Goal: Information Seeking & Learning: Understand process/instructions

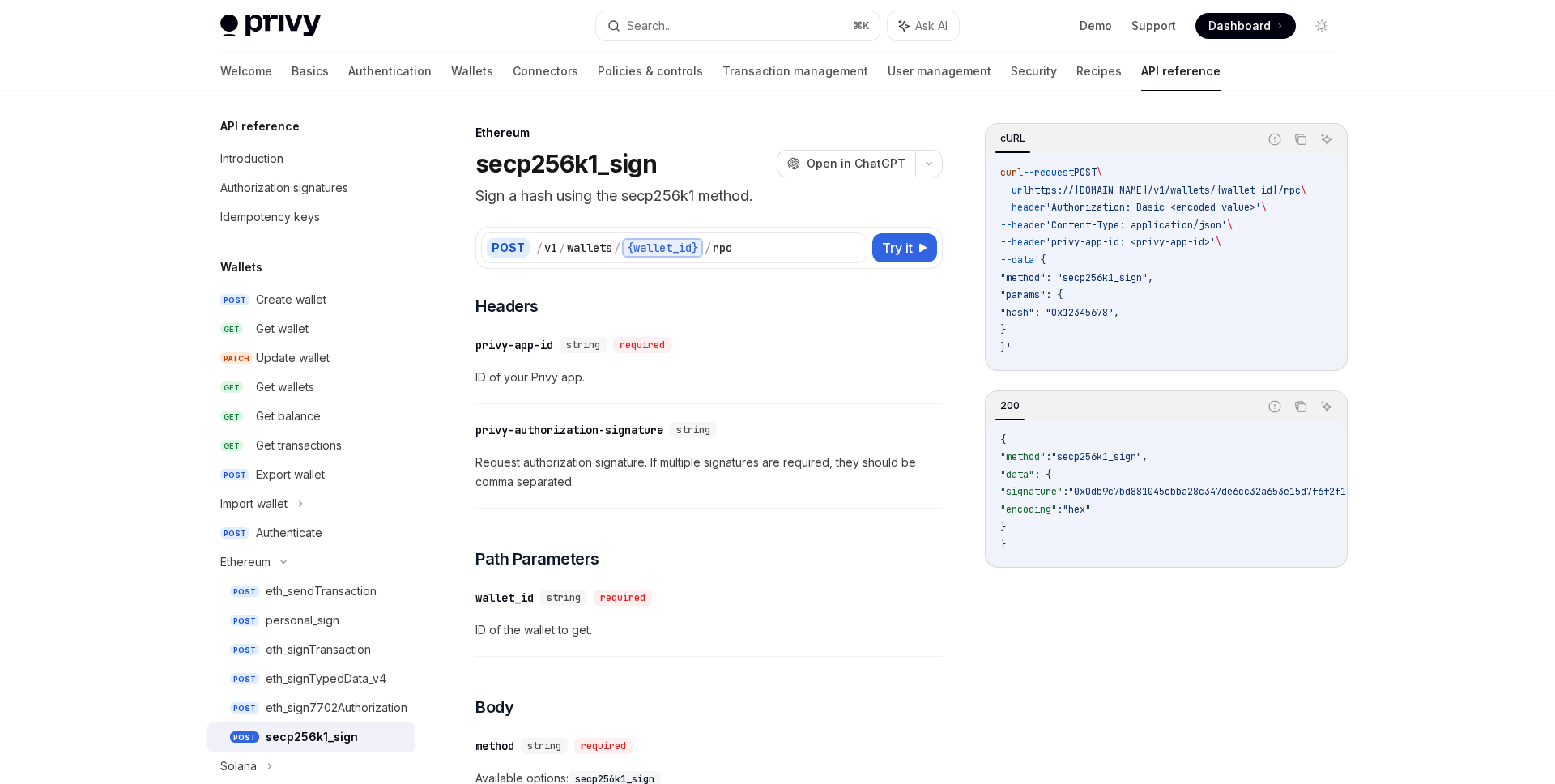
scroll to position [20, 0]
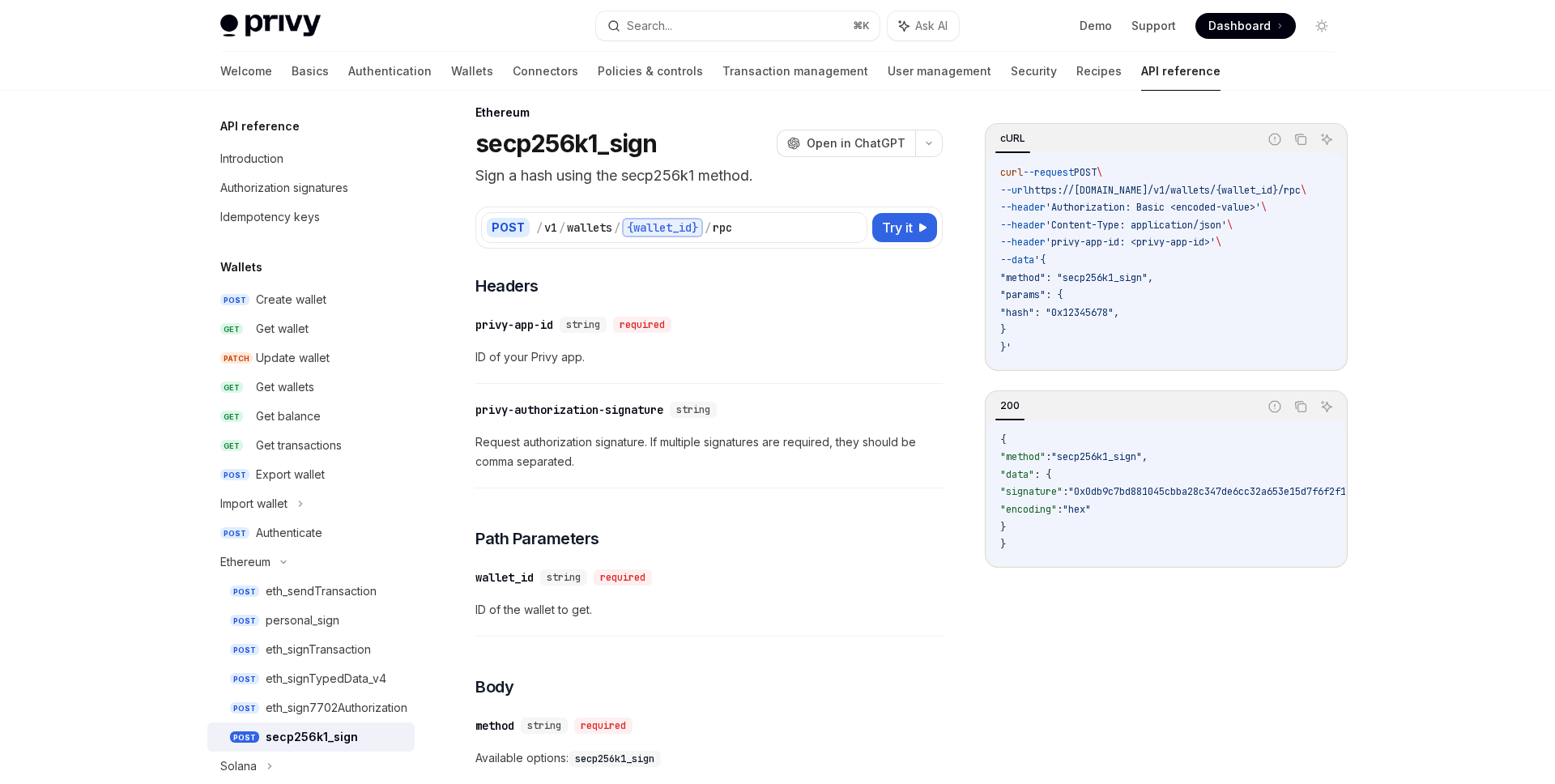
click at [687, 175] on p "Sign a hash using the secp256k1 method." at bounding box center [709, 175] width 467 height 22
copy p "secp256k1"
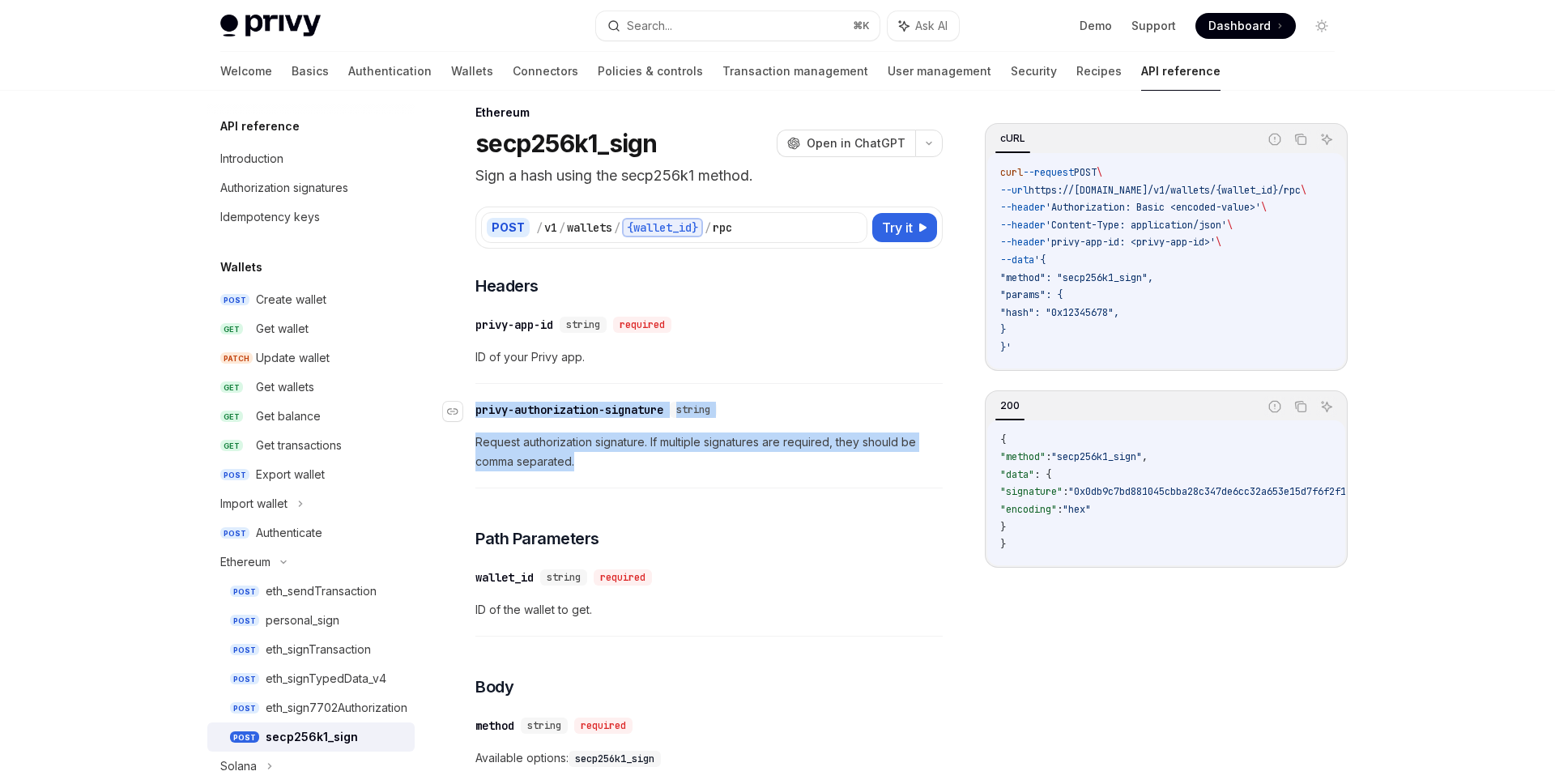
drag, startPoint x: 590, startPoint y: 466, endPoint x: 479, endPoint y: 411, distance: 123.9
click at [479, 411] on div "​ privy-authorization-signature string Request authorization signature. If mult…" at bounding box center [709, 440] width 467 height 97
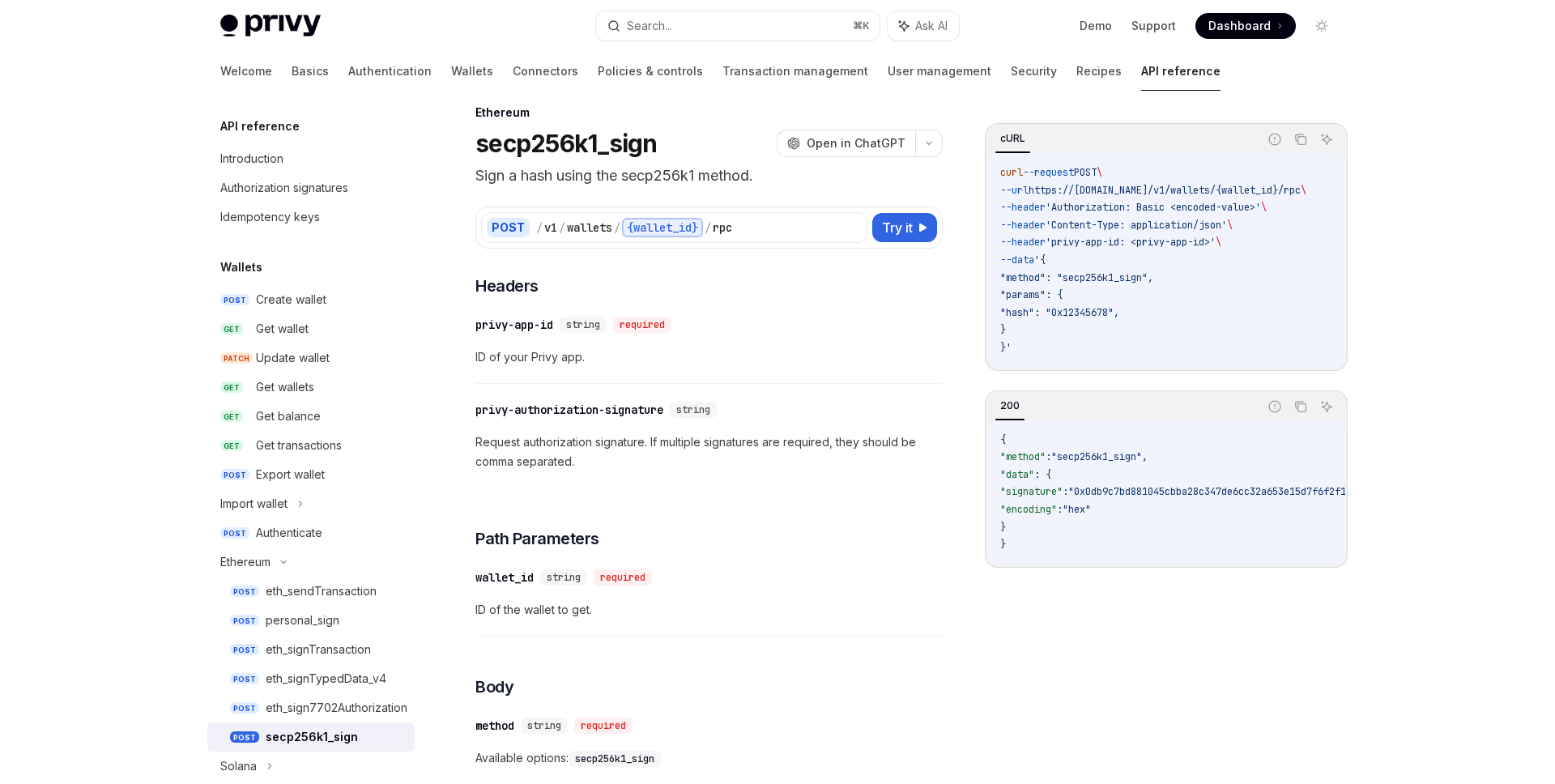
click at [572, 452] on span "Request authorization signature. If multiple signatures are required, they shou…" at bounding box center [709, 452] width 467 height 39
click at [1094, 144] on div "cURL" at bounding box center [1127, 139] width 262 height 27
click at [1298, 136] on icon "Copy the contents from the code block" at bounding box center [1301, 140] width 13 height 13
click at [1298, 136] on icon "Copy the contents from the code block" at bounding box center [1301, 140] width 13 height 9
click at [1159, 141] on div "cURL" at bounding box center [1127, 139] width 262 height 27
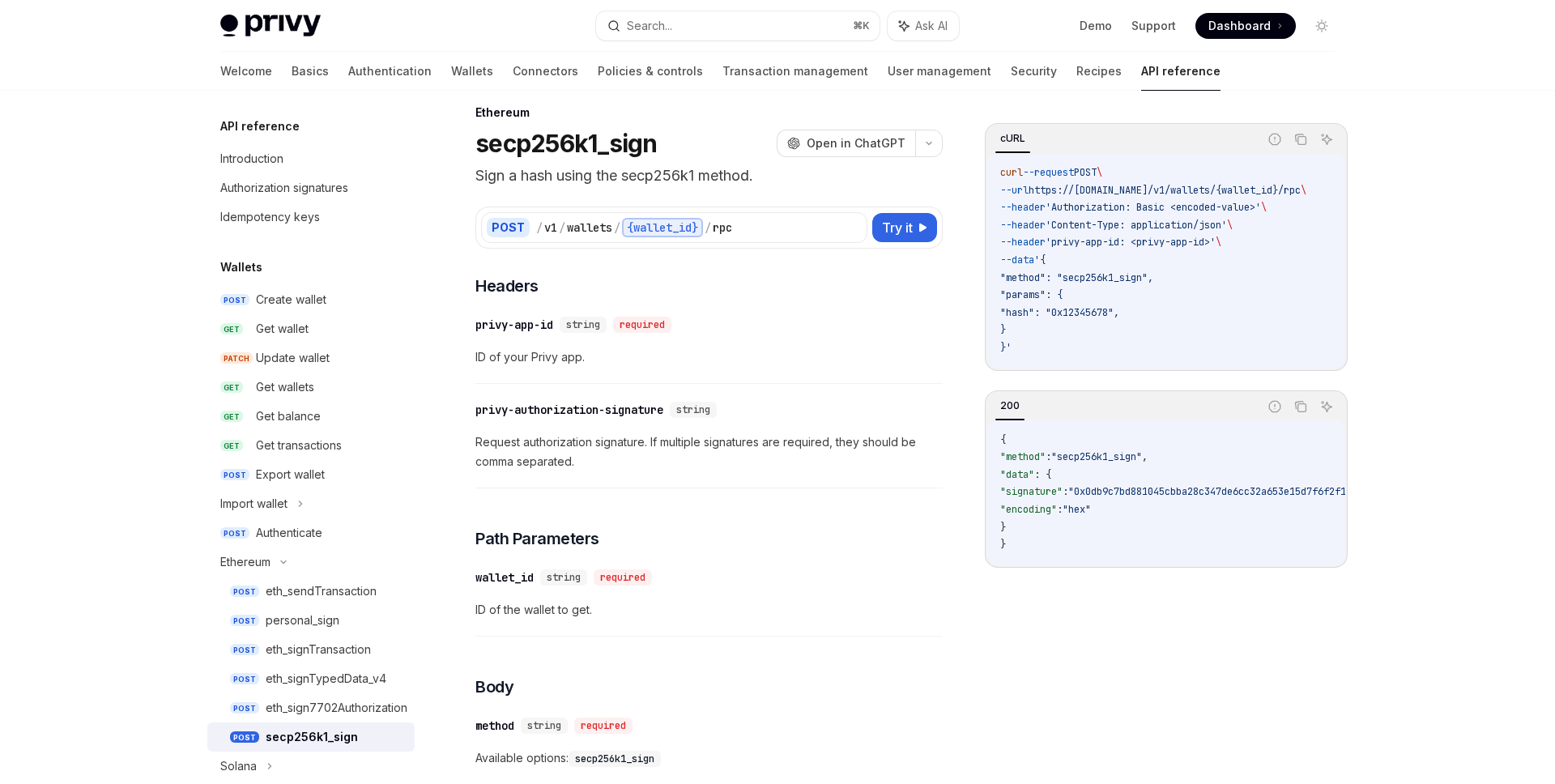
click at [1013, 136] on div "cURL" at bounding box center [1013, 139] width 35 height 20
click at [882, 229] on span "Try it" at bounding box center [897, 227] width 31 height 20
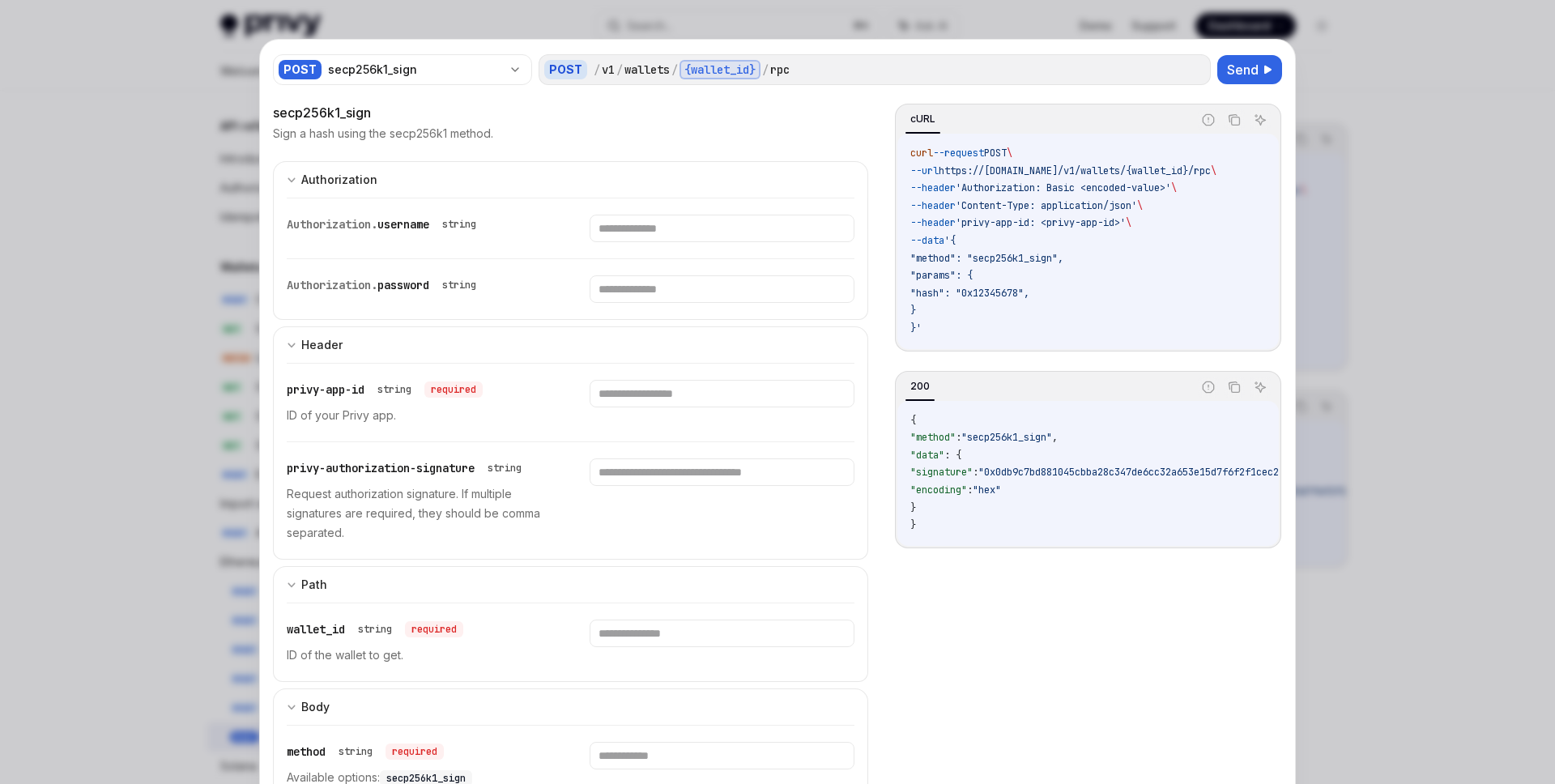
click at [520, 453] on div "privy-authorization-signature string Request authorization signature. If multip…" at bounding box center [571, 500] width 568 height 117
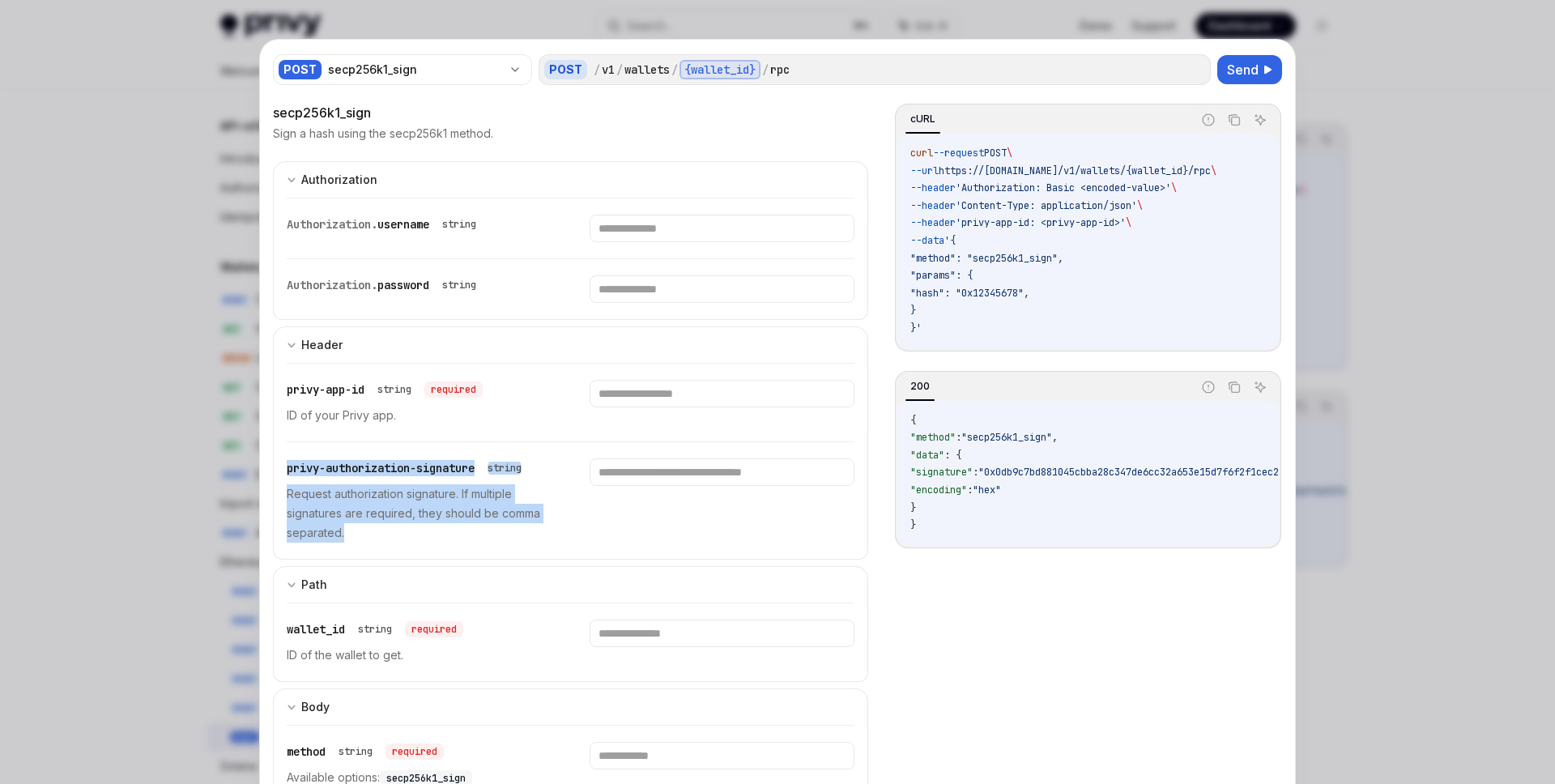
drag, startPoint x: 390, startPoint y: 537, endPoint x: 280, endPoint y: 471, distance: 128.3
click at [280, 471] on div "privy-app-id string required ID of your Privy app. privy-authorization-signatur…" at bounding box center [571, 461] width 596 height 197
copy div "privy-authorization-signature string Request authorization signature. If multip…"
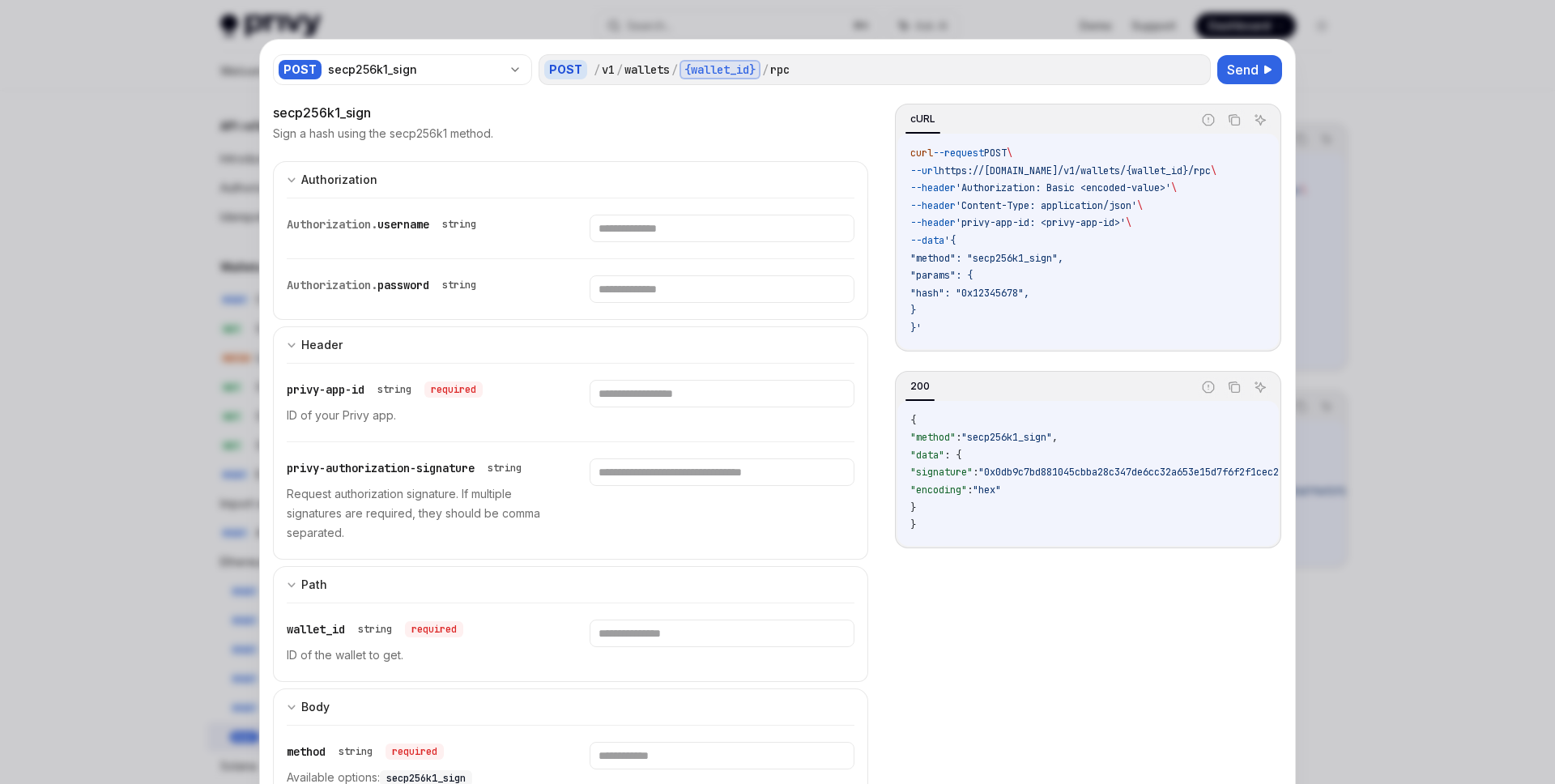
click at [89, 144] on div at bounding box center [778, 392] width 1555 height 784
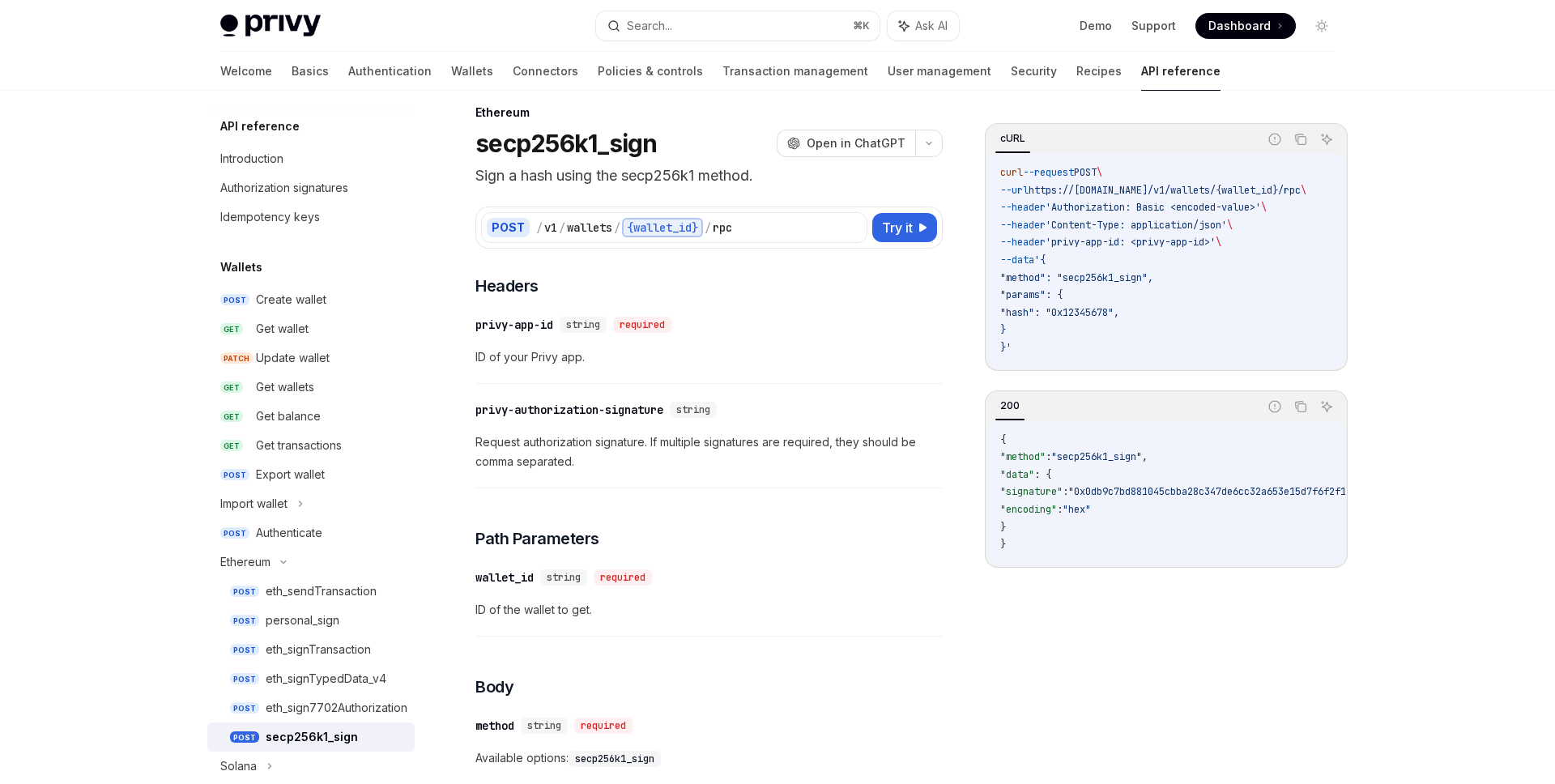
click at [109, 34] on div at bounding box center [778, 45] width 1555 height 91
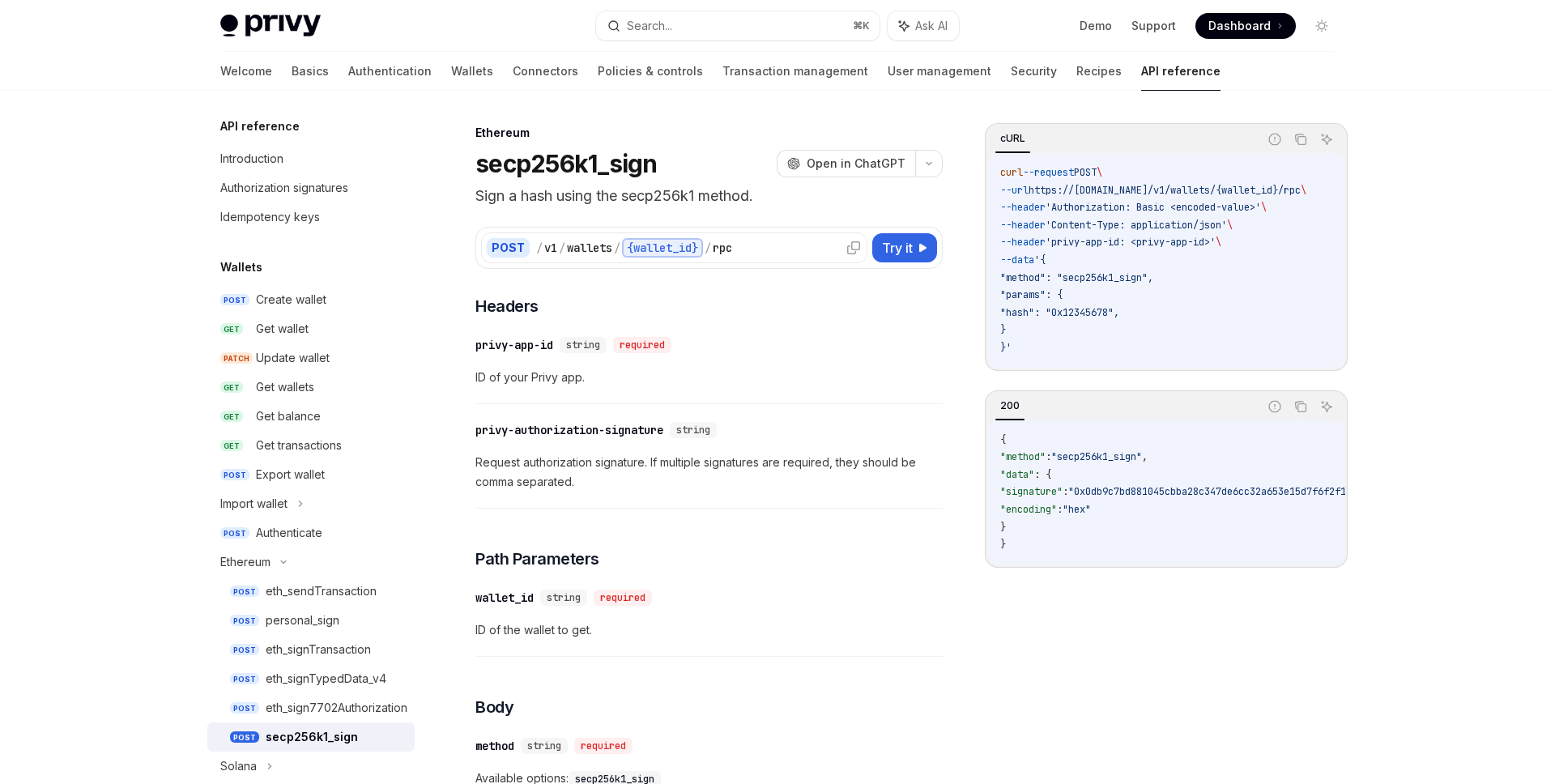
click at [804, 249] on div "/ v1 / wallets / {wallet_id} / rpc" at bounding box center [699, 248] width 326 height 20
click at [805, 253] on div "/ v1 / wallets / {wallet_id} / rpc" at bounding box center [699, 248] width 326 height 20
click at [915, 241] on button "Try it" at bounding box center [905, 247] width 65 height 29
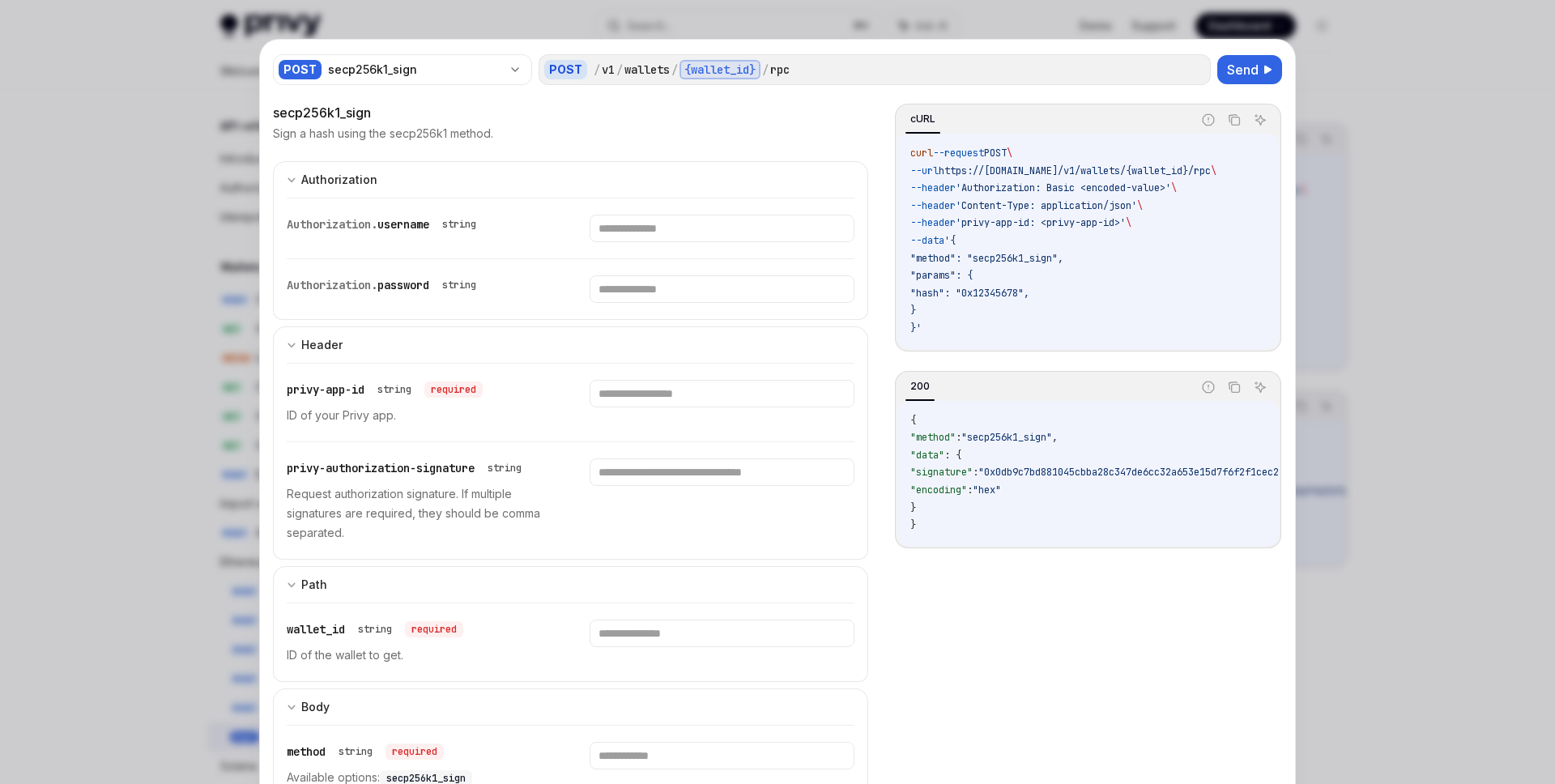
drag, startPoint x: 354, startPoint y: 540, endPoint x: 343, endPoint y: 528, distance: 16.3
click at [343, 528] on p "Request authorization signature. If multiple signatures are required, they shou…" at bounding box center [419, 514] width 264 height 59
drag, startPoint x: 288, startPoint y: 472, endPoint x: 486, endPoint y: 470, distance: 198.0
click at [486, 470] on div "privy-authorization-signature string" at bounding box center [408, 468] width 242 height 20
copy span "privy-authorization-signature"
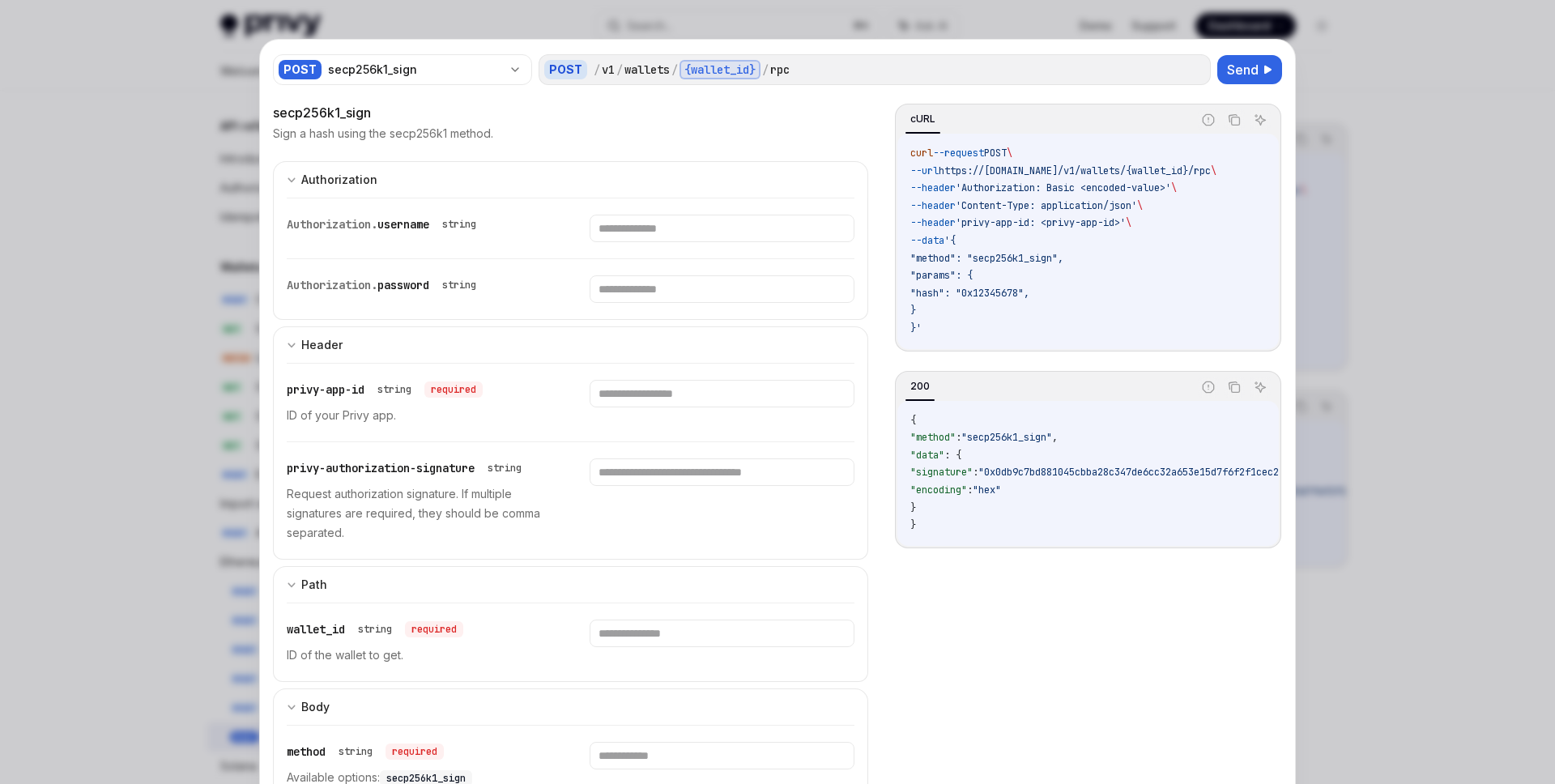
click at [136, 344] on div at bounding box center [778, 392] width 1555 height 784
type textarea "*"
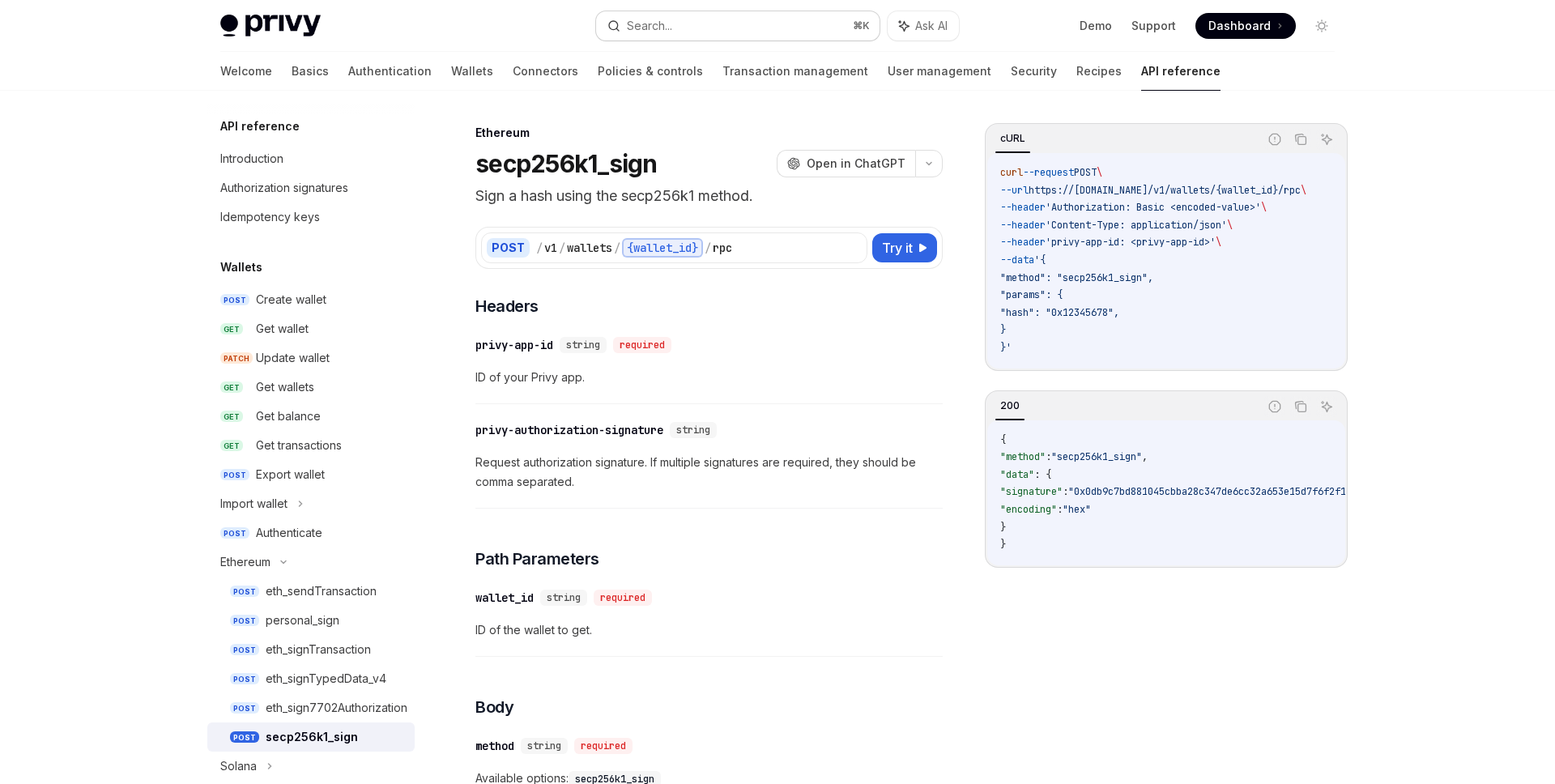
click at [767, 30] on button "Search... ⌘ K" at bounding box center [738, 26] width 284 height 29
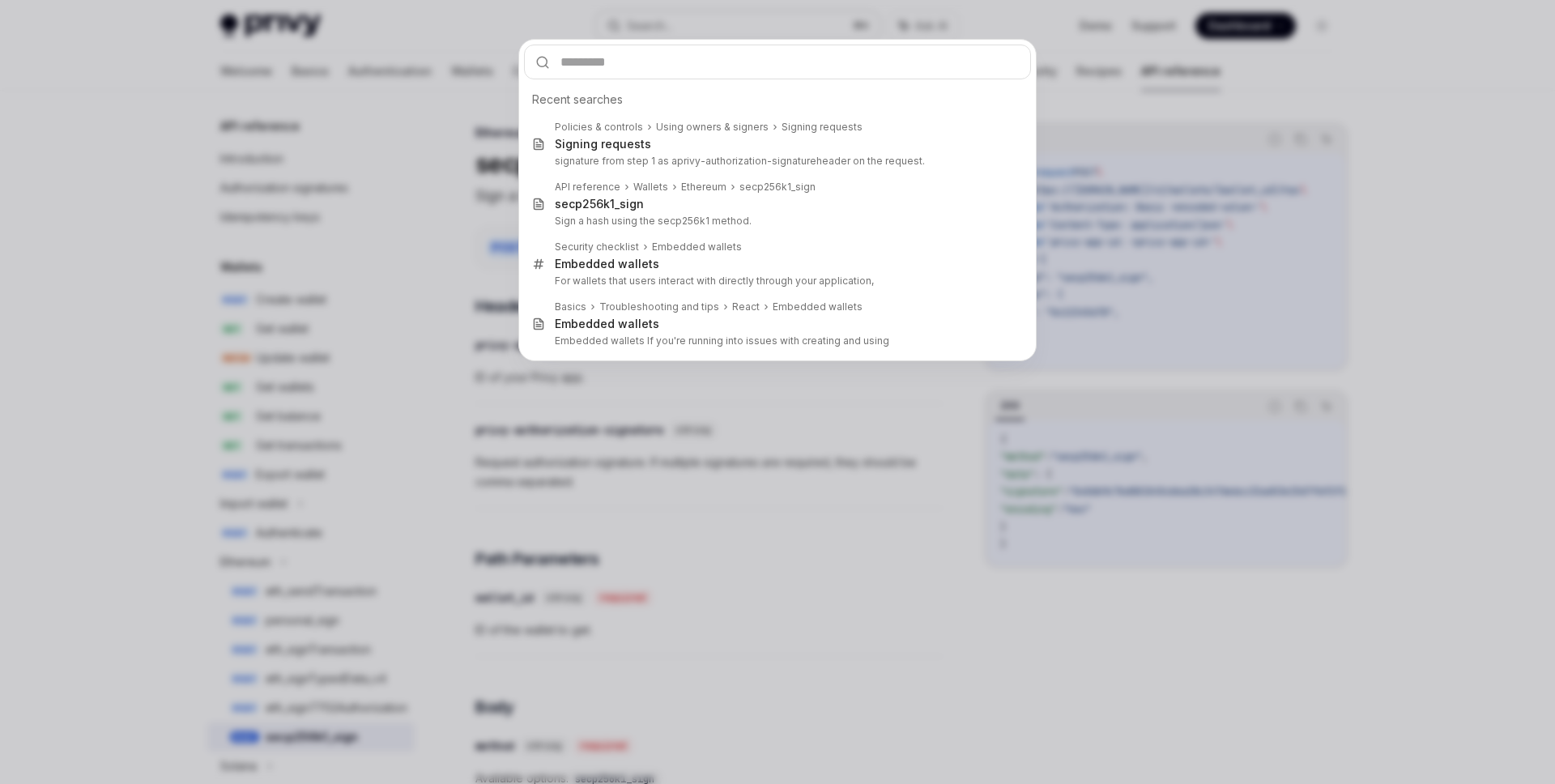
type input "**********"
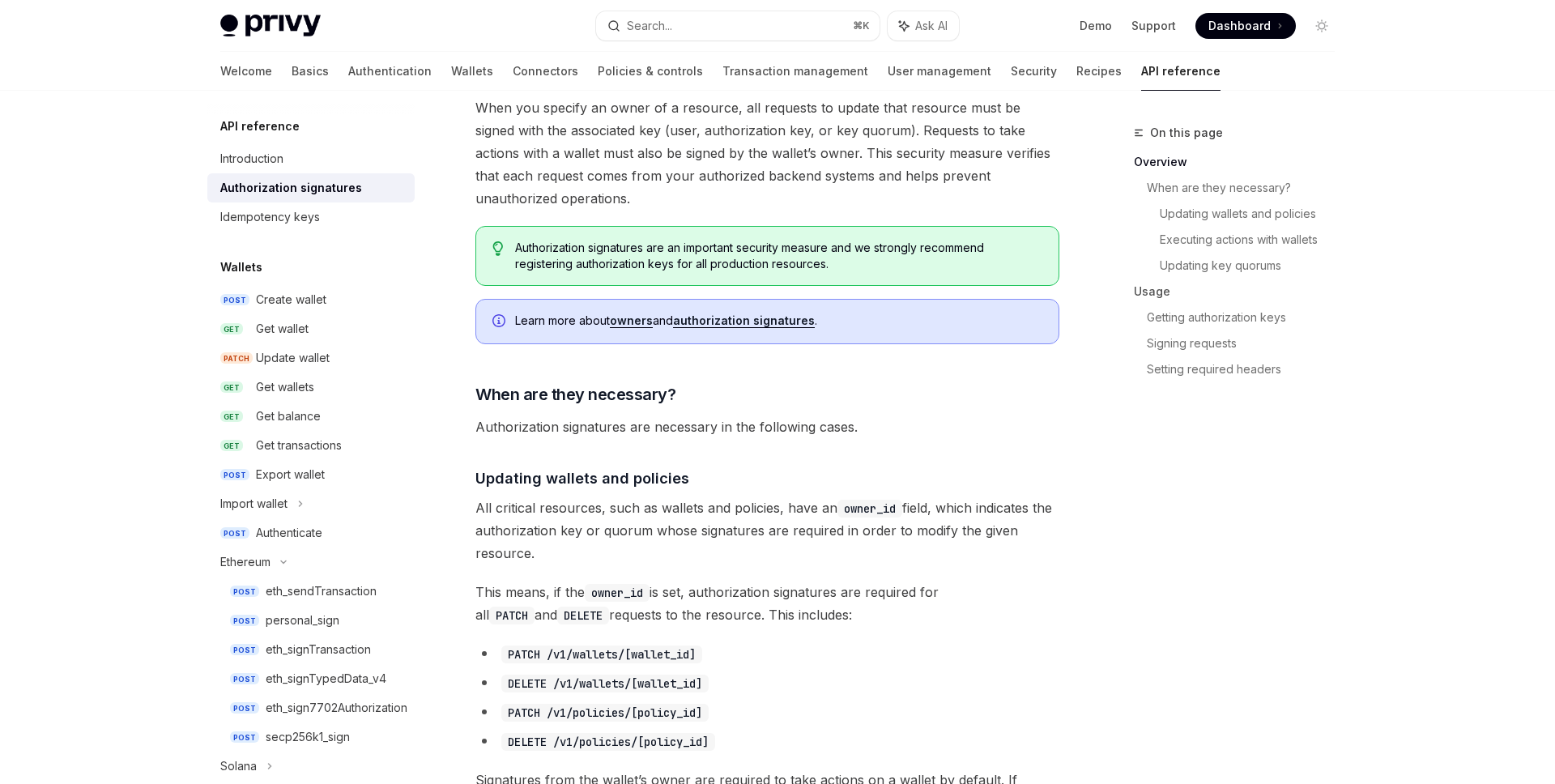
scroll to position [431, 0]
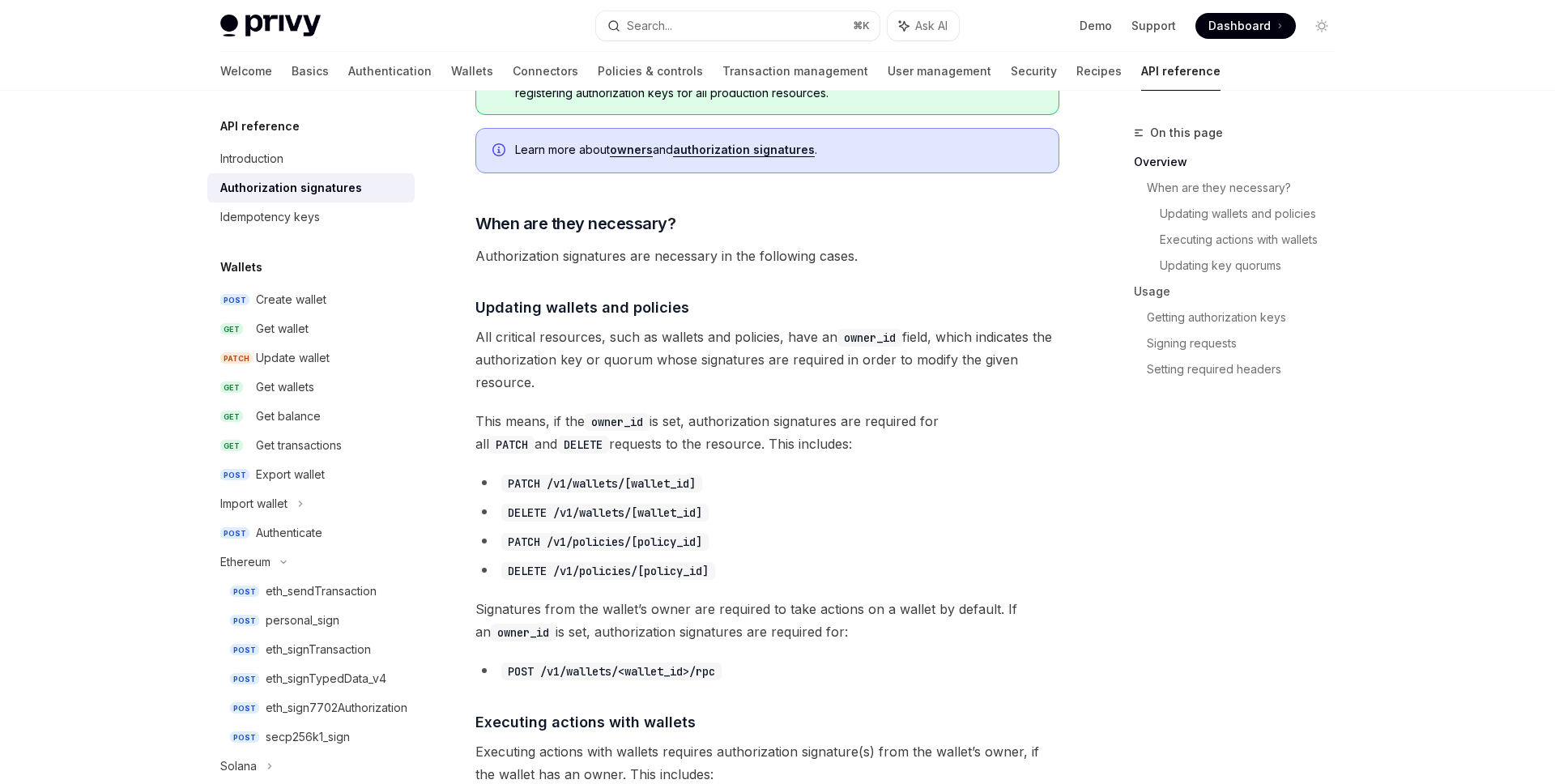
type textarea "*"
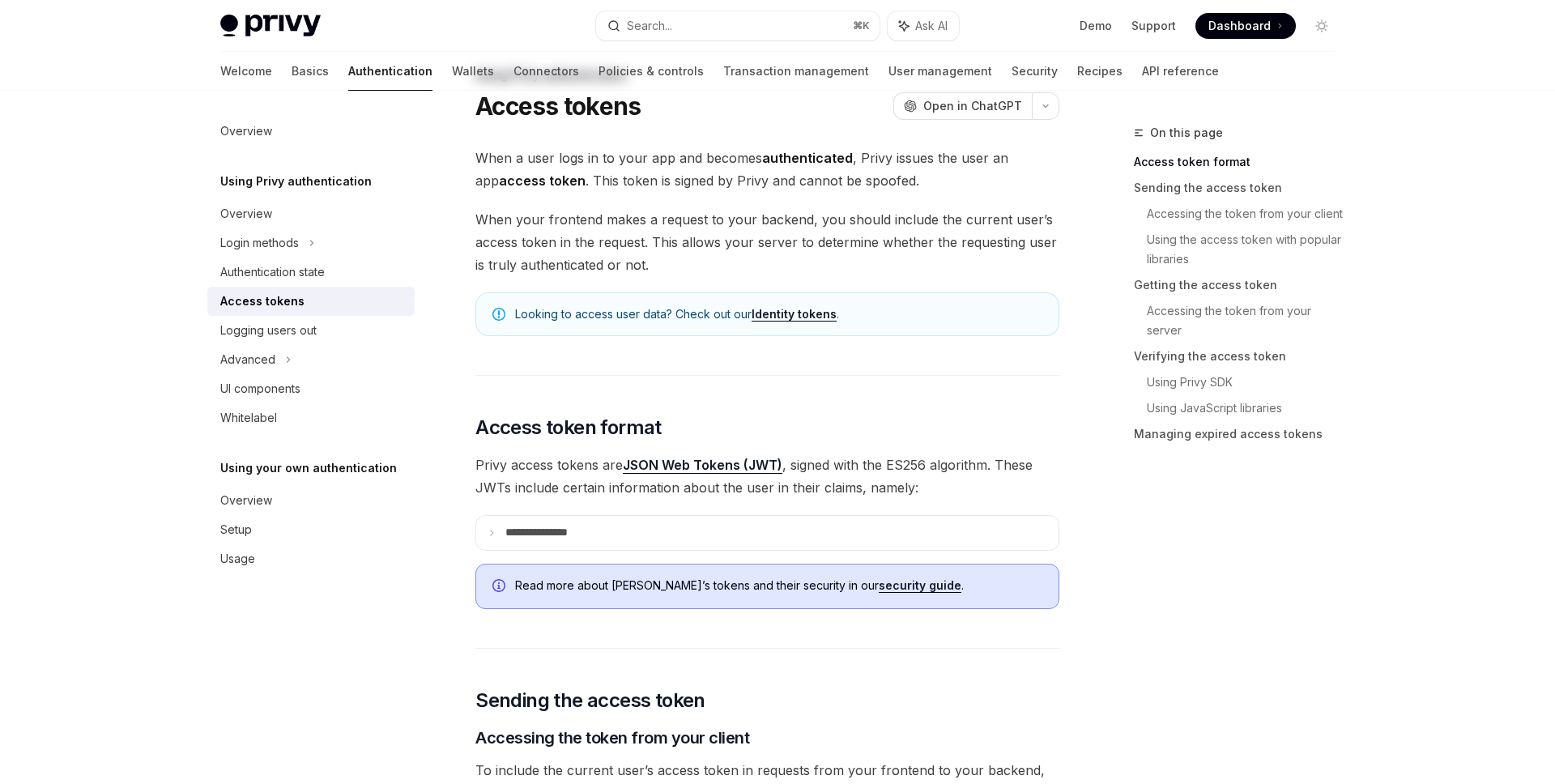
scroll to position [175, 0]
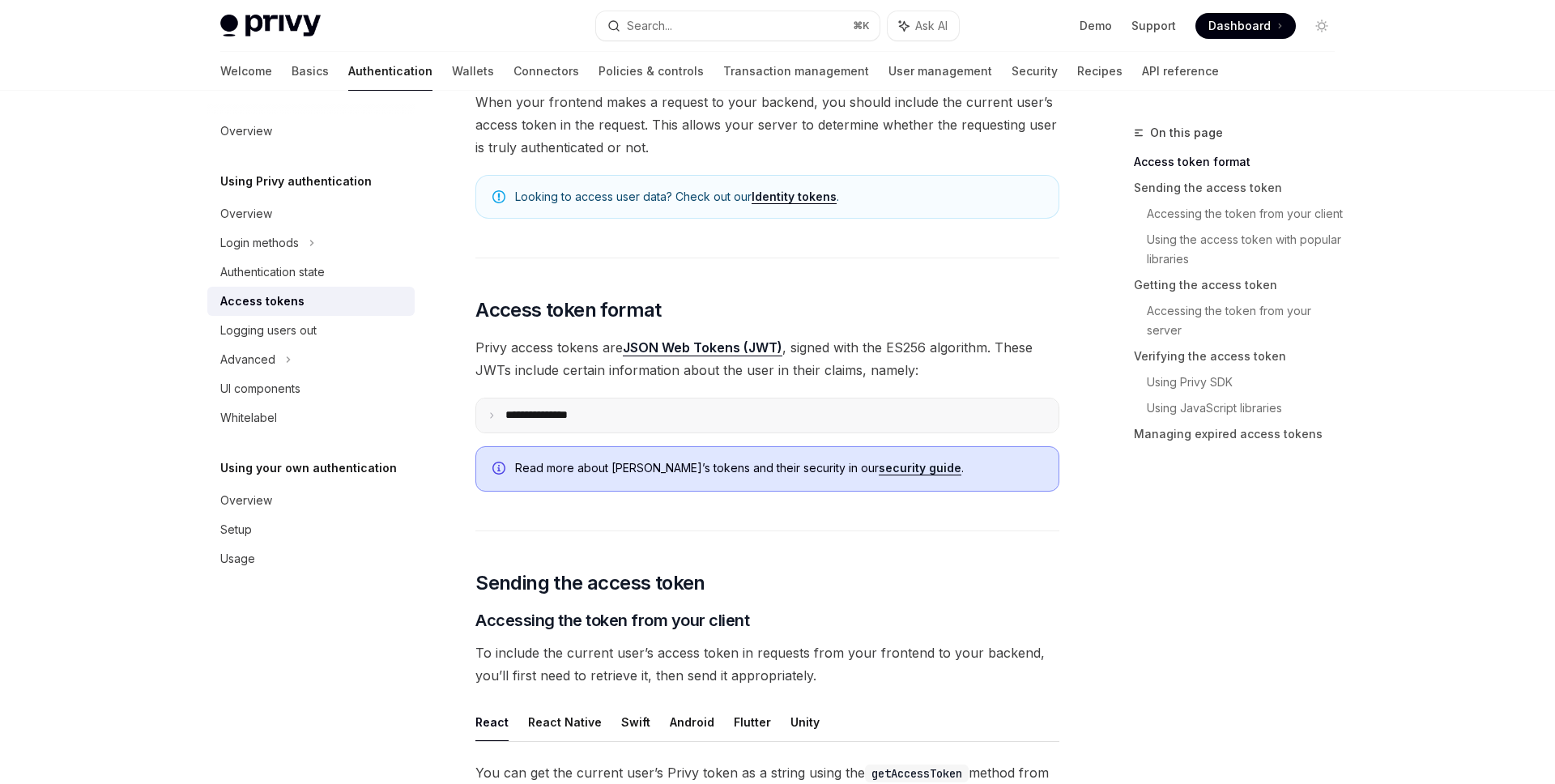
click at [568, 412] on p "**********" at bounding box center [549, 416] width 89 height 15
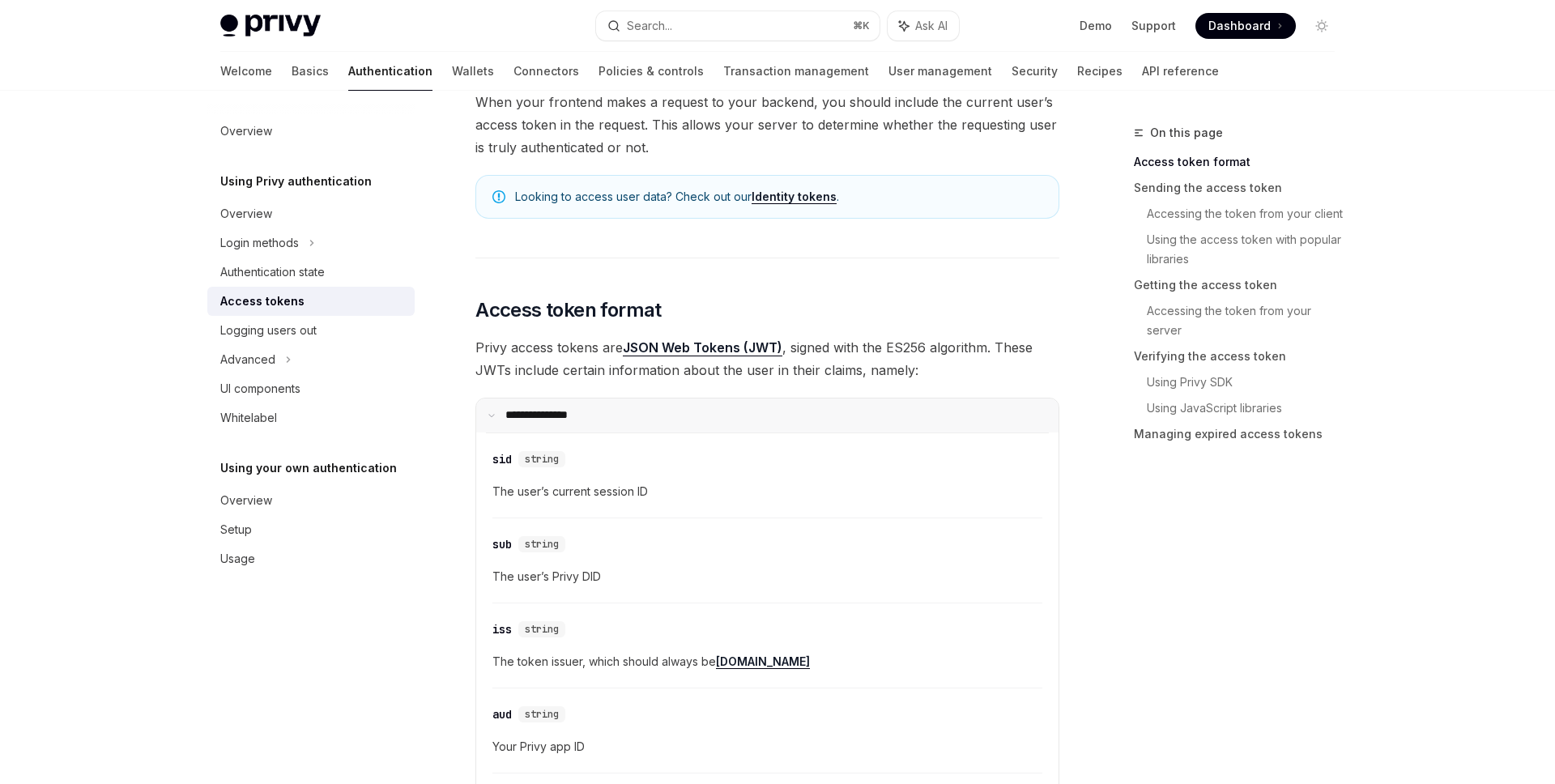
click at [569, 411] on p "**********" at bounding box center [547, 416] width 83 height 15
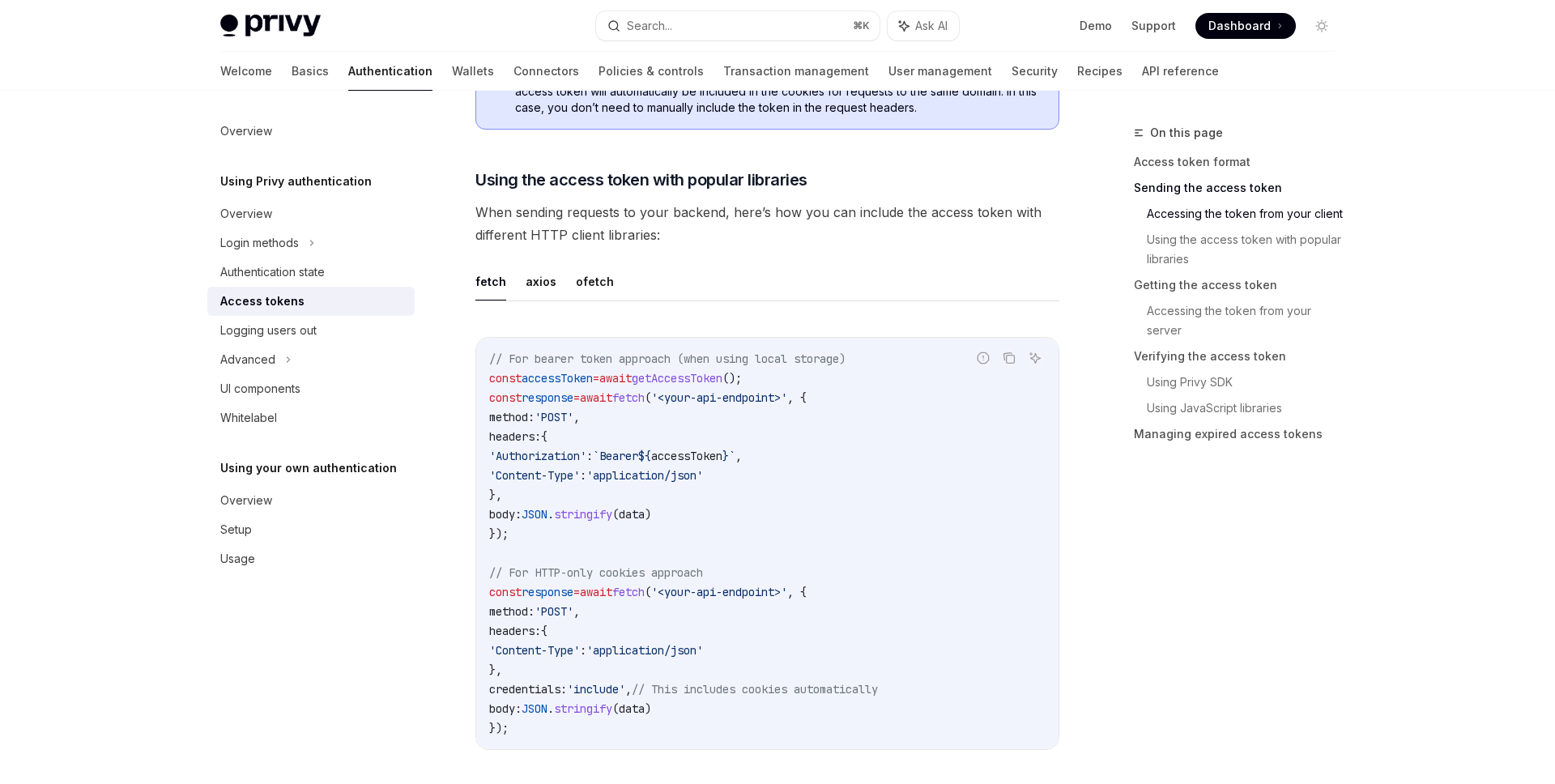
scroll to position [1335, 0]
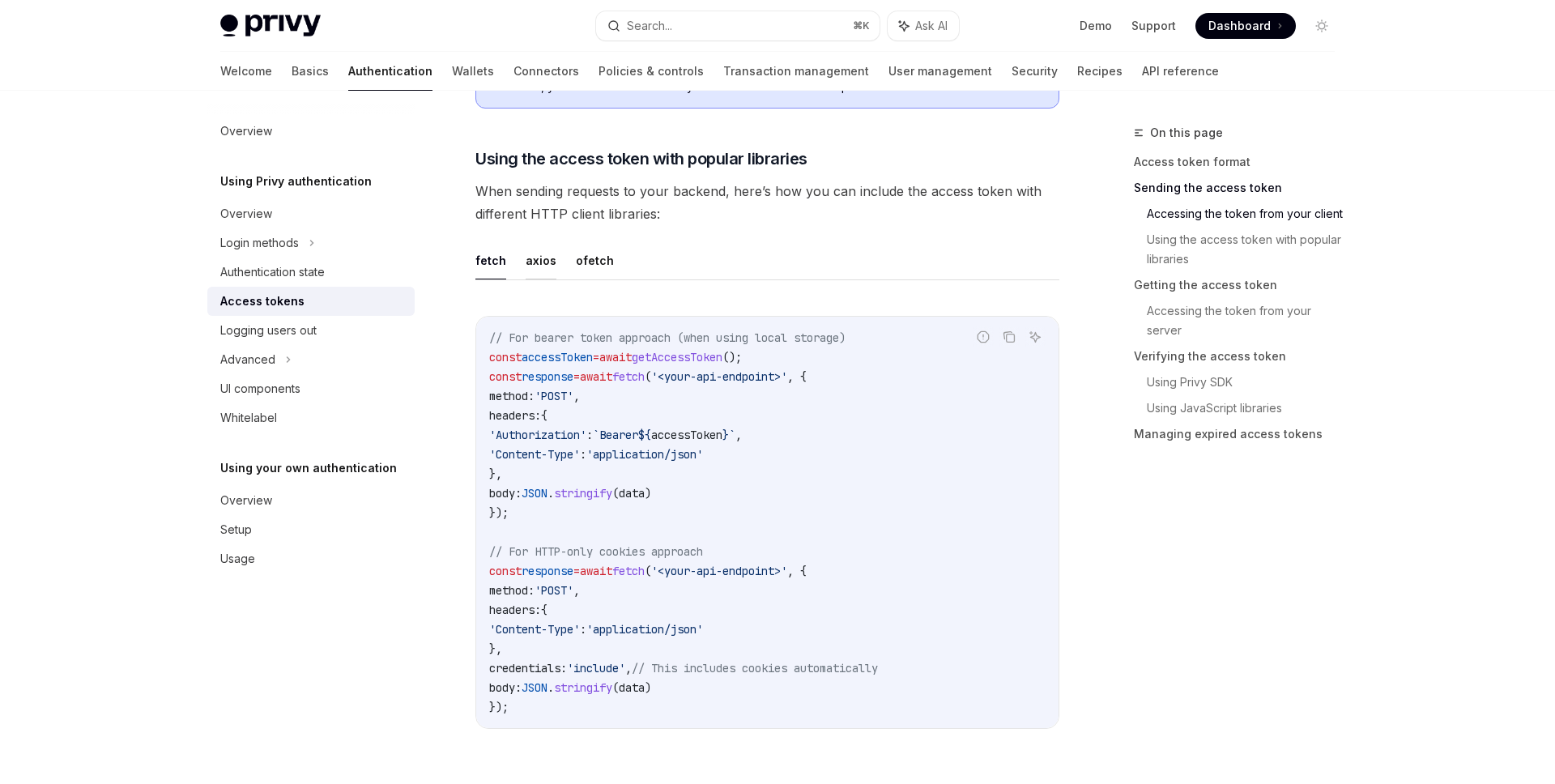
click at [532, 265] on button "axios" at bounding box center [541, 261] width 31 height 38
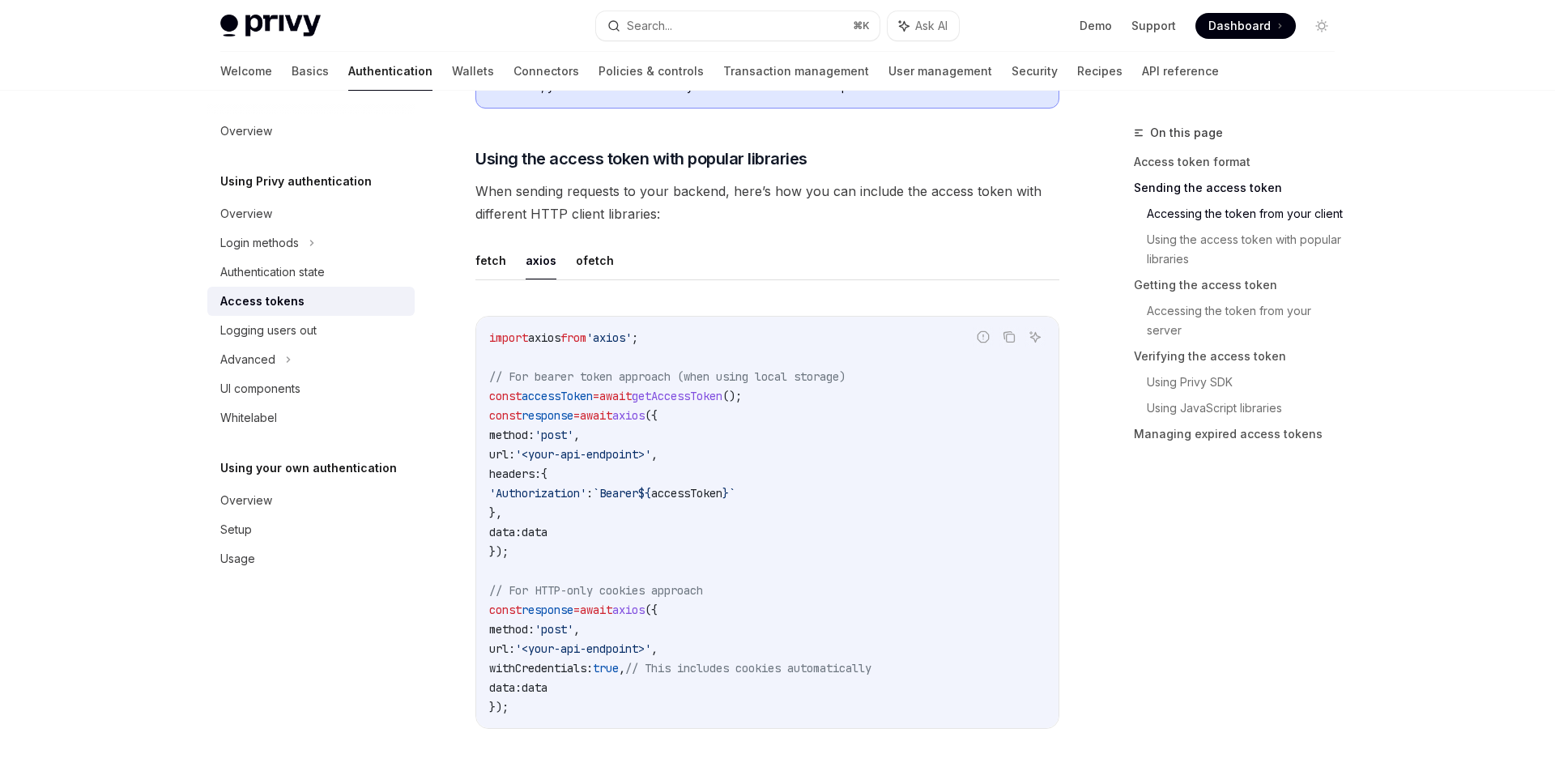
click at [504, 265] on ul "fetch axios ofetch" at bounding box center [768, 261] width 584 height 39
click at [500, 263] on button "fetch" at bounding box center [490, 261] width 31 height 38
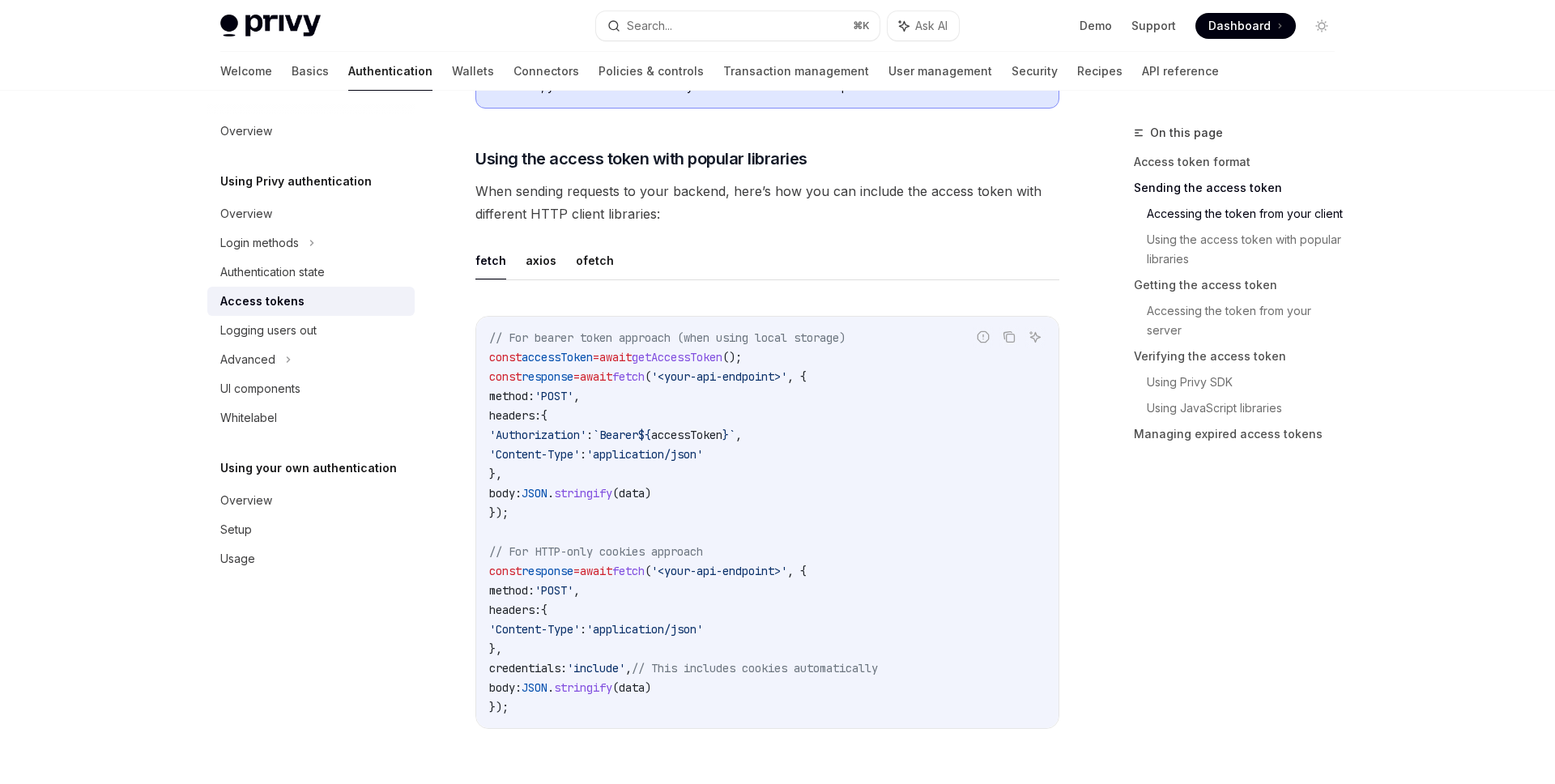
click at [495, 262] on button "fetch" at bounding box center [490, 261] width 31 height 38
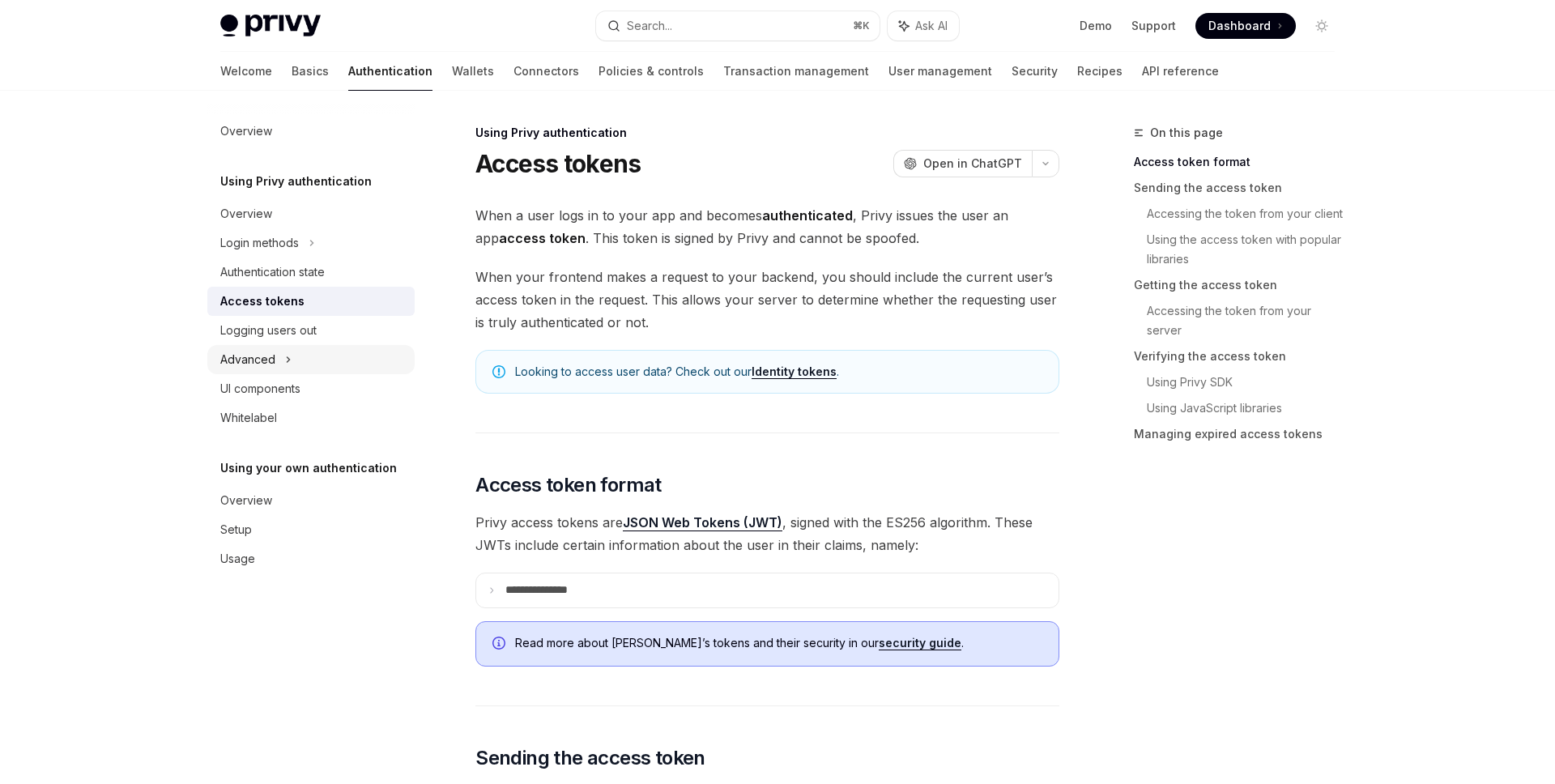
click at [295, 347] on div "Advanced" at bounding box center [311, 359] width 208 height 29
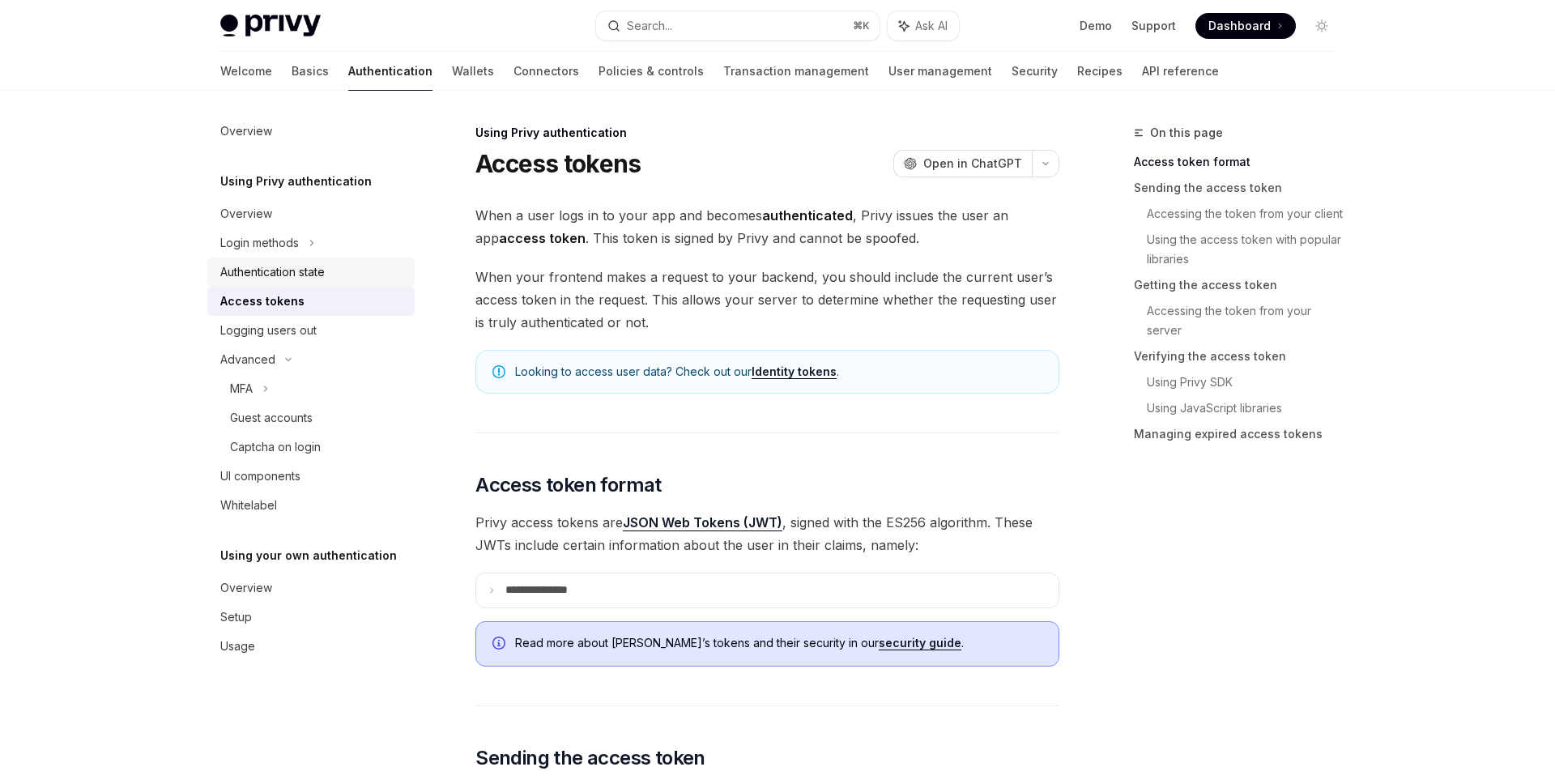
click at [322, 265] on div "Authentication state" at bounding box center [272, 272] width 104 height 20
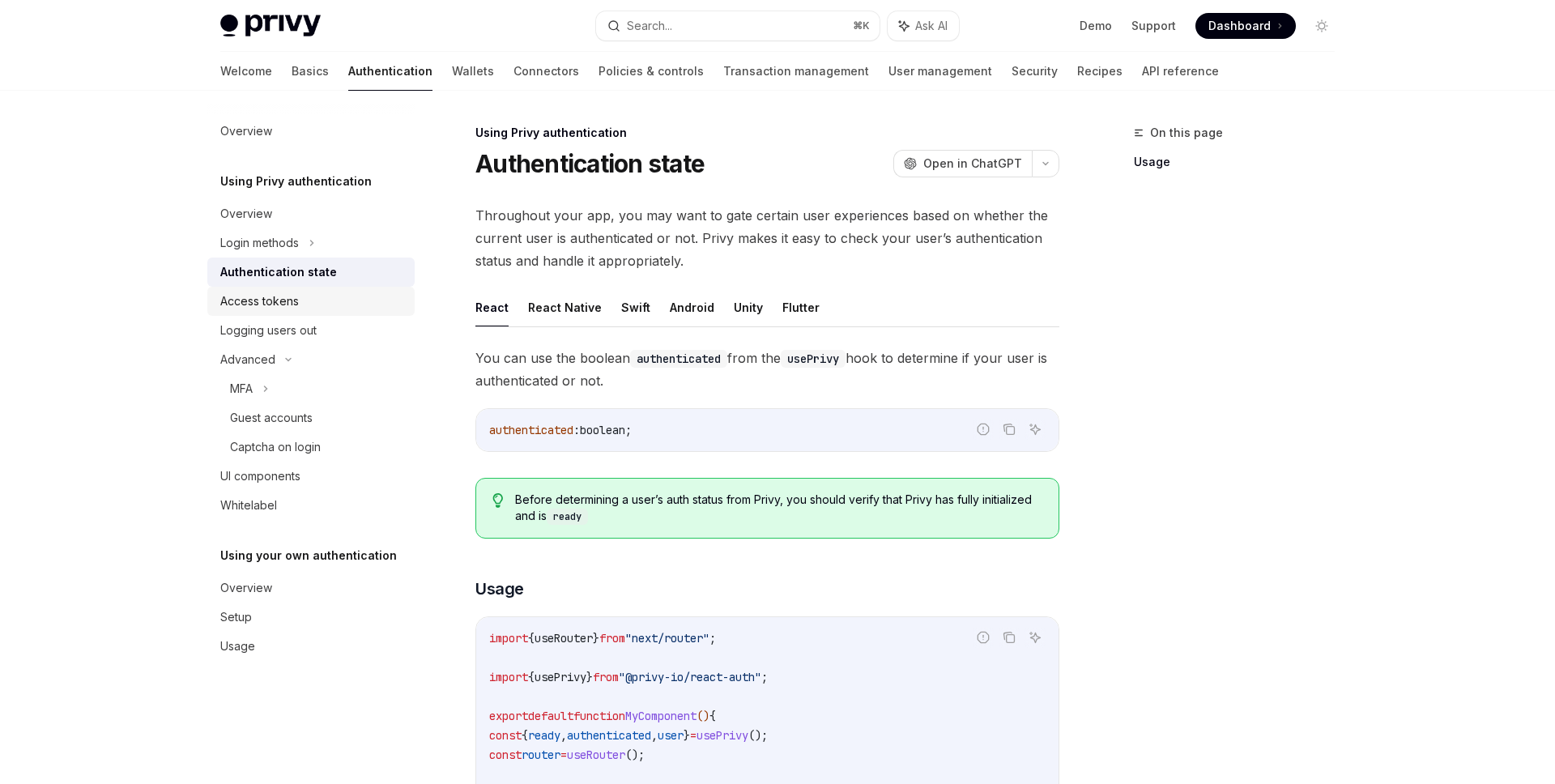
click at [323, 294] on div "Access tokens" at bounding box center [312, 302] width 184 height 20
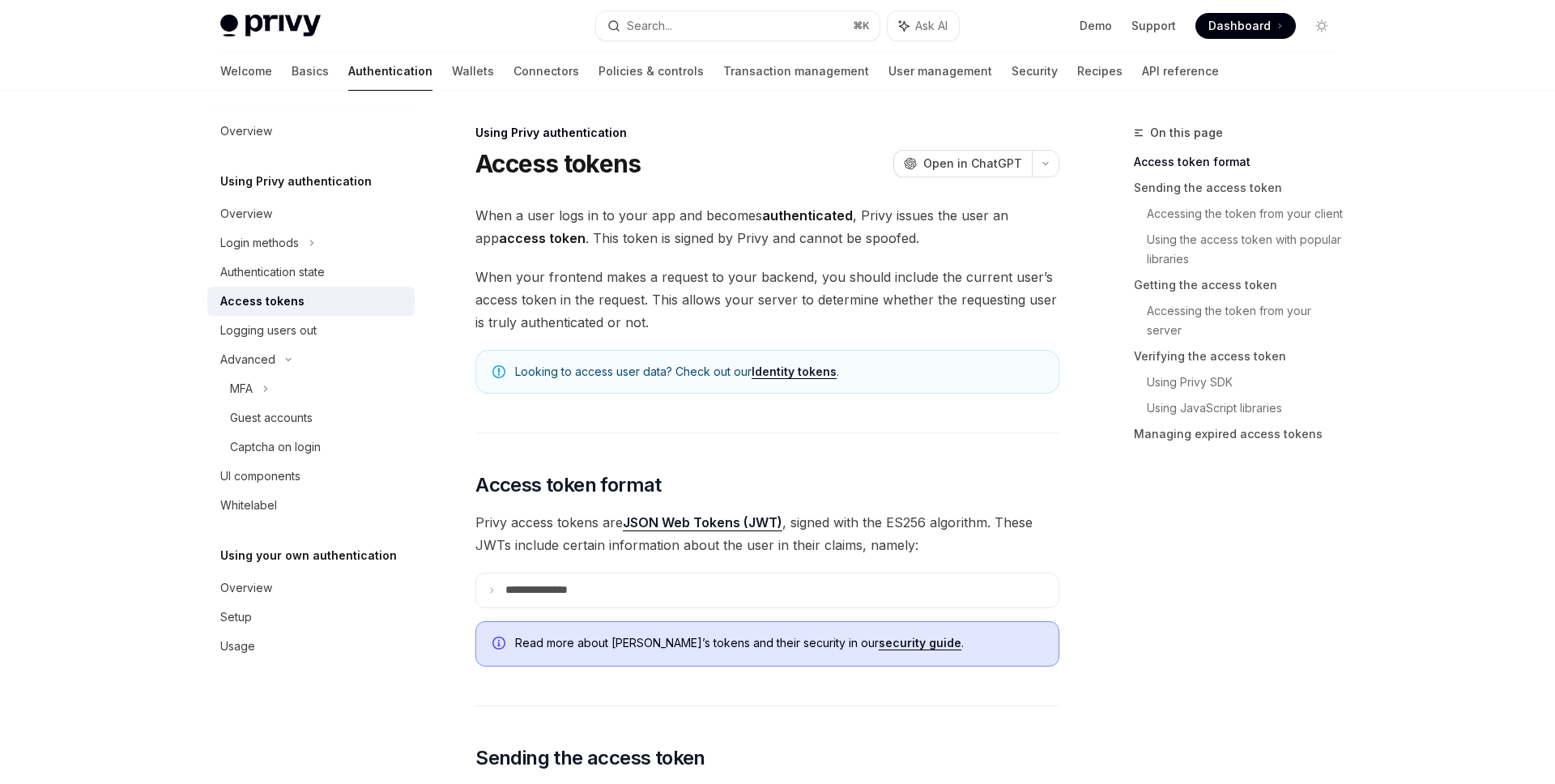
click at [305, 296] on div "Access tokens" at bounding box center [312, 302] width 184 height 20
click at [452, 74] on link "Wallets" at bounding box center [472, 71] width 42 height 39
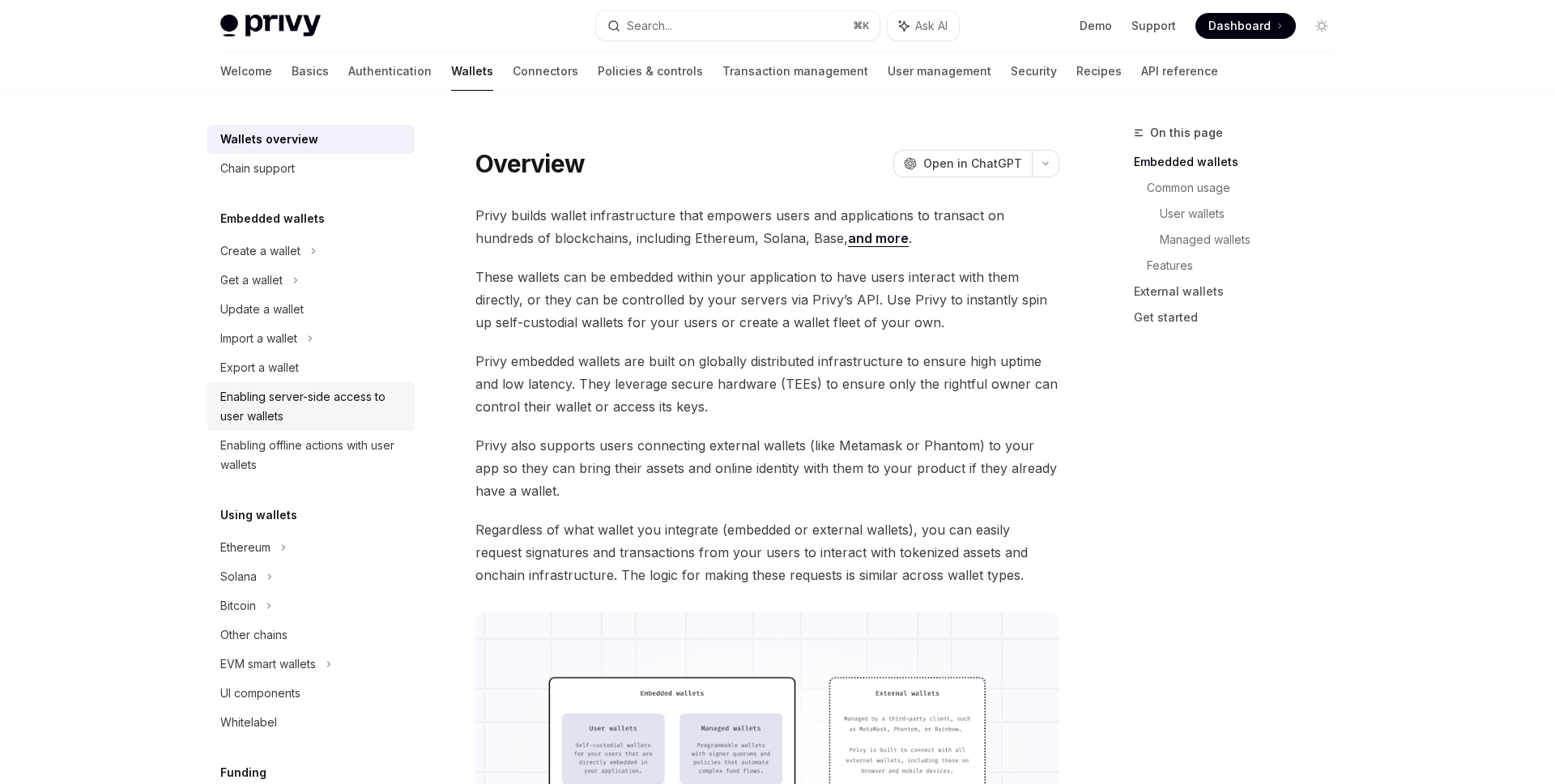
click at [342, 394] on div "Enabling server-side access to user wallets" at bounding box center [312, 406] width 184 height 39
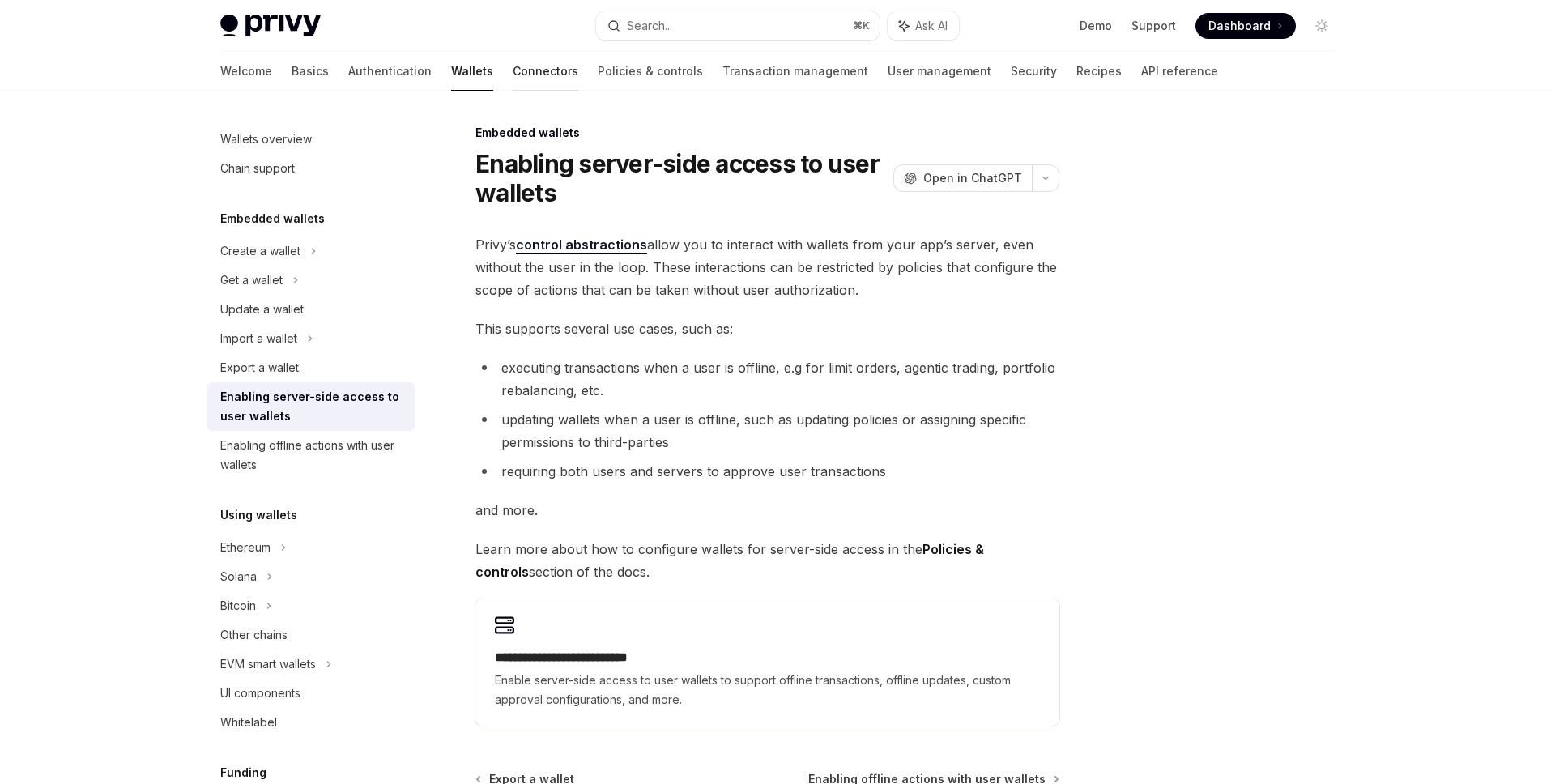
click at [513, 74] on link "Connectors" at bounding box center [545, 71] width 65 height 39
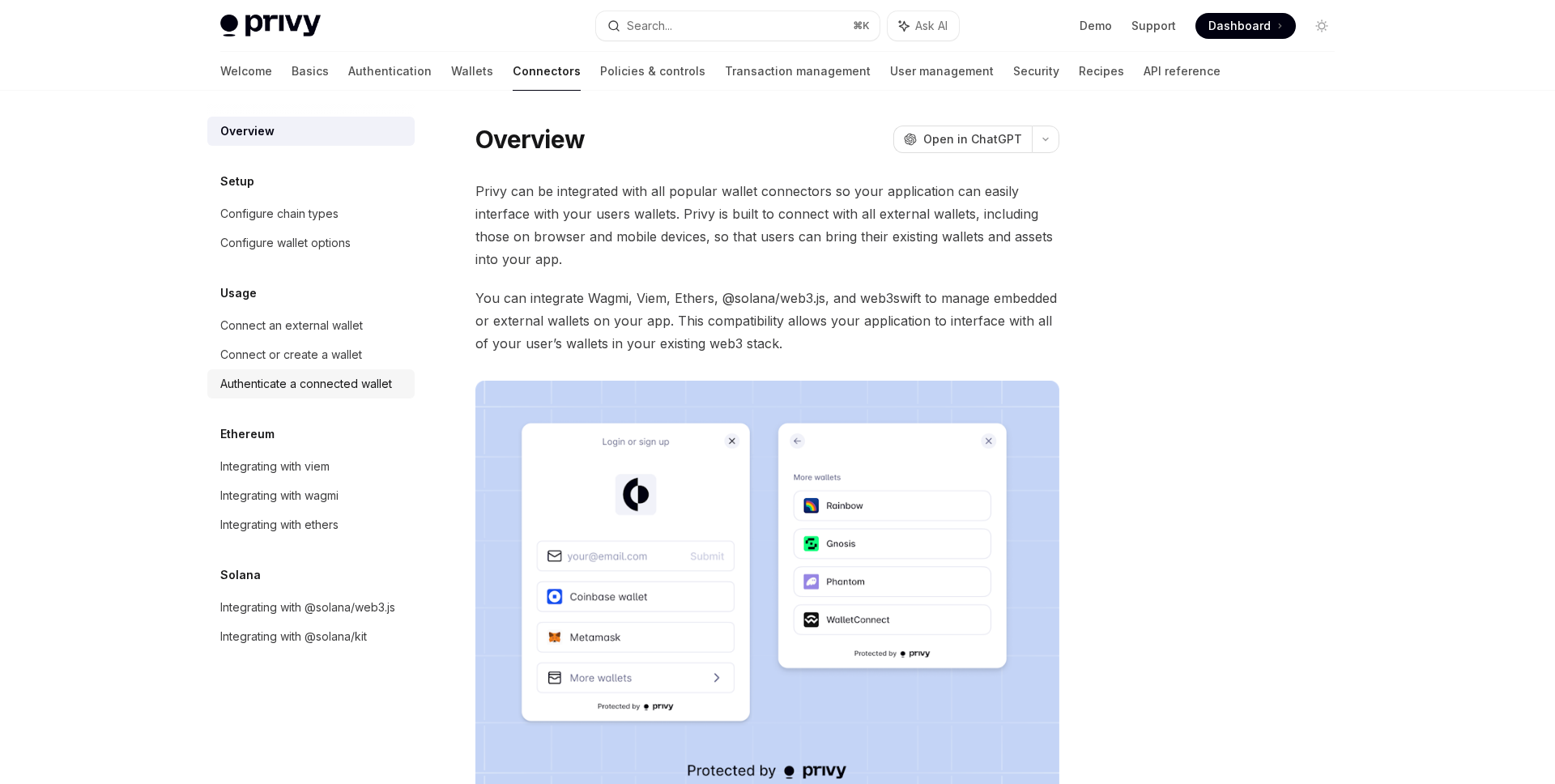
click at [389, 395] on link "Authenticate a connected wallet" at bounding box center [311, 384] width 208 height 29
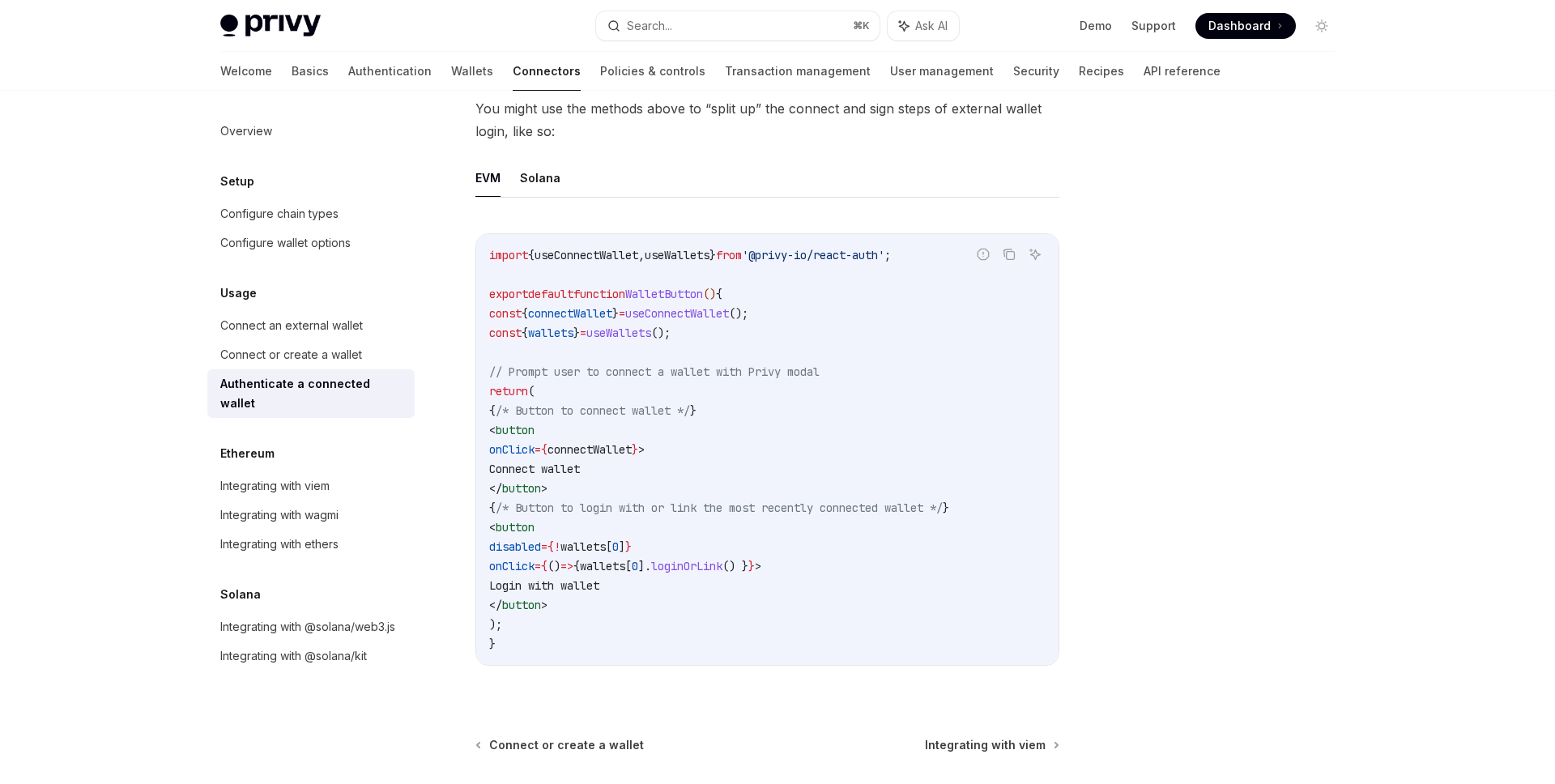
scroll to position [927, 0]
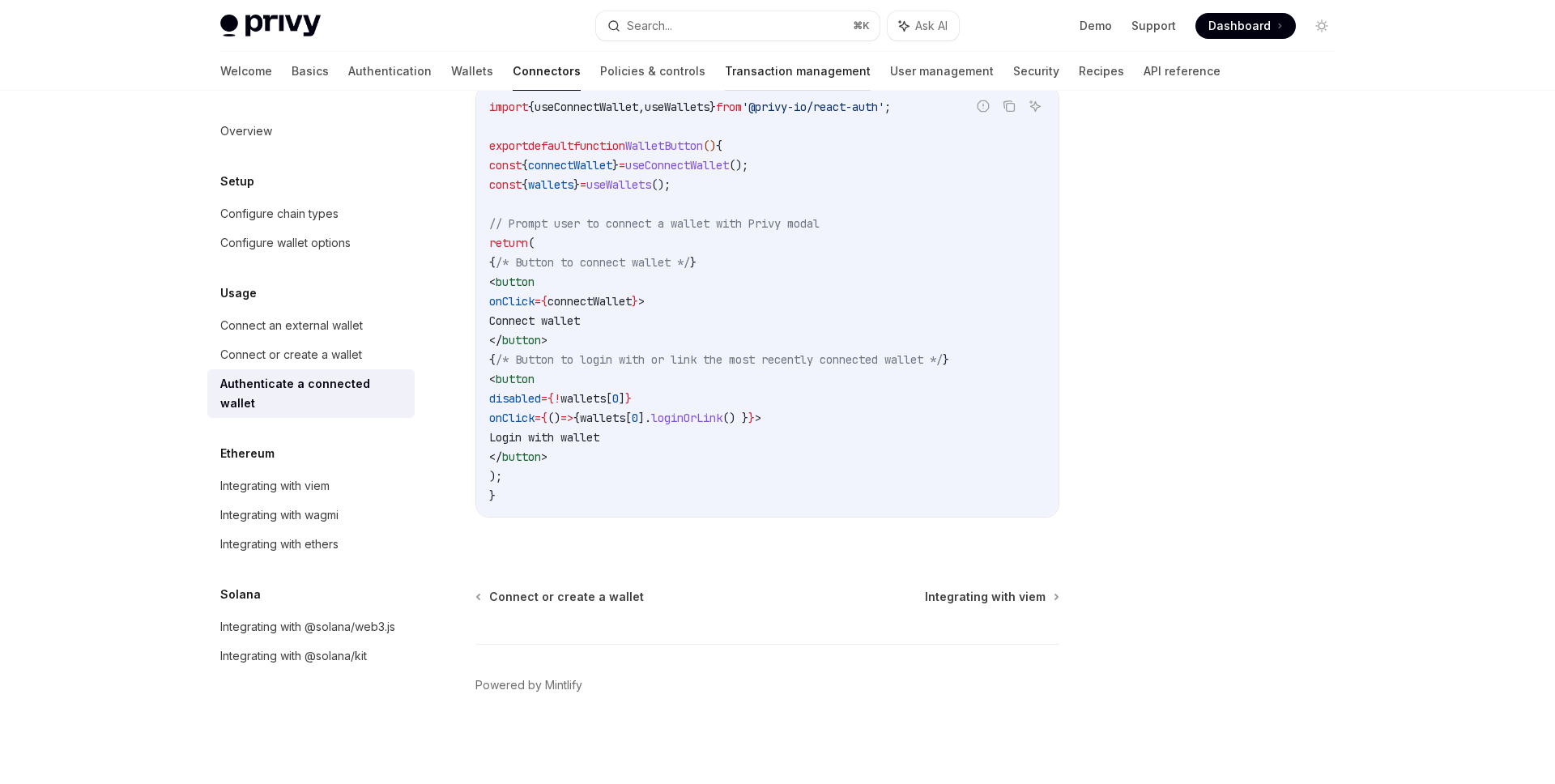
click at [725, 73] on link "Transaction management" at bounding box center [798, 71] width 146 height 39
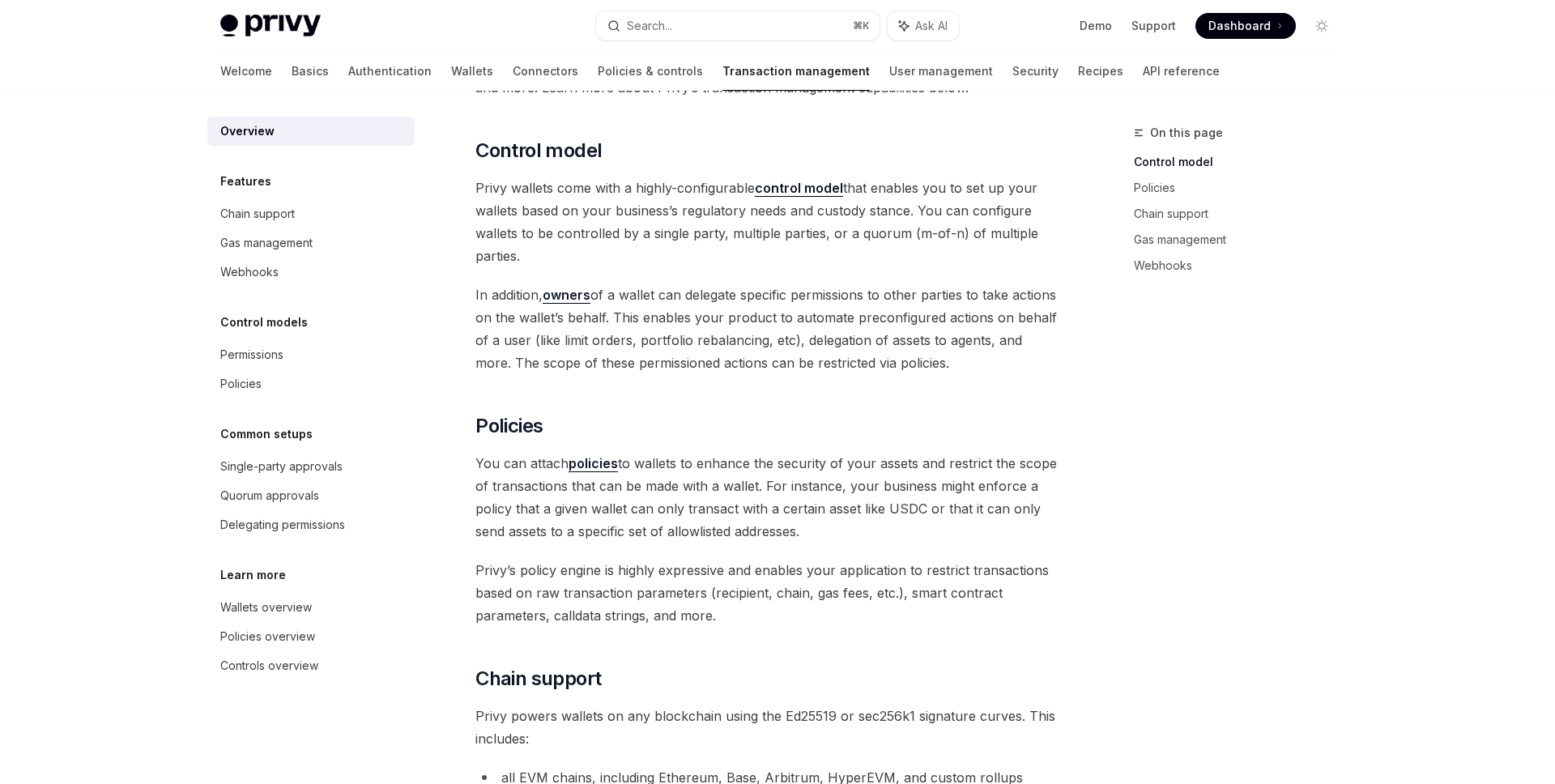
scroll to position [406, 0]
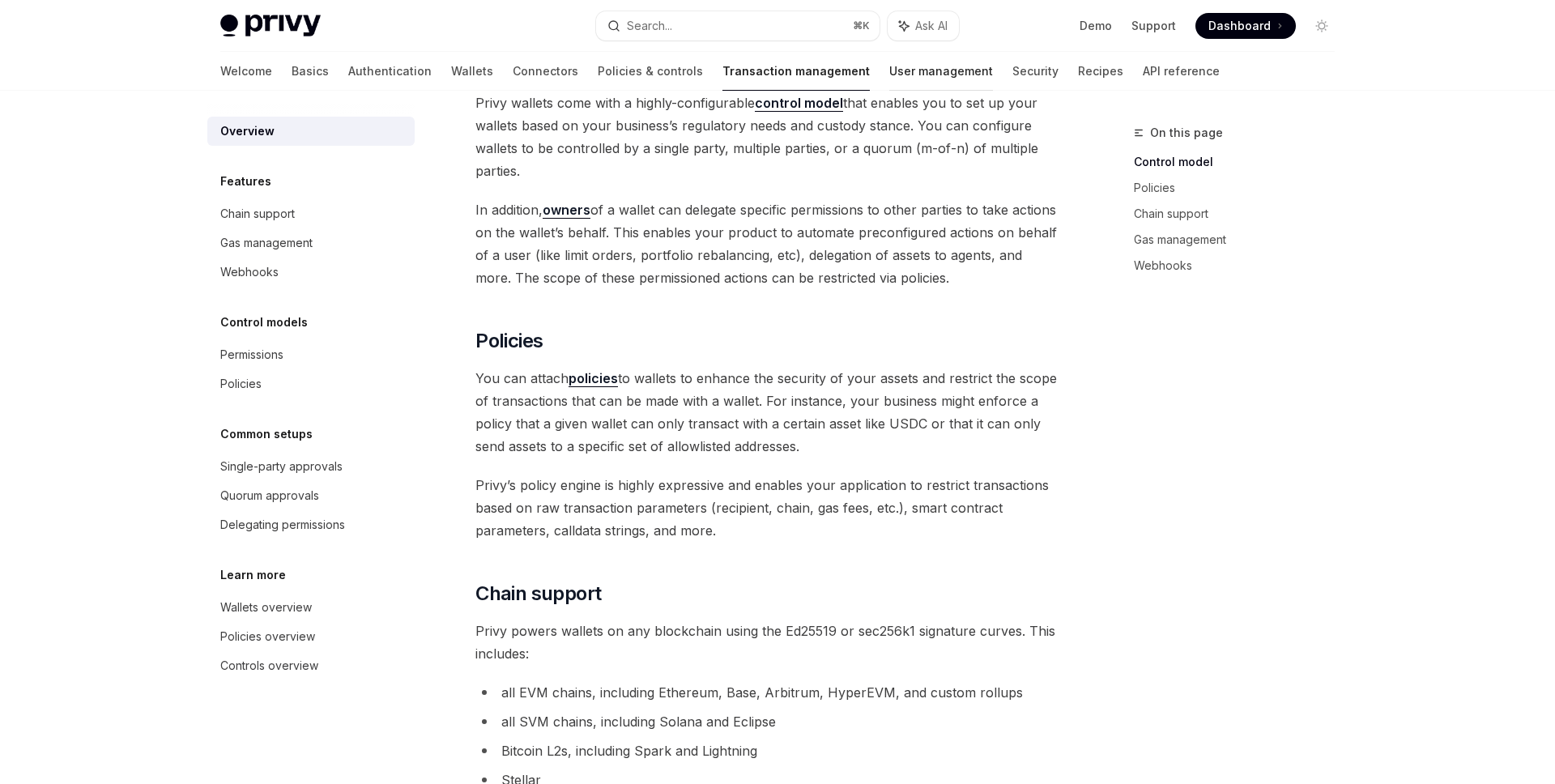
click at [889, 79] on link "User management" at bounding box center [940, 71] width 103 height 39
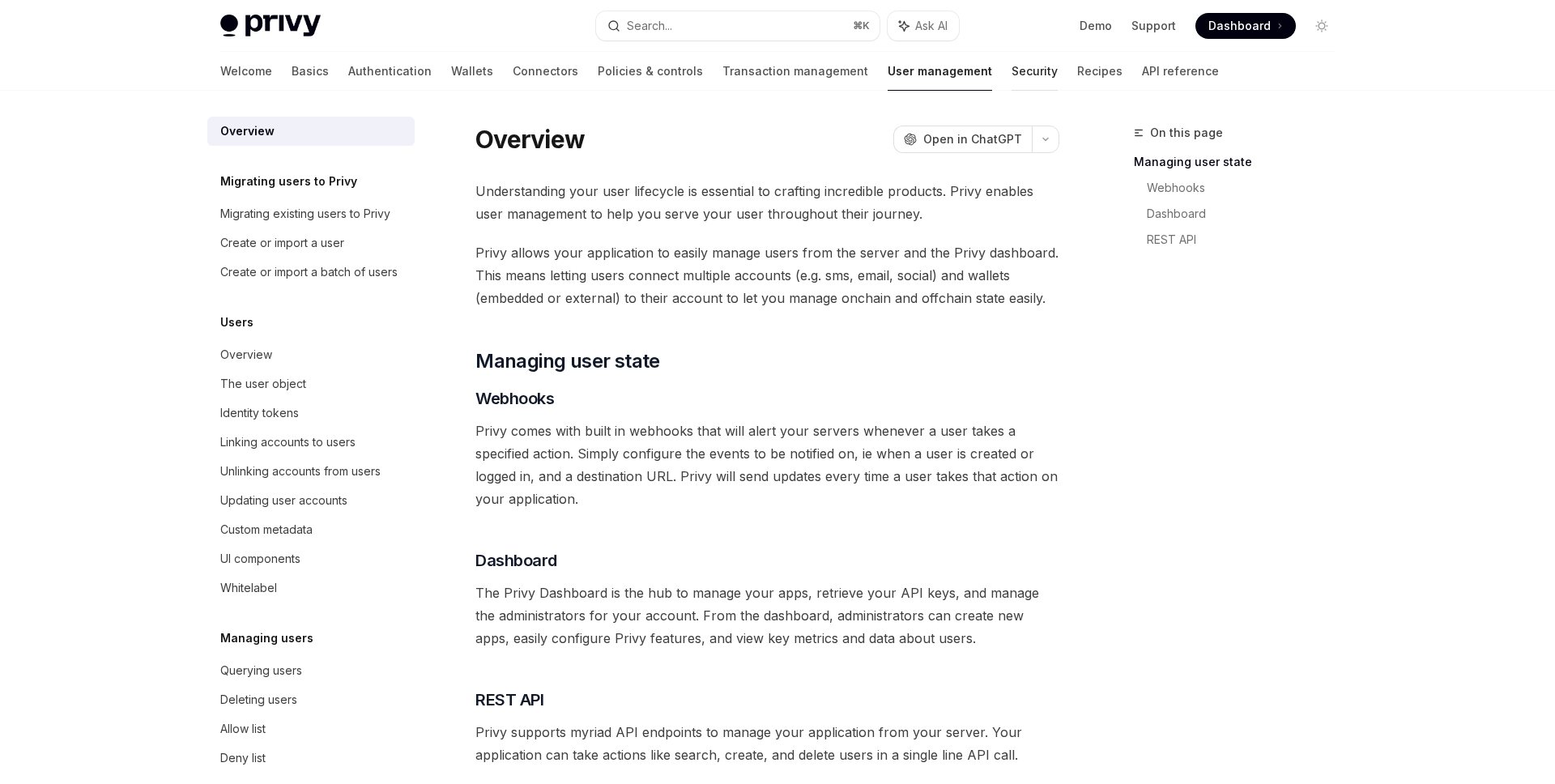
click at [1012, 82] on link "Security" at bounding box center [1035, 71] width 46 height 39
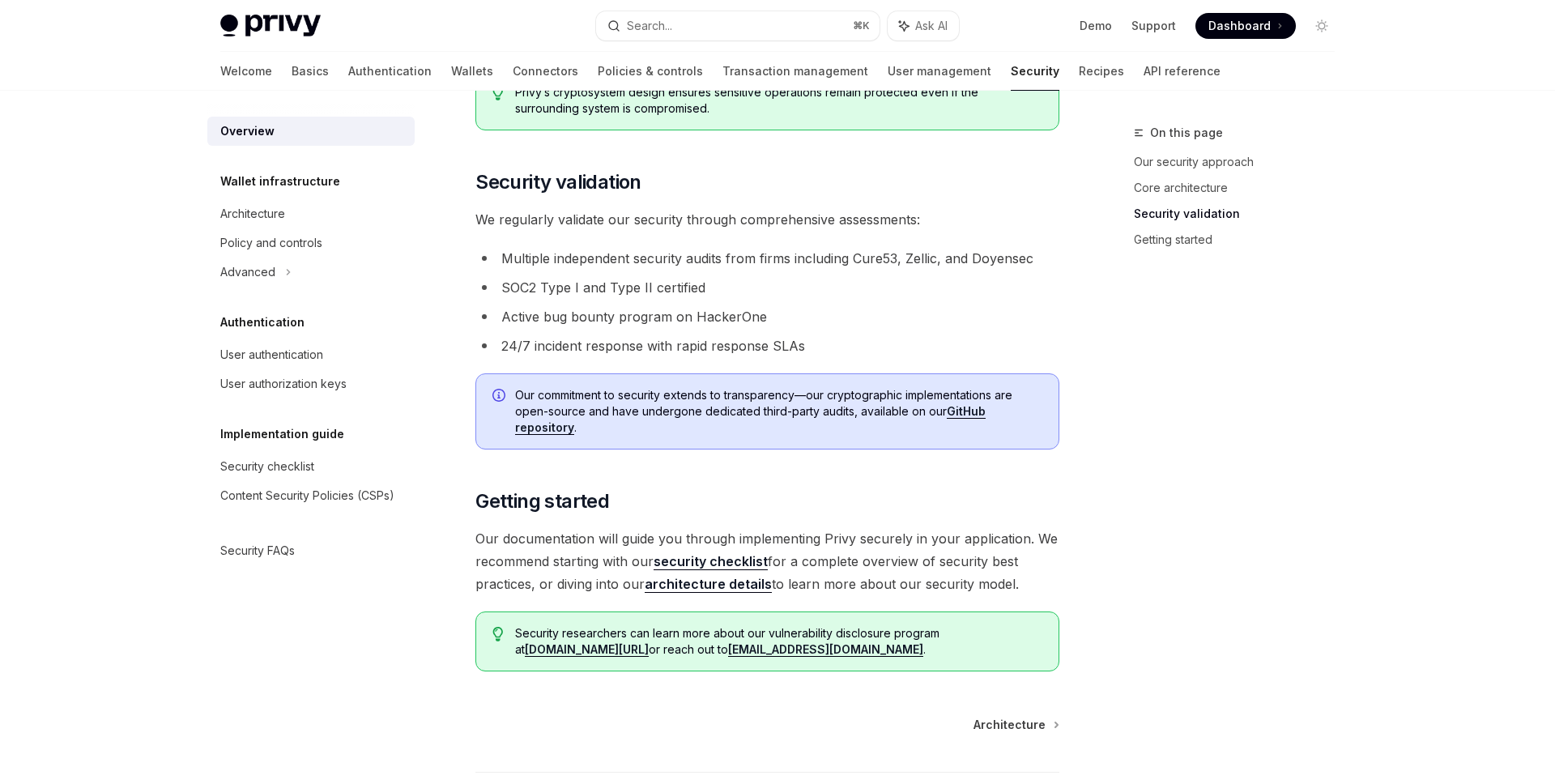
scroll to position [1089, 0]
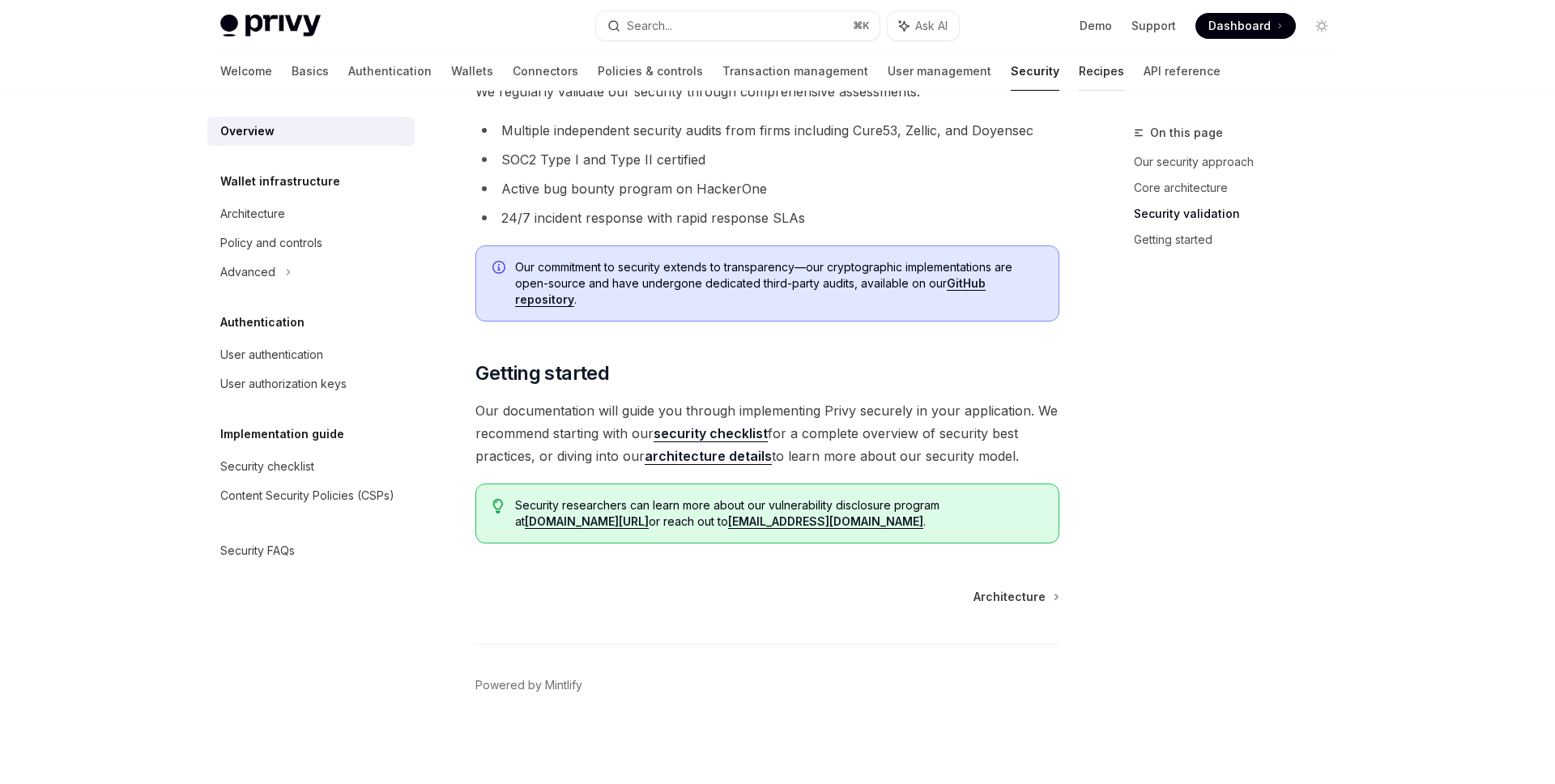
click at [1079, 68] on link "Recipes" at bounding box center [1101, 71] width 45 height 39
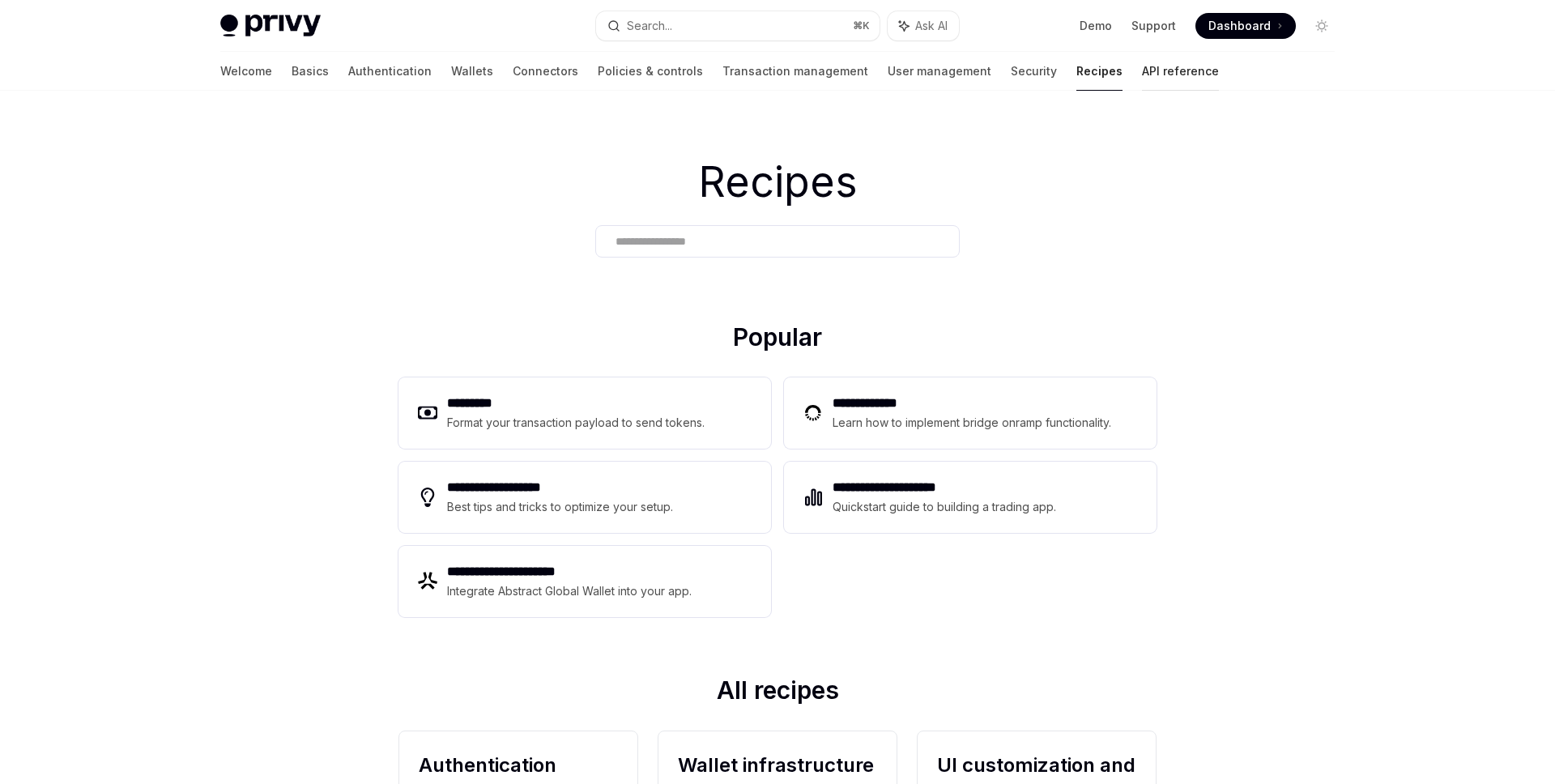
click at [1142, 77] on link "API reference" at bounding box center [1180, 71] width 77 height 39
type textarea "*"
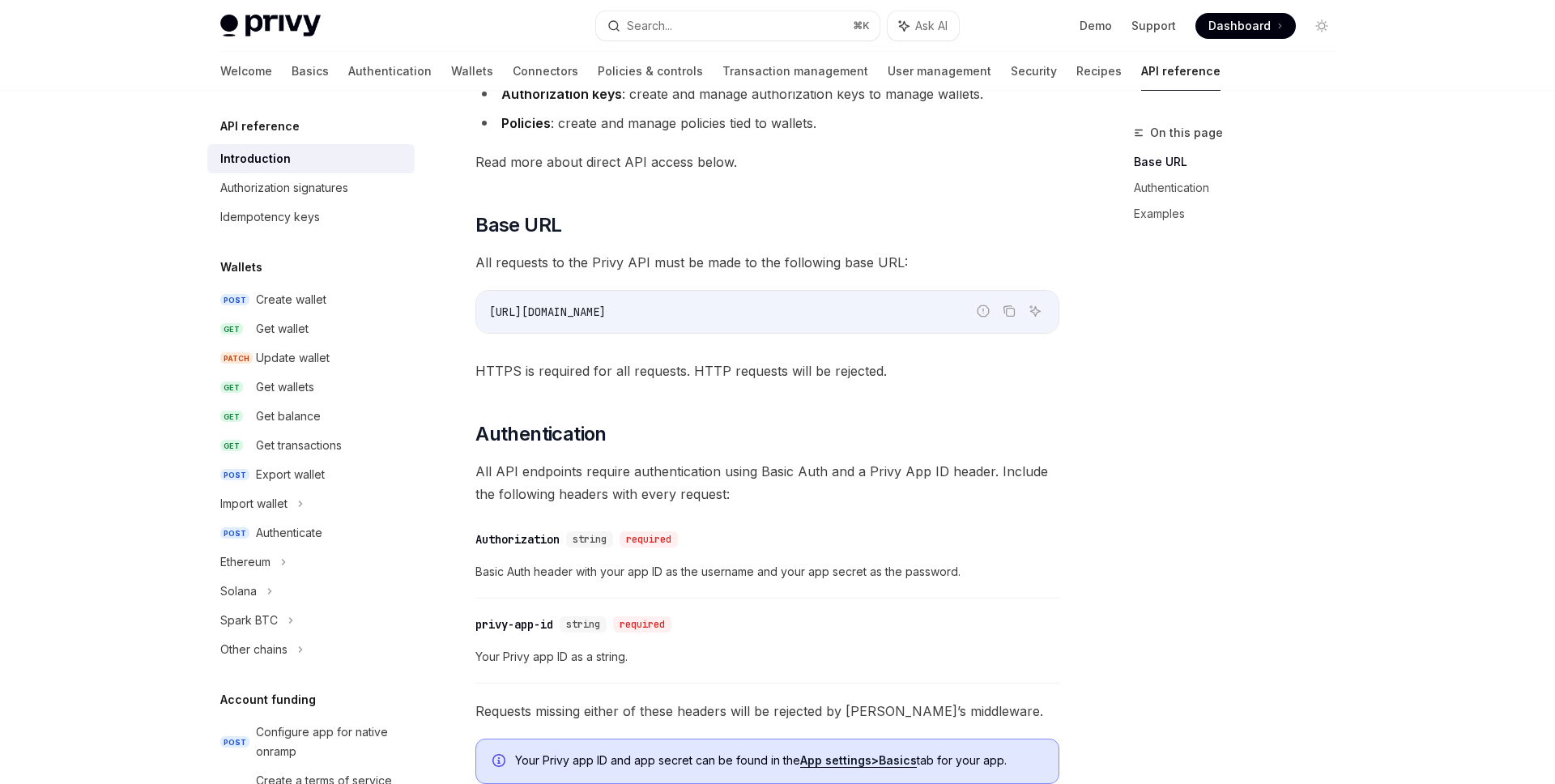
scroll to position [560, 0]
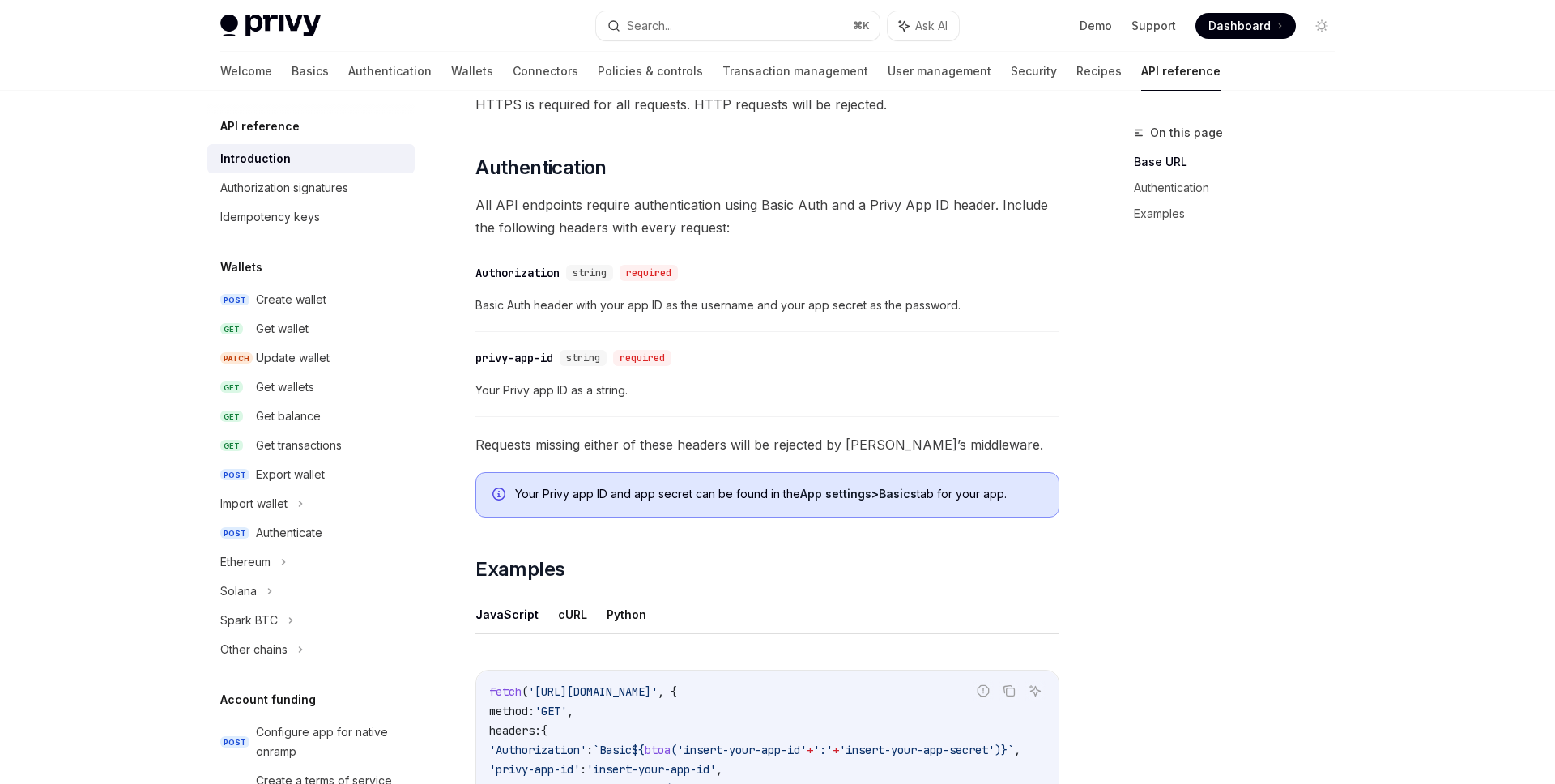
click at [822, 374] on div "​ privy-app-id string required Your Privy app ID as a string." at bounding box center [768, 378] width 584 height 77
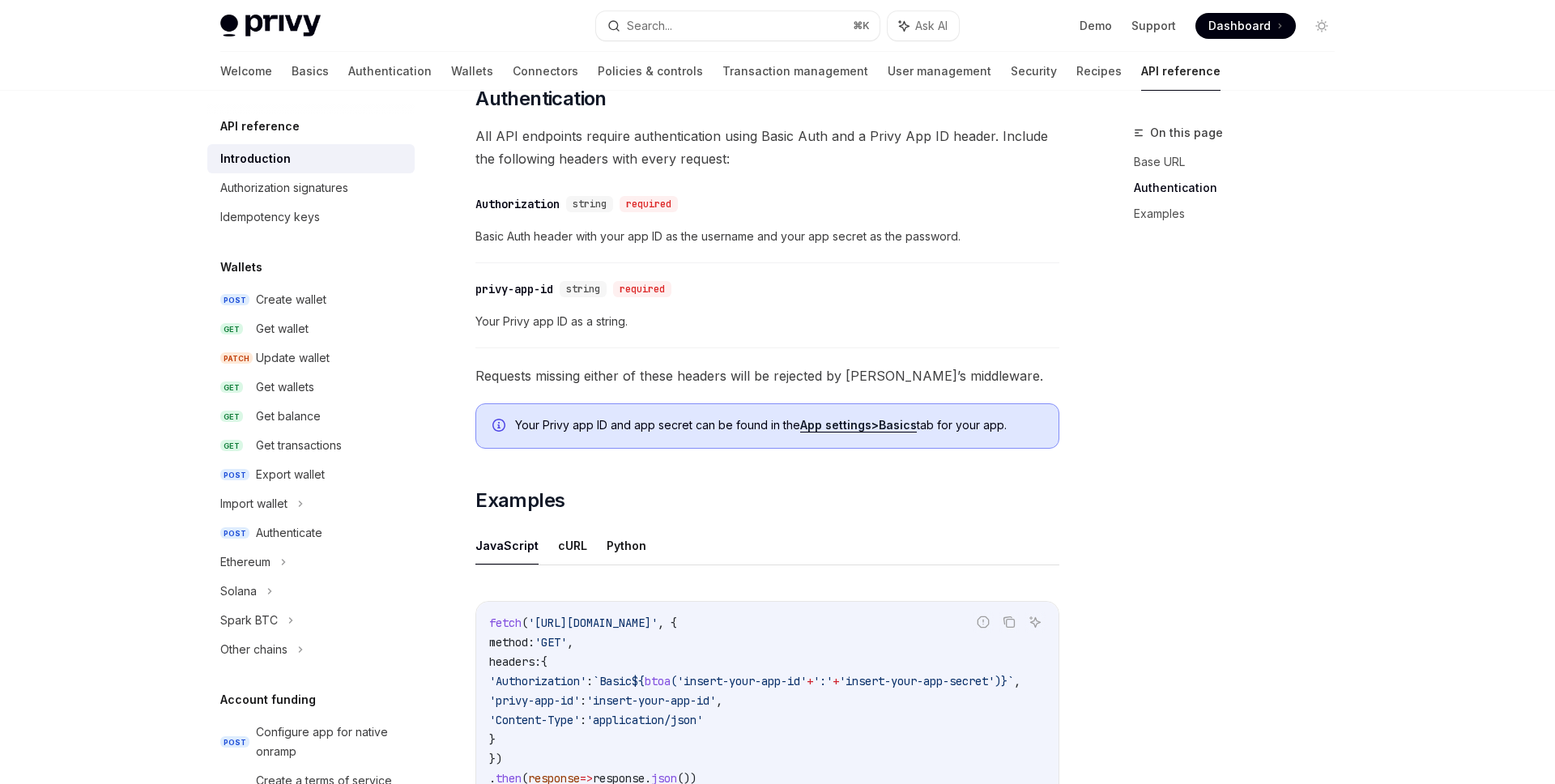
scroll to position [860, 0]
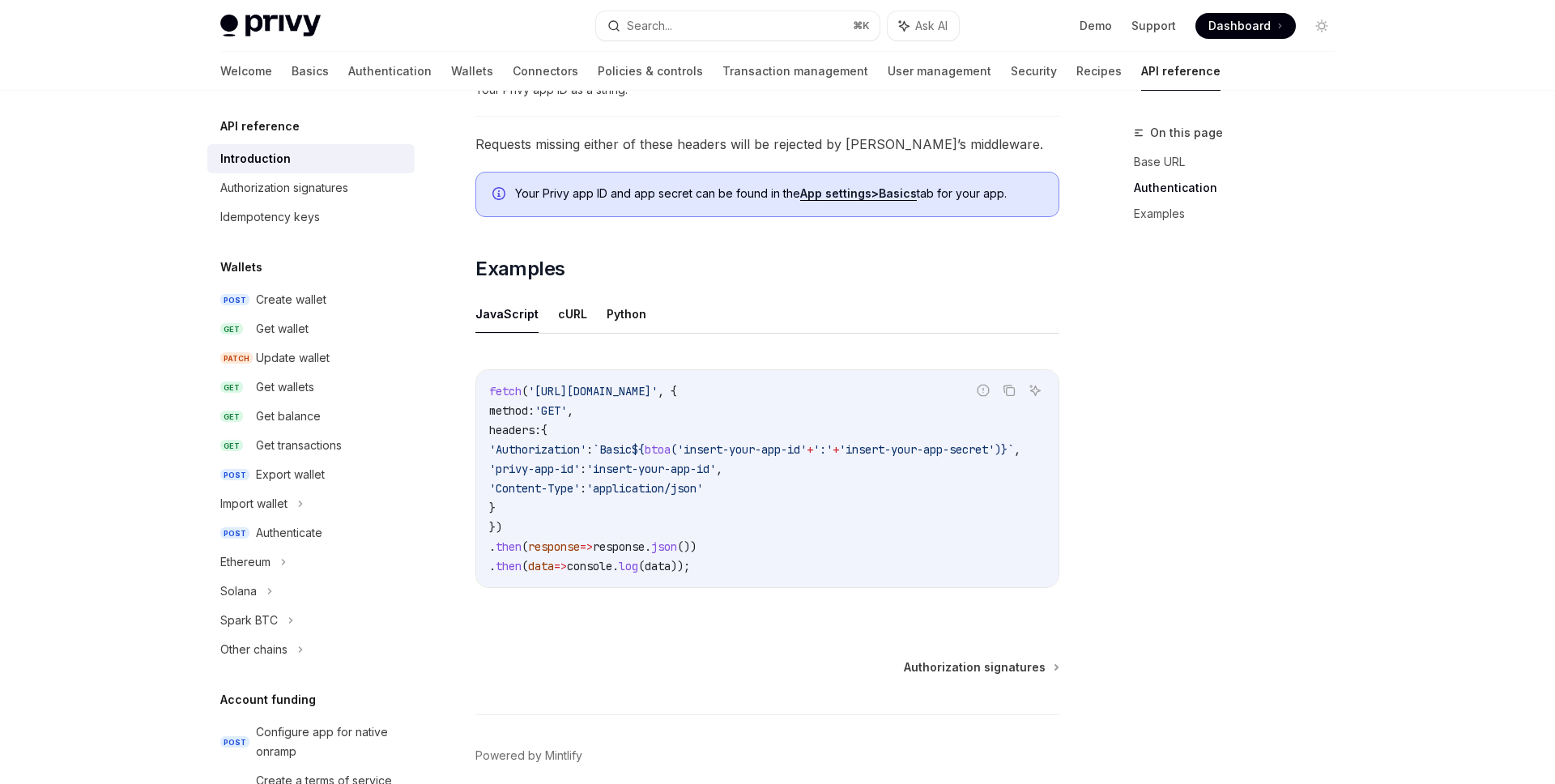
drag, startPoint x: 676, startPoint y: 586, endPoint x: 817, endPoint y: 585, distance: 141.0
click at [817, 585] on div "fetch ( 'https://api.privy.io/v1/wallets' , { method: 'GET' , headers: { 'Autho…" at bounding box center [768, 479] width 582 height 217
drag, startPoint x: 821, startPoint y: 588, endPoint x: 848, endPoint y: 583, distance: 27.5
click at [848, 583] on div "fetch ( 'https://api.privy.io/v1/wallets' , { method: 'GET' , headers: { 'Autho…" at bounding box center [768, 479] width 582 height 217
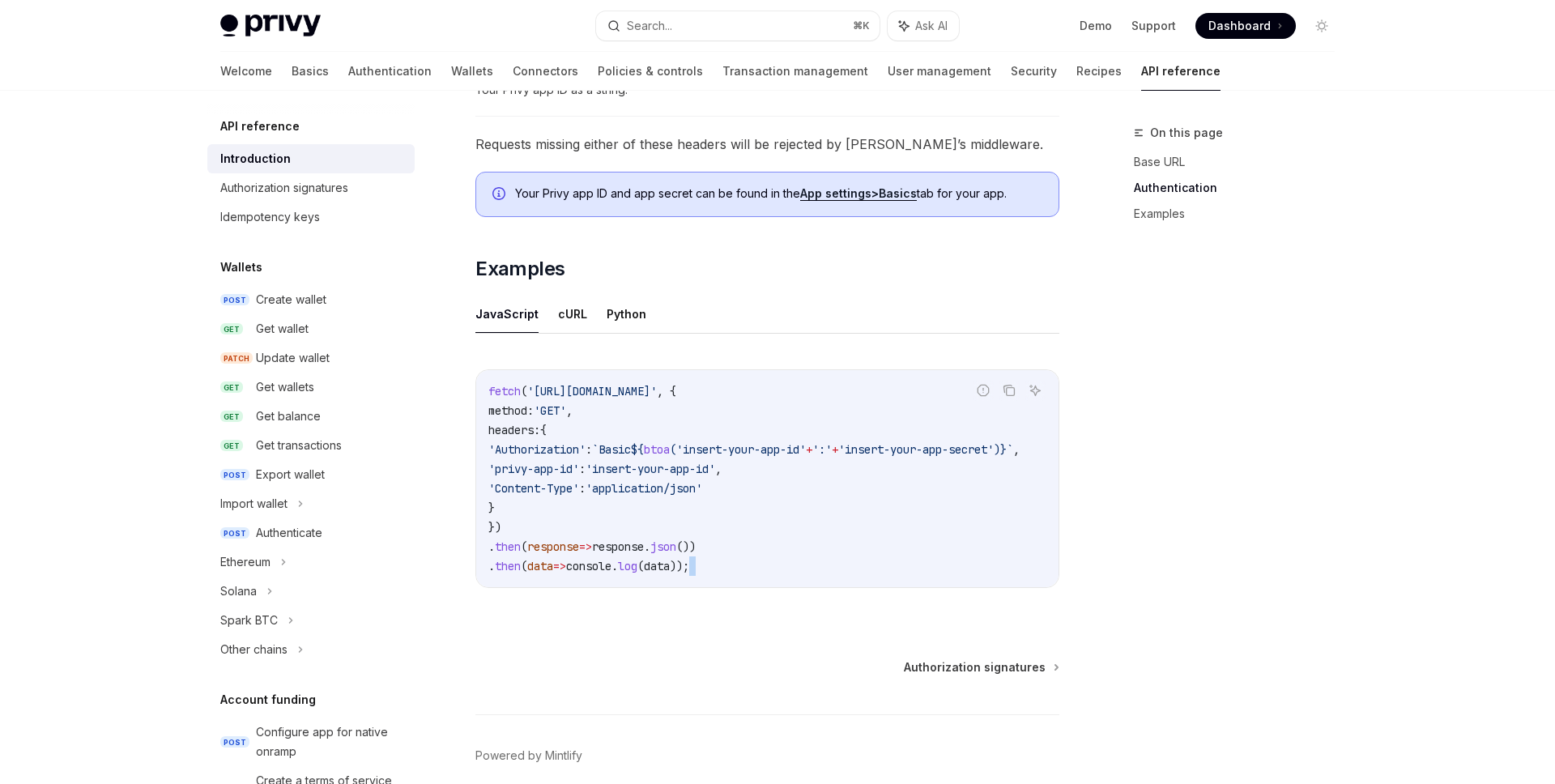
drag, startPoint x: 848, startPoint y: 583, endPoint x: 679, endPoint y: 579, distance: 169.0
click at [679, 579] on div "fetch ( 'https://api.privy.io/v1/wallets' , { method: 'GET' , headers: { 'Autho…" at bounding box center [768, 479] width 582 height 217
drag, startPoint x: 671, startPoint y: 581, endPoint x: 621, endPoint y: 585, distance: 50.2
click at [621, 585] on div "fetch ( 'https://api.privy.io/v1/wallets' , { method: 'GET' , headers: { 'Autho…" at bounding box center [768, 479] width 582 height 217
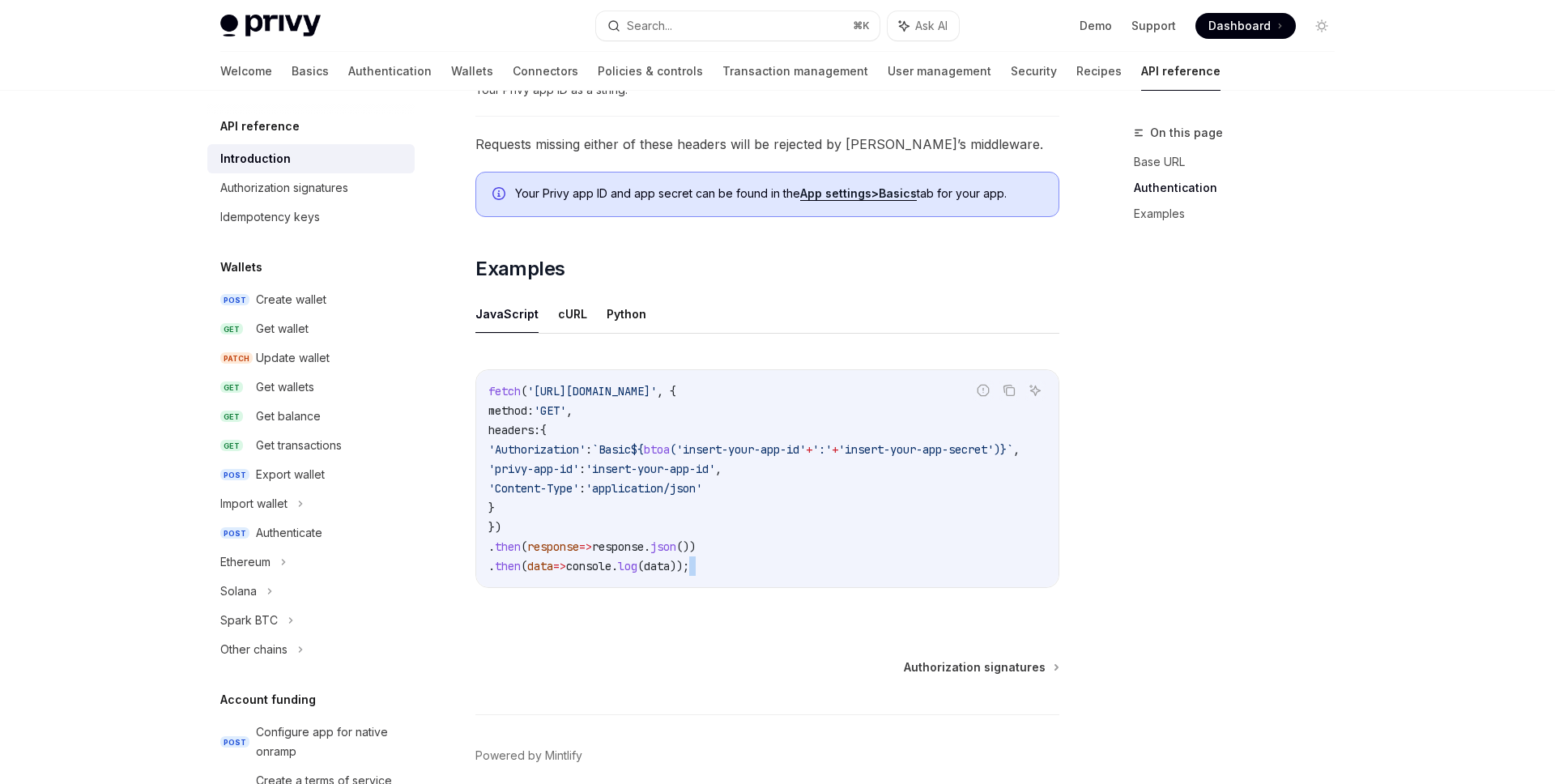
click at [868, 588] on div "Report incorrect code Copy Ask AI fetch ( 'https://api.privy.io/v1/wallets' , {…" at bounding box center [768, 479] width 584 height 218
click at [830, 556] on code "fetch ( 'https://api.privy.io/v1/wallets' , { method: 'GET' , headers: { 'Autho…" at bounding box center [773, 478] width 570 height 194
drag, startPoint x: 598, startPoint y: 451, endPoint x: 637, endPoint y: 448, distance: 39.1
click at [633, 448] on span "'Authorization' : `Basic ${ btoa ( 'insert-your-app-id' + ':' + 'insert-your-ap…" at bounding box center [754, 450] width 531 height 15
copy span "btoa ("
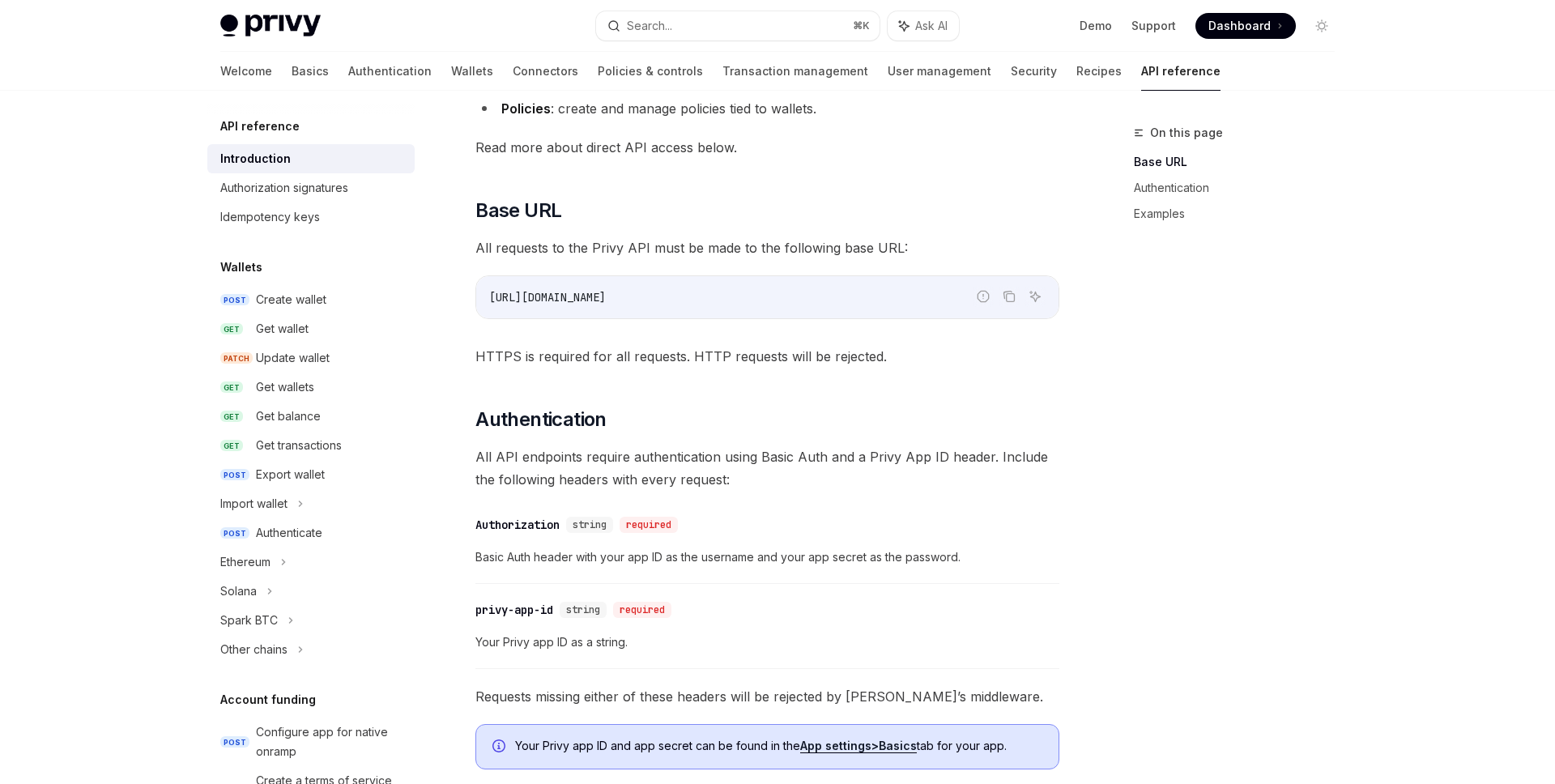
scroll to position [0, 0]
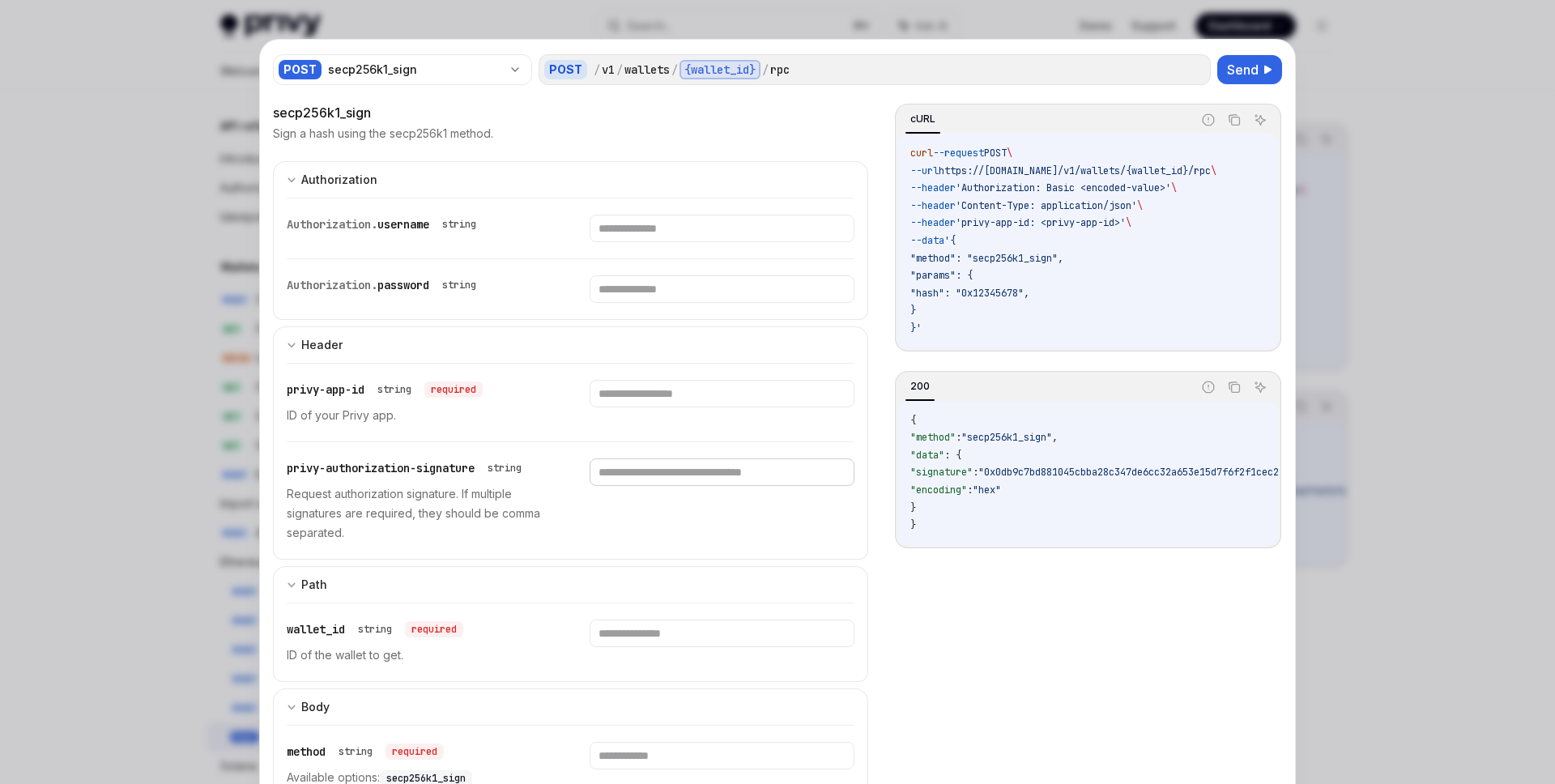
click at [723, 480] on input "text" at bounding box center [721, 471] width 264 height 27
click at [690, 231] on input "text" at bounding box center [721, 228] width 264 height 27
click at [653, 229] on input "text" at bounding box center [721, 228] width 264 height 27
paste input "**********"
type input "**********"
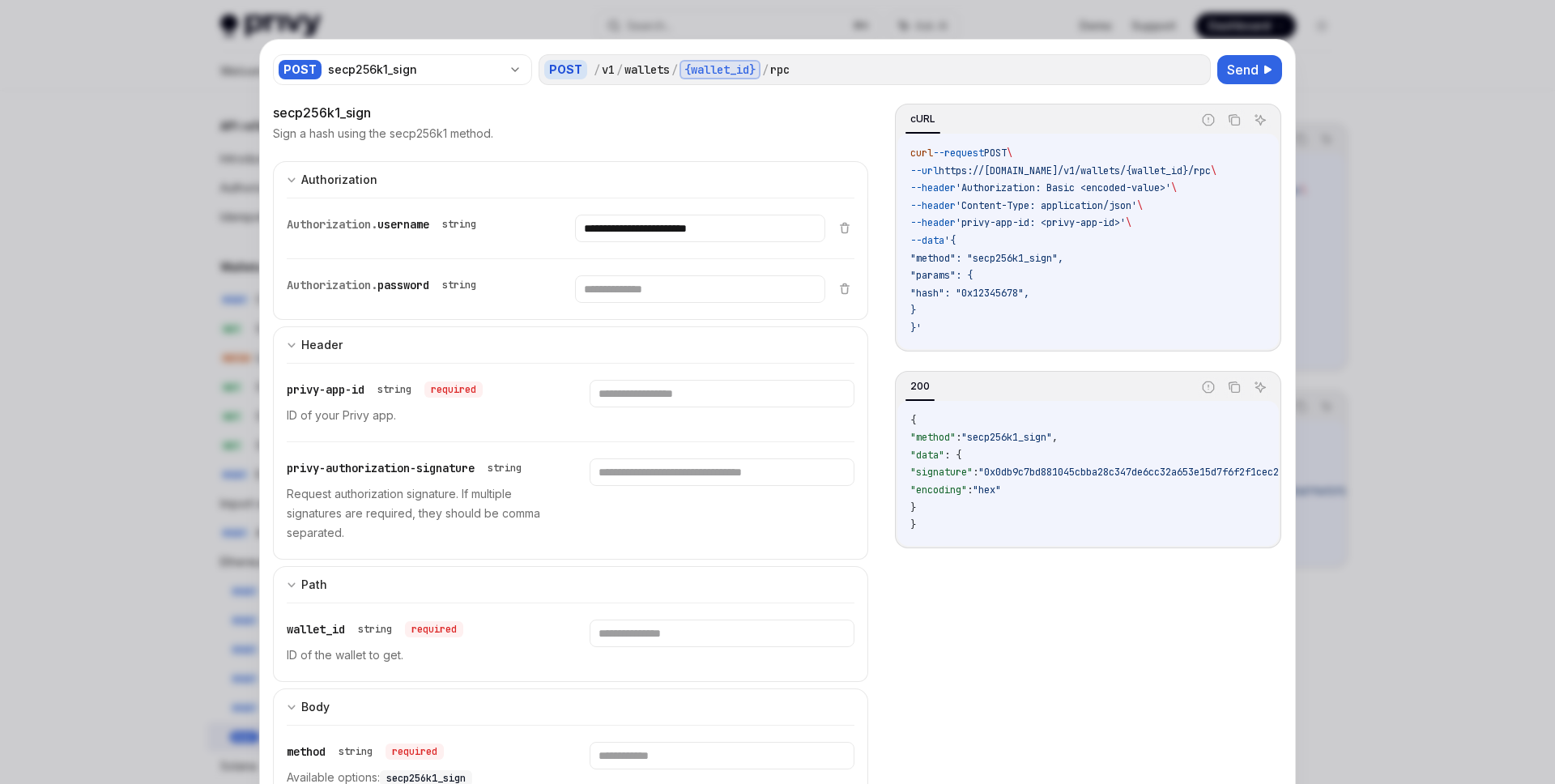
click at [664, 271] on div "Authorization. password string" at bounding box center [556, 289] width 538 height 60
click at [664, 284] on input "text" at bounding box center [700, 289] width 250 height 27
paste input "**********"
type input "**********"
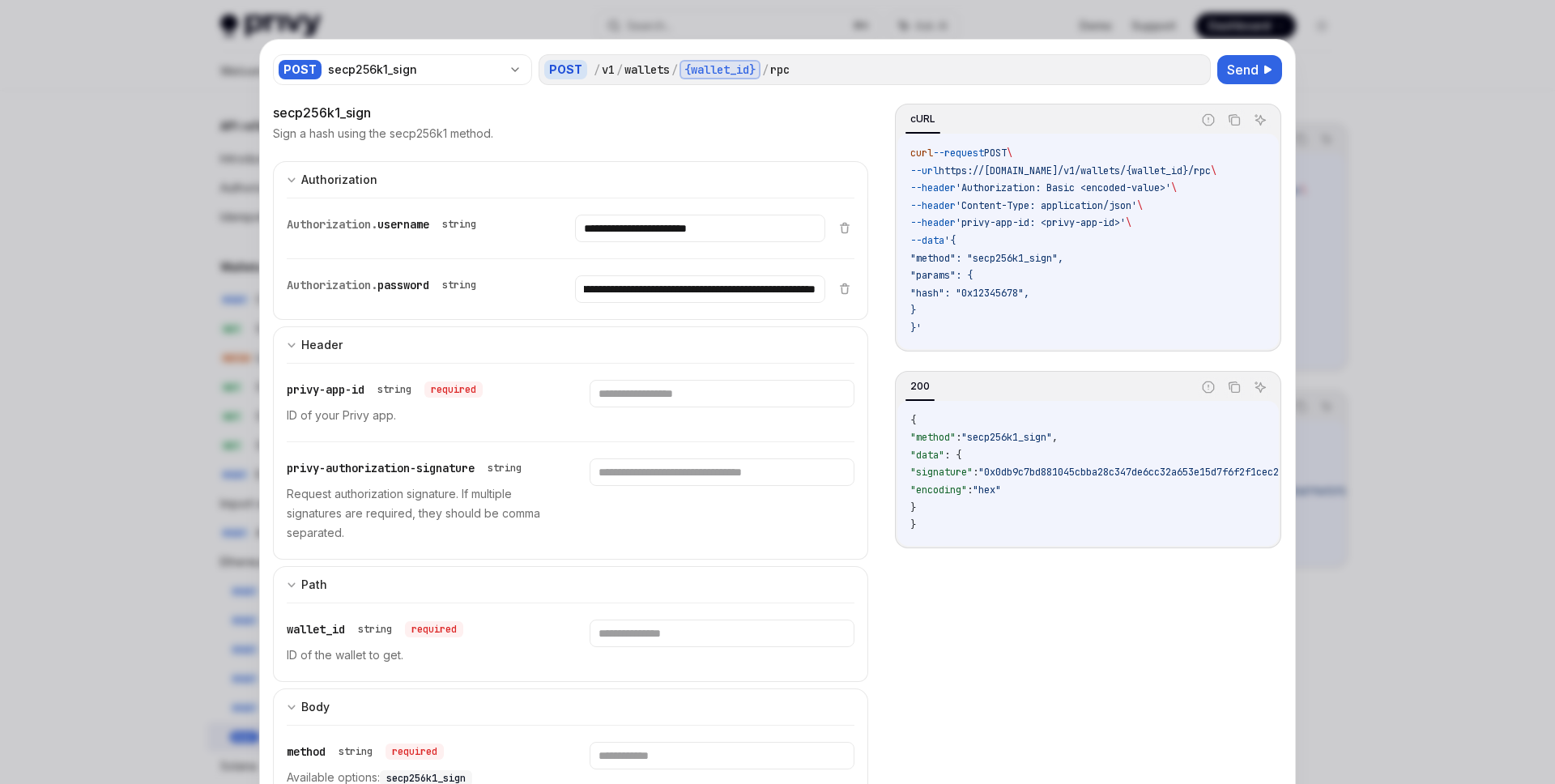
click at [491, 289] on div "Authorization. password string" at bounding box center [412, 285] width 250 height 20
click at [637, 401] on input "text" at bounding box center [721, 393] width 264 height 27
paste input "**********"
type input "**********"
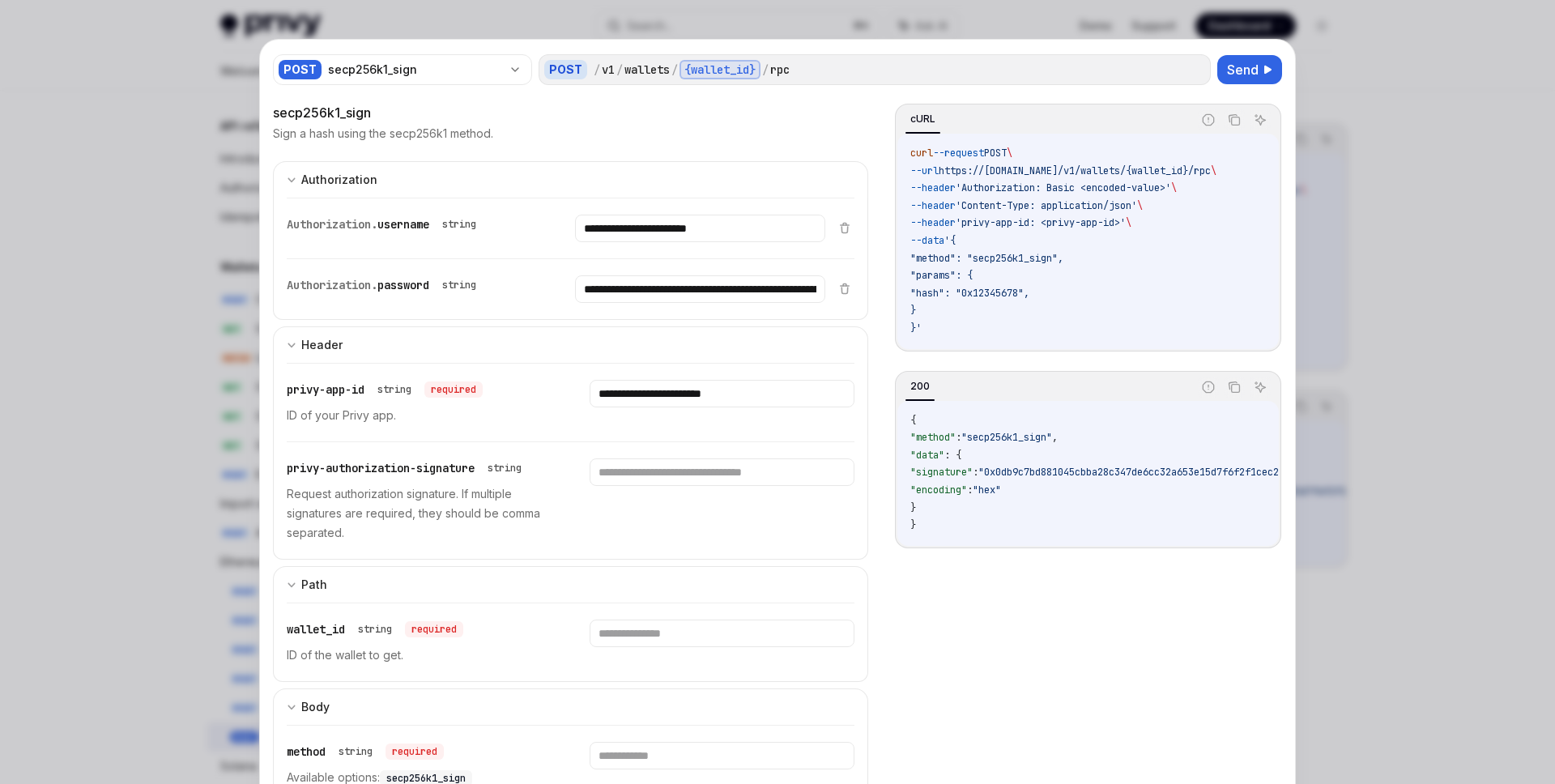
click at [483, 380] on div "privy-app-id string required" at bounding box center [385, 390] width 196 height 20
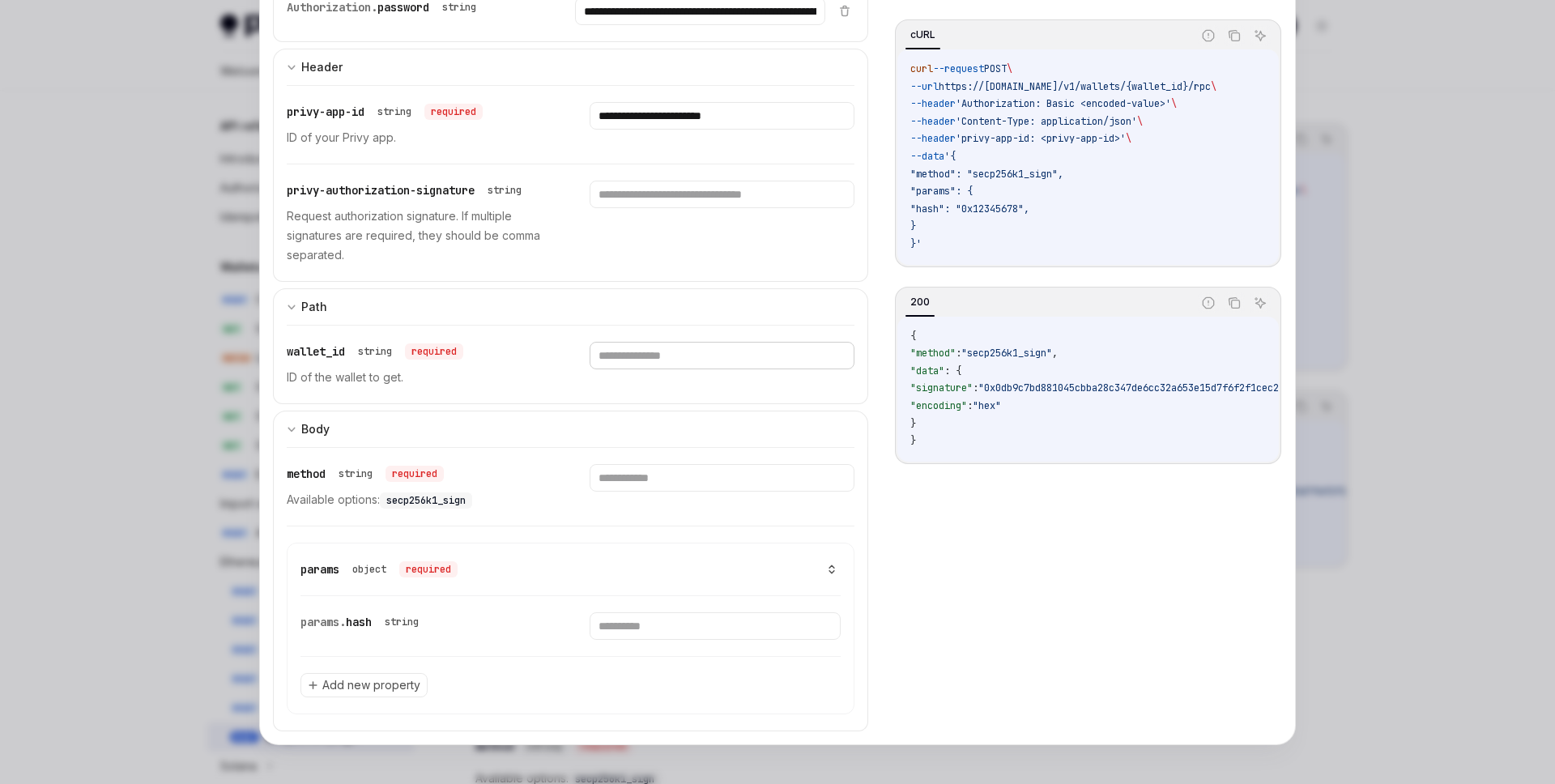
click at [640, 361] on input "text" at bounding box center [721, 355] width 264 height 27
paste input "**********"
type input "**********"
click at [687, 465] on input "text" at bounding box center [721, 477] width 264 height 27
click at [686, 475] on input "text" at bounding box center [721, 477] width 264 height 27
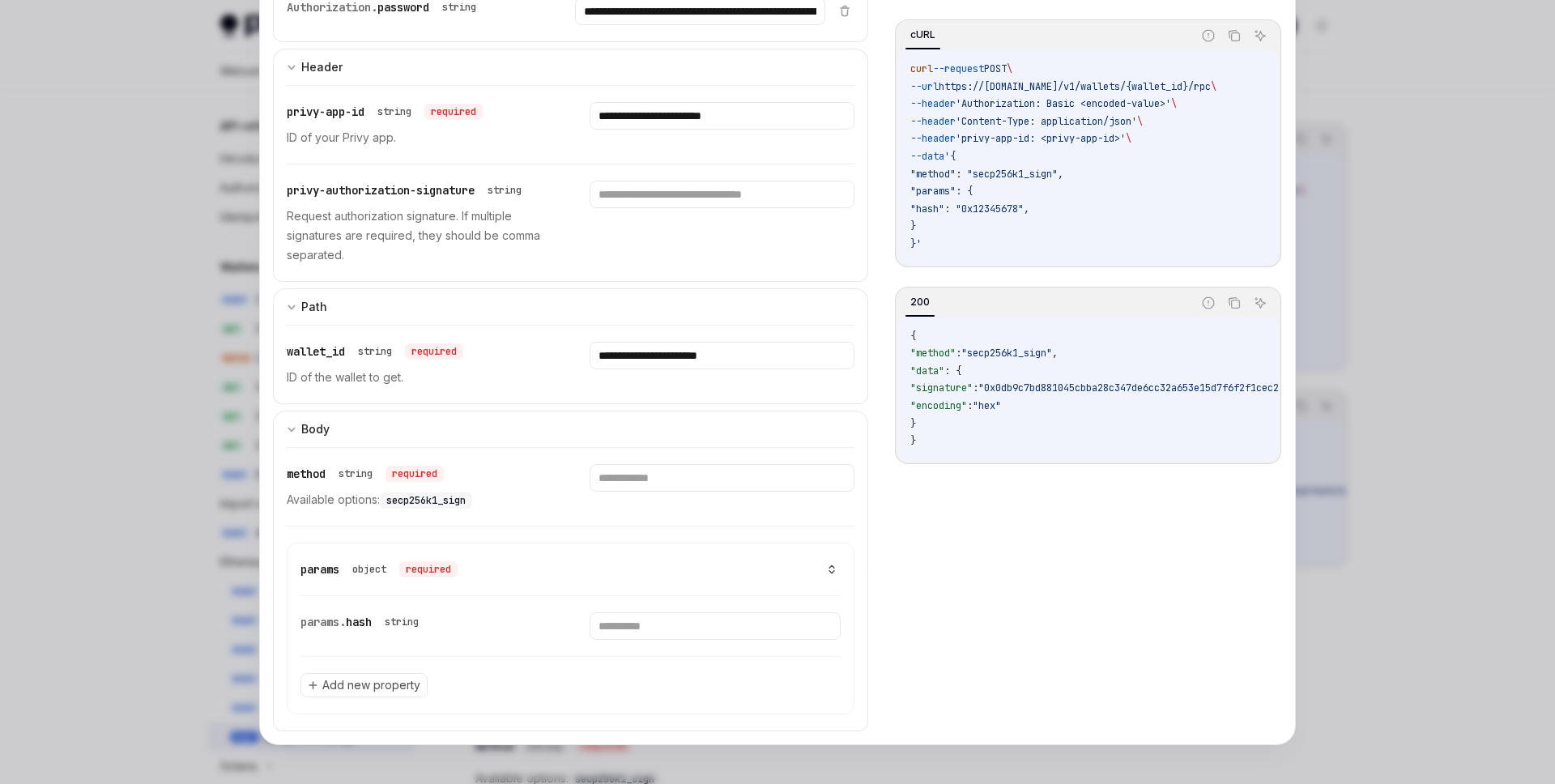
click at [439, 499] on span "secp256k1_sign" at bounding box center [426, 500] width 79 height 13
click at [441, 500] on span "secp256k1_sign" at bounding box center [426, 500] width 79 height 13
click at [445, 498] on span "secp256k1_sign" at bounding box center [426, 500] width 79 height 13
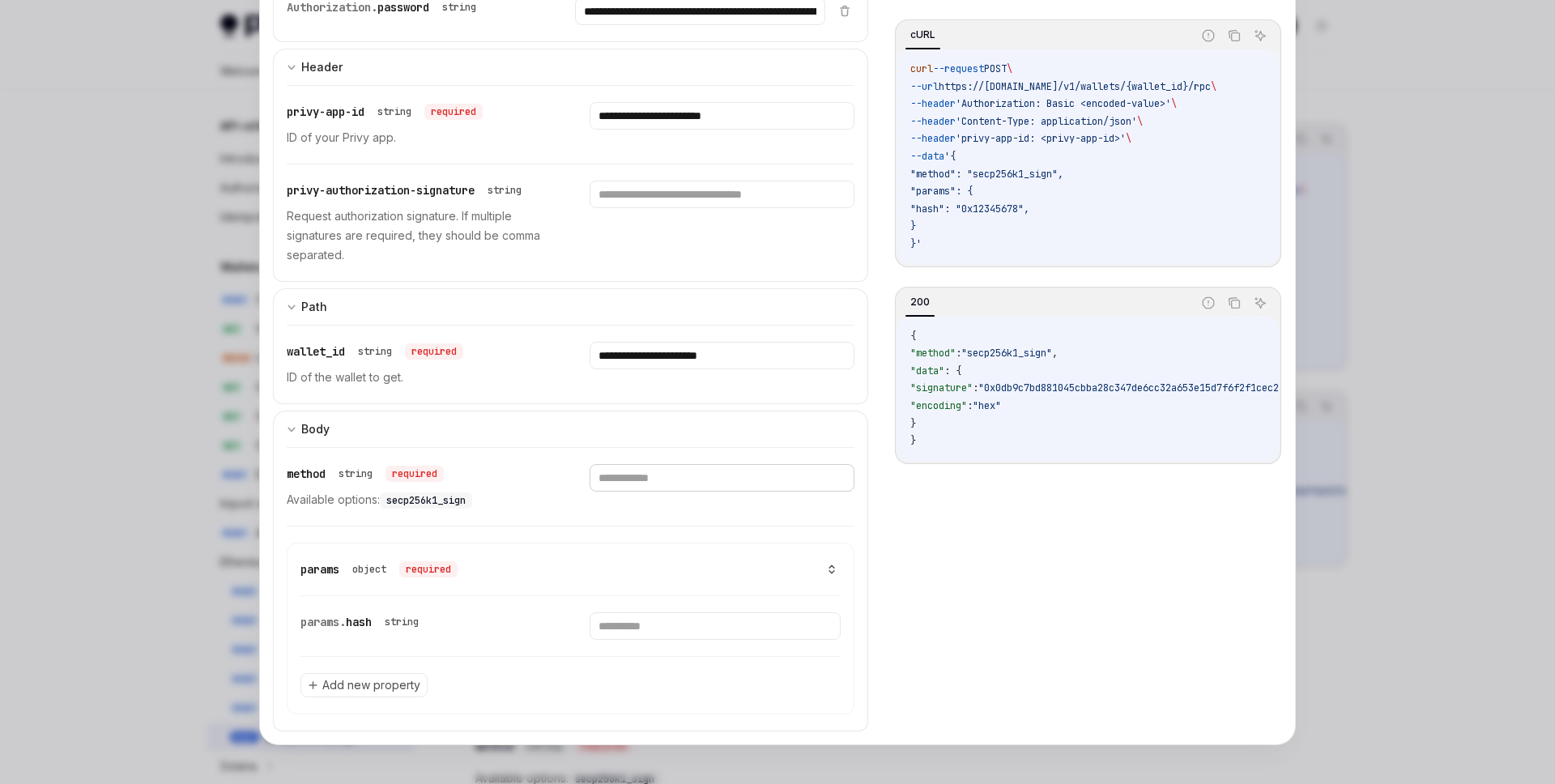
click at [641, 485] on input "text" at bounding box center [721, 477] width 264 height 27
paste input "**********"
type input "**********"
click at [679, 622] on input "text" at bounding box center [715, 625] width 251 height 27
click at [649, 635] on input "text" at bounding box center [715, 625] width 251 height 27
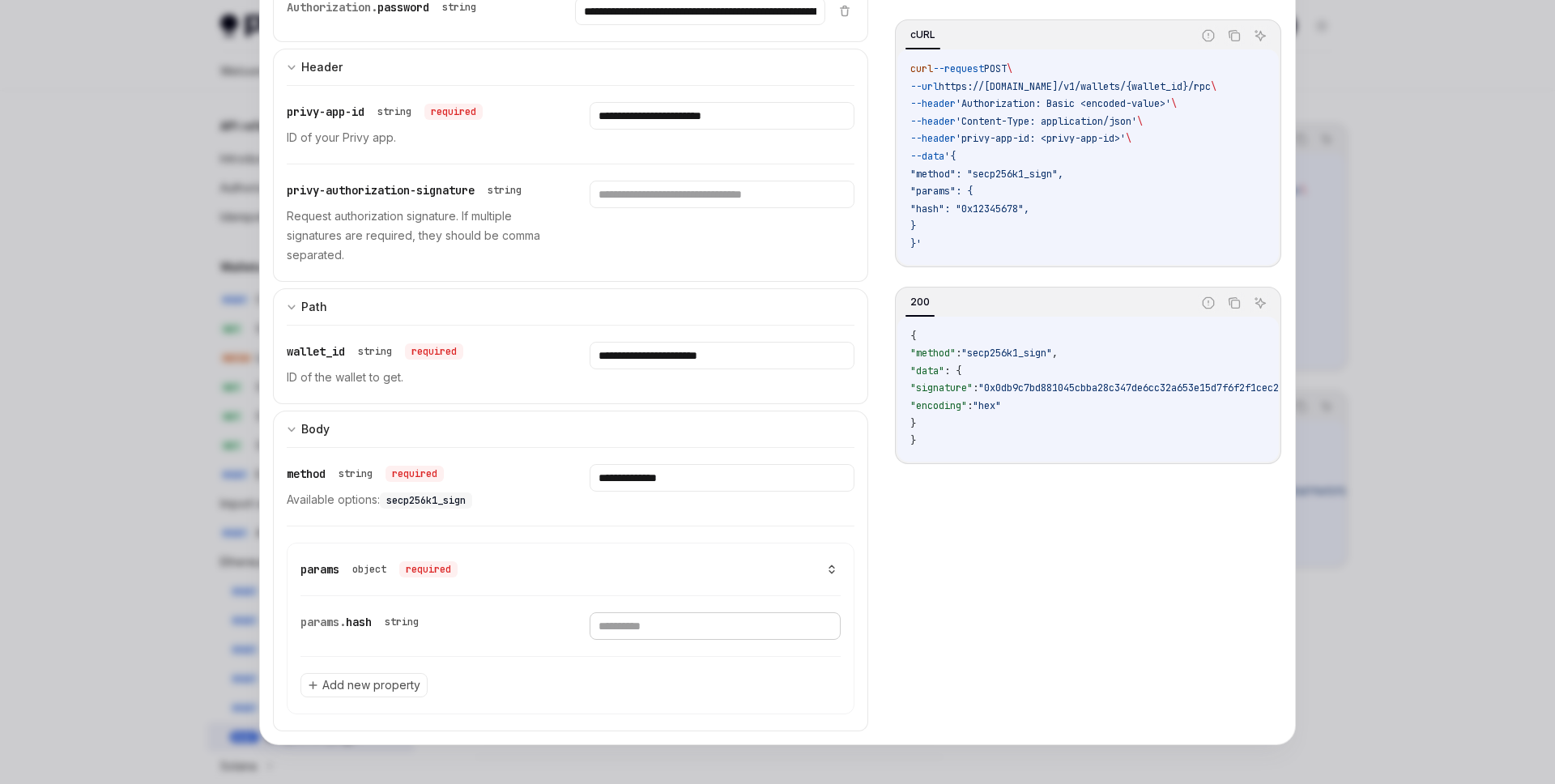
paste input "**********"
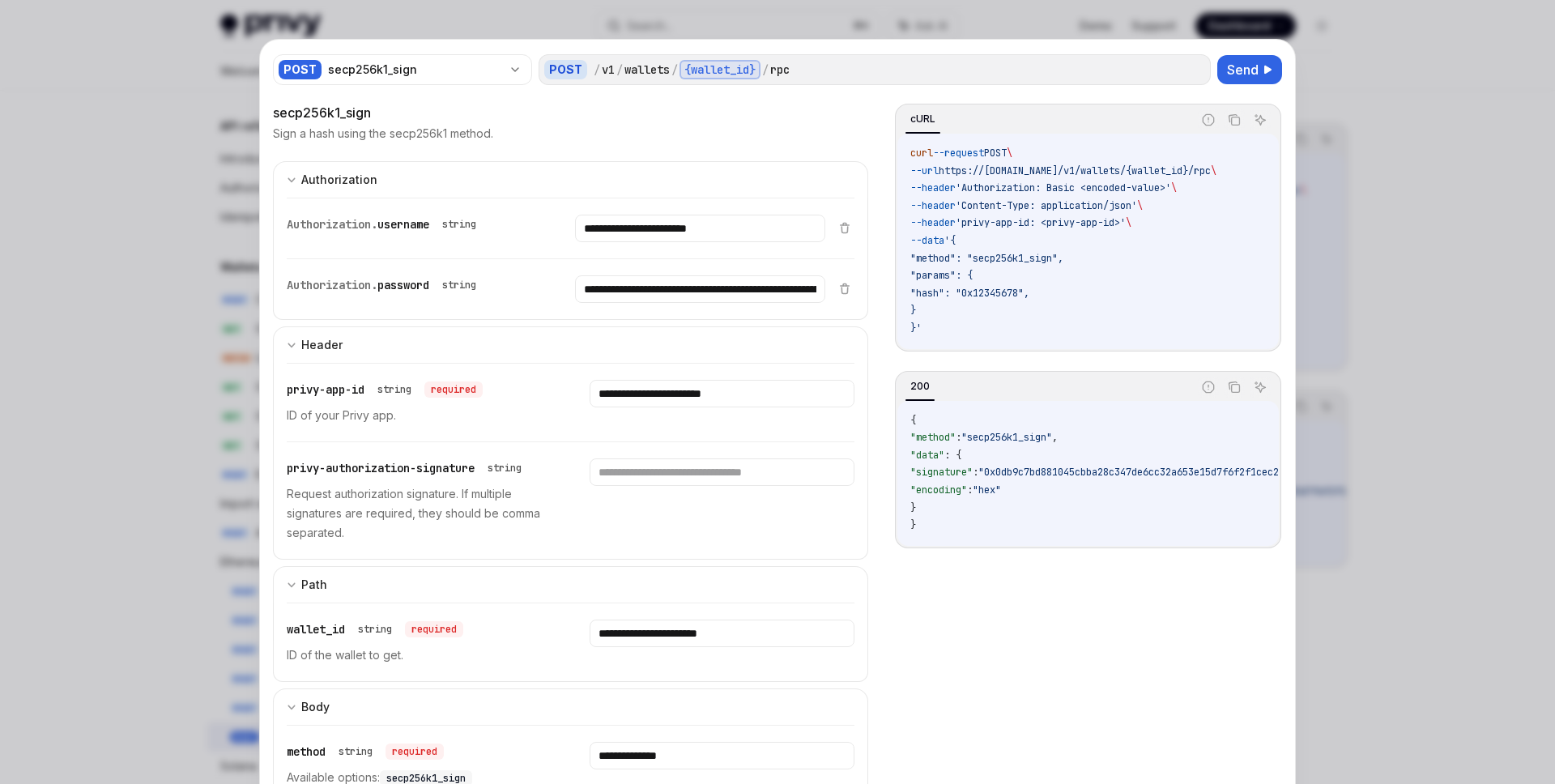
scroll to position [648, 0]
type input "**********"
click at [1232, 71] on span "Send" at bounding box center [1243, 69] width 31 height 20
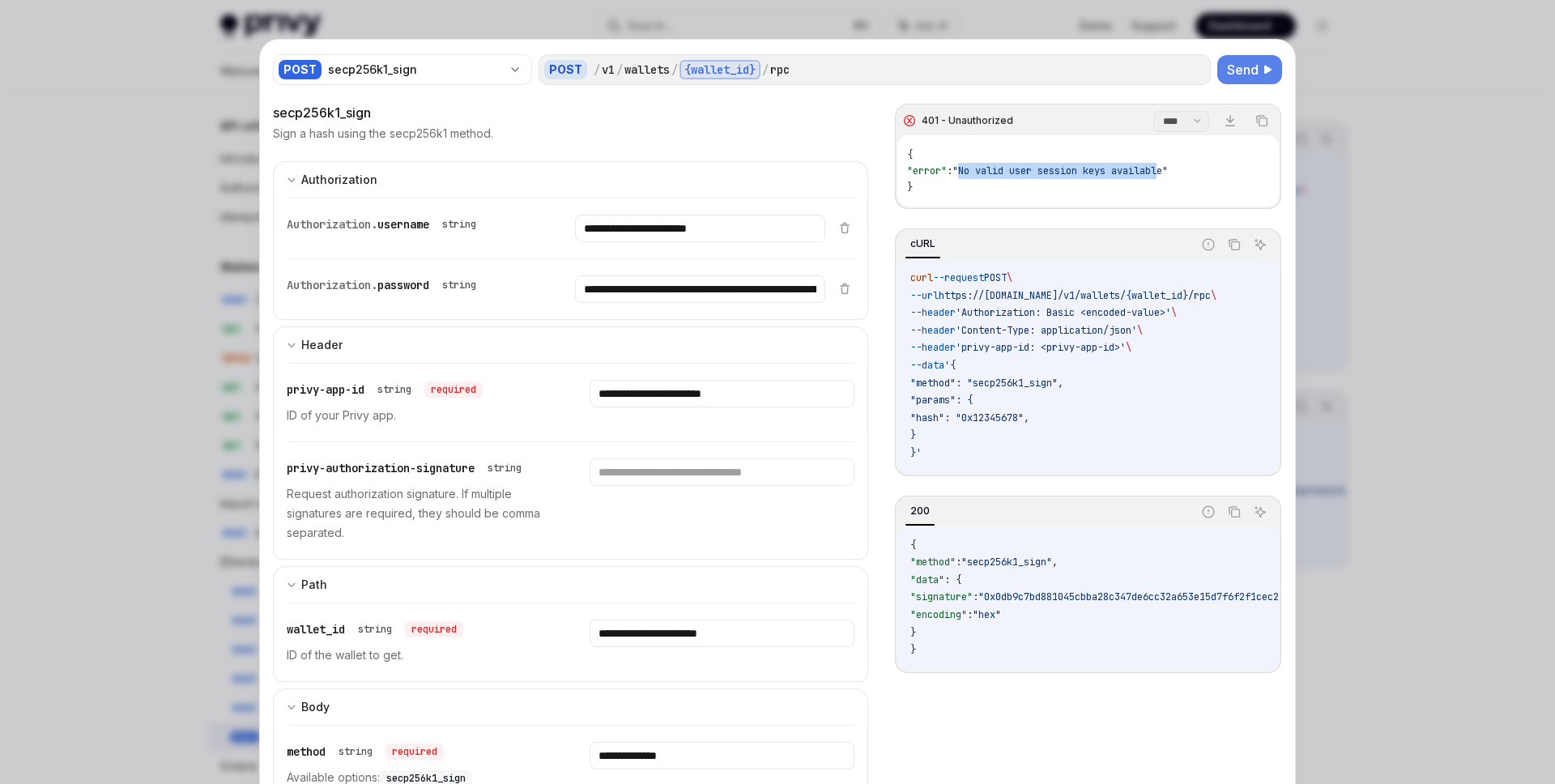
drag, startPoint x: 1184, startPoint y: 175, endPoint x: 974, endPoint y: 175, distance: 210.0
click at [974, 175] on span ""No valid user session keys available"" at bounding box center [1060, 171] width 216 height 13
copy span "No valid user session keys availabl"
click at [1136, 177] on div "{ "error" : "No valid user session keys available" }" at bounding box center [1088, 171] width 381 height 71
drag, startPoint x: 1186, startPoint y: 173, endPoint x: 978, endPoint y: 170, distance: 208.0
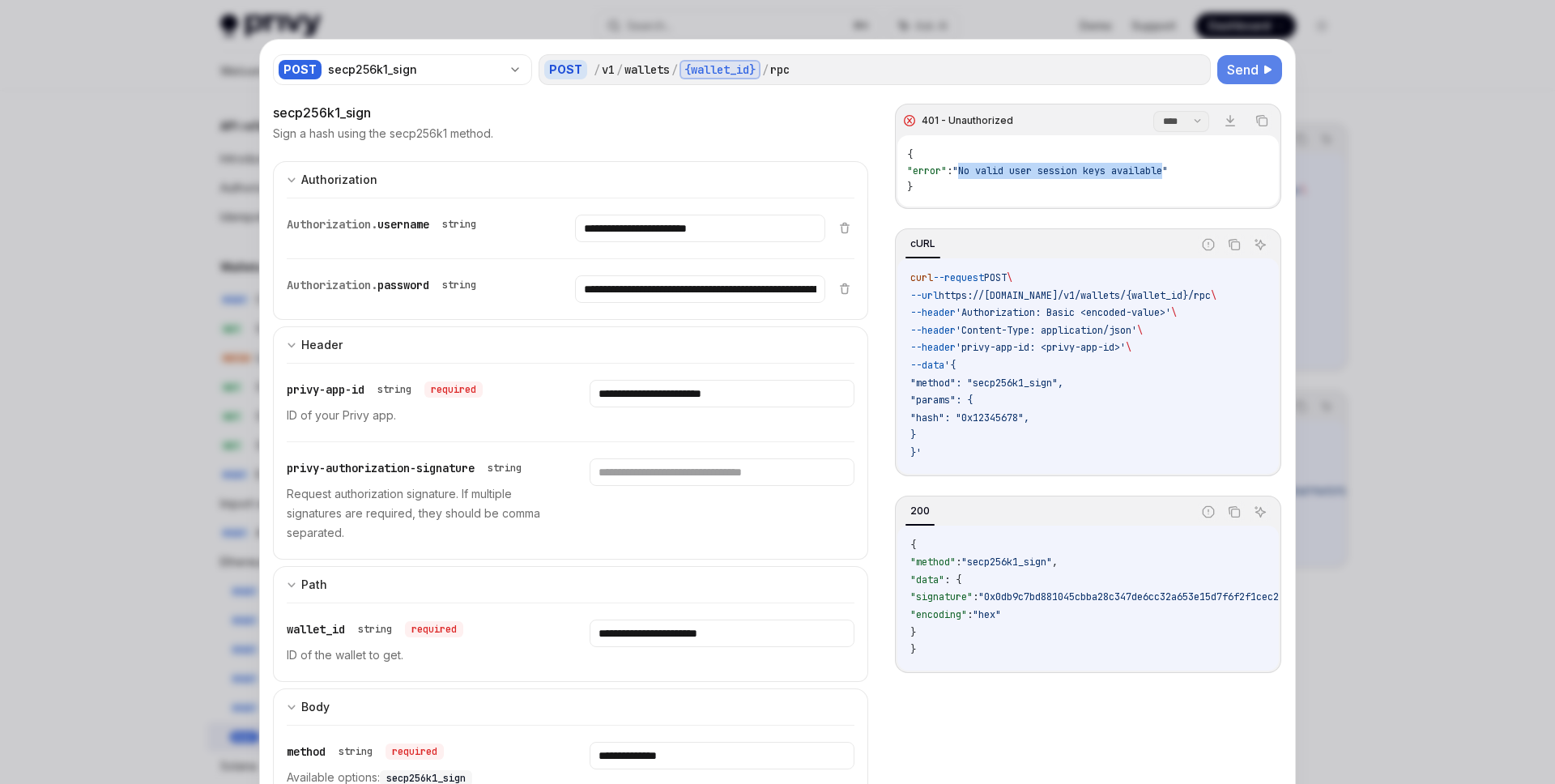
click at [978, 170] on span ""No valid user session keys available"" at bounding box center [1060, 171] width 216 height 13
copy span "No valid user session keys available"
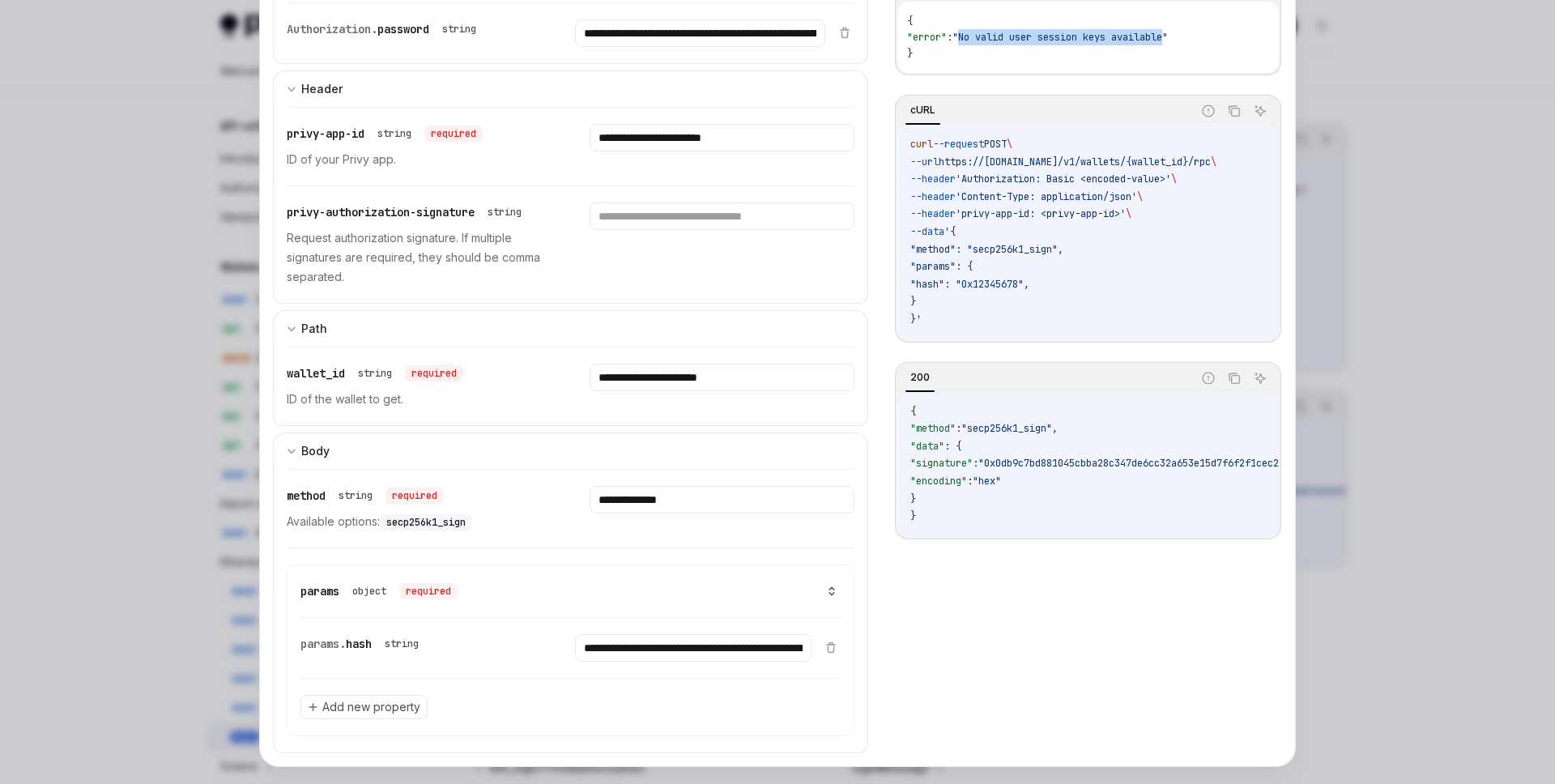
scroll to position [266, 0]
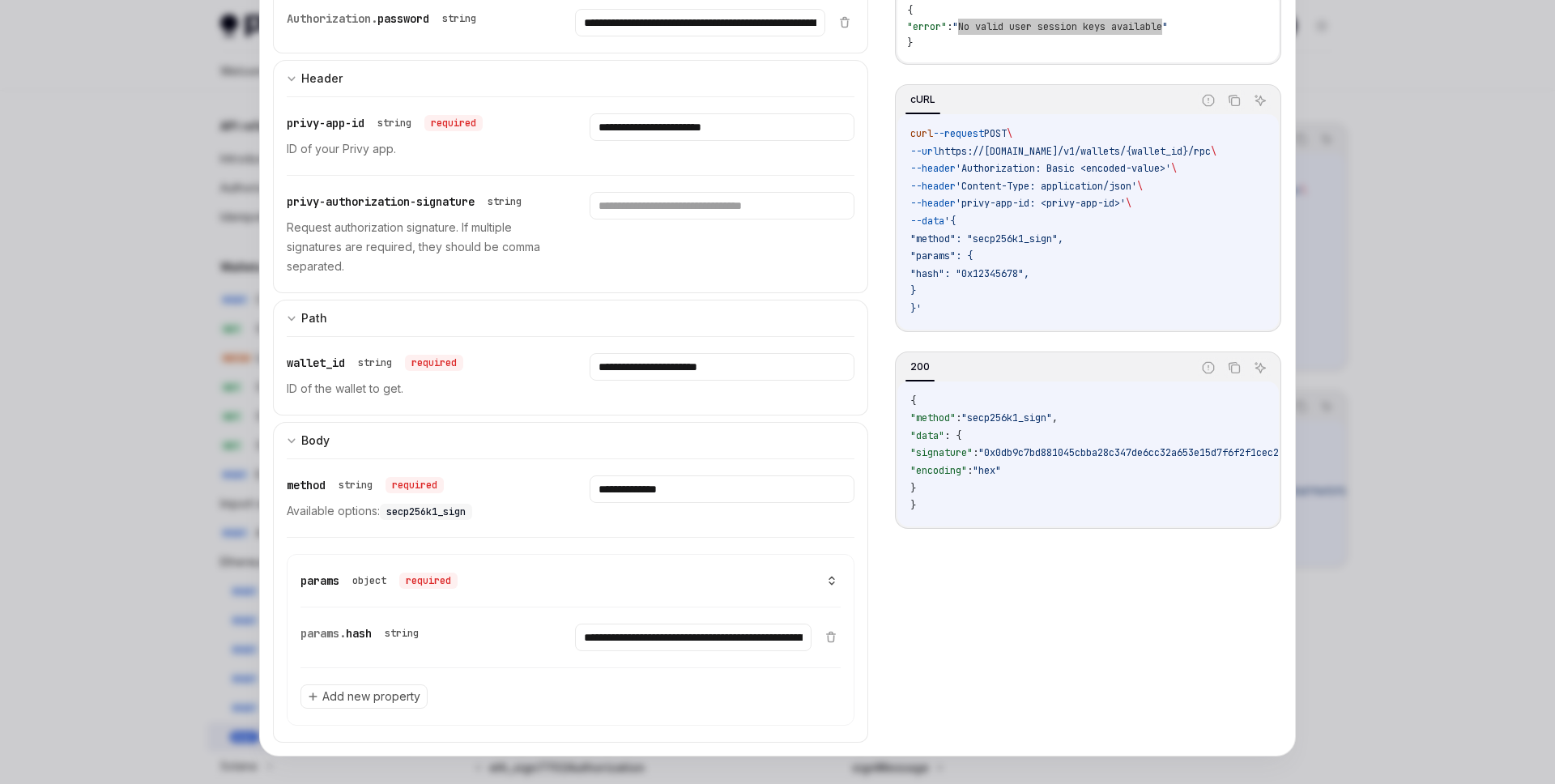
type textarea "*"
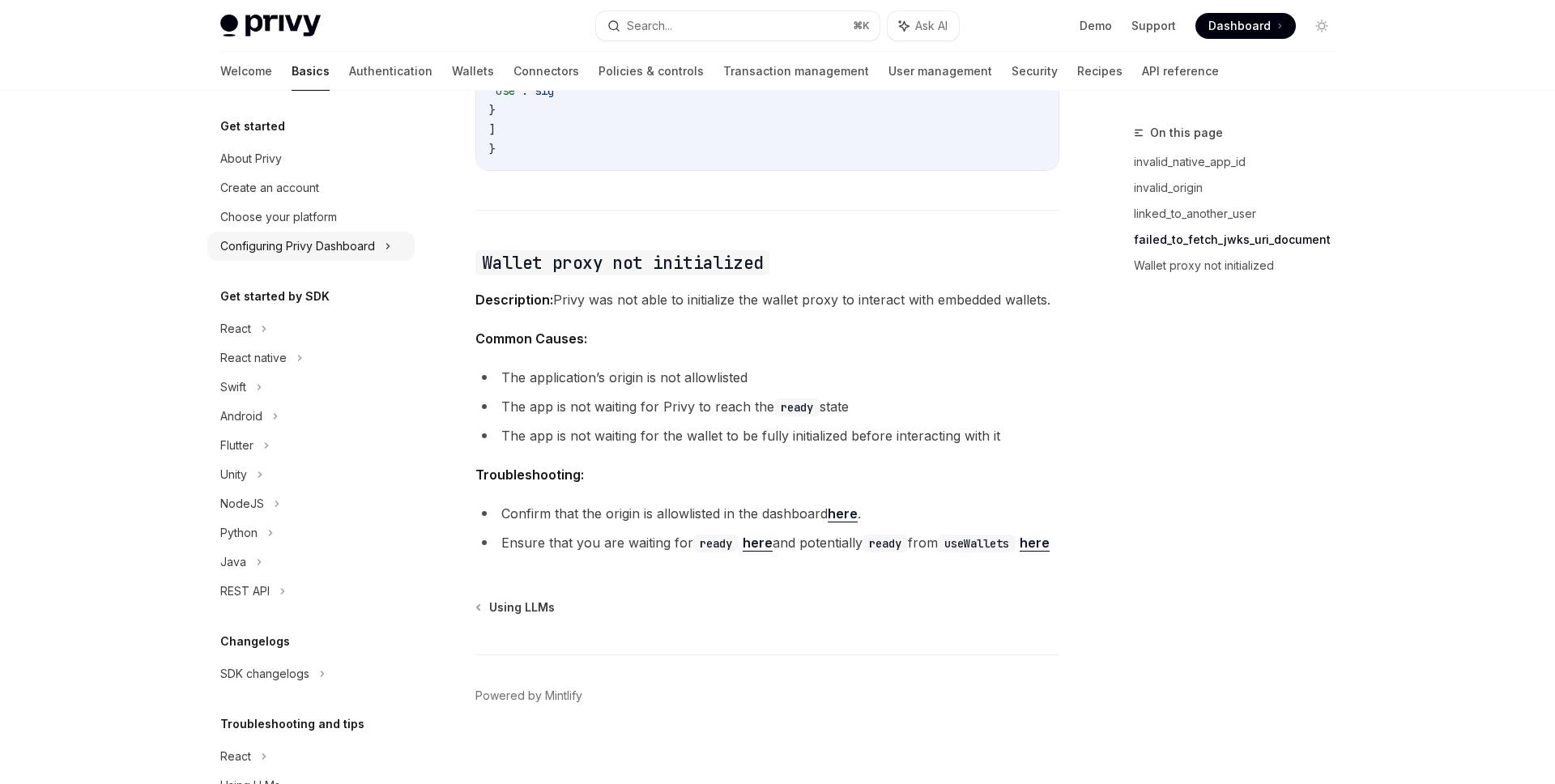
click at [347, 248] on div "Configuring Privy Dashboard" at bounding box center [297, 246] width 155 height 20
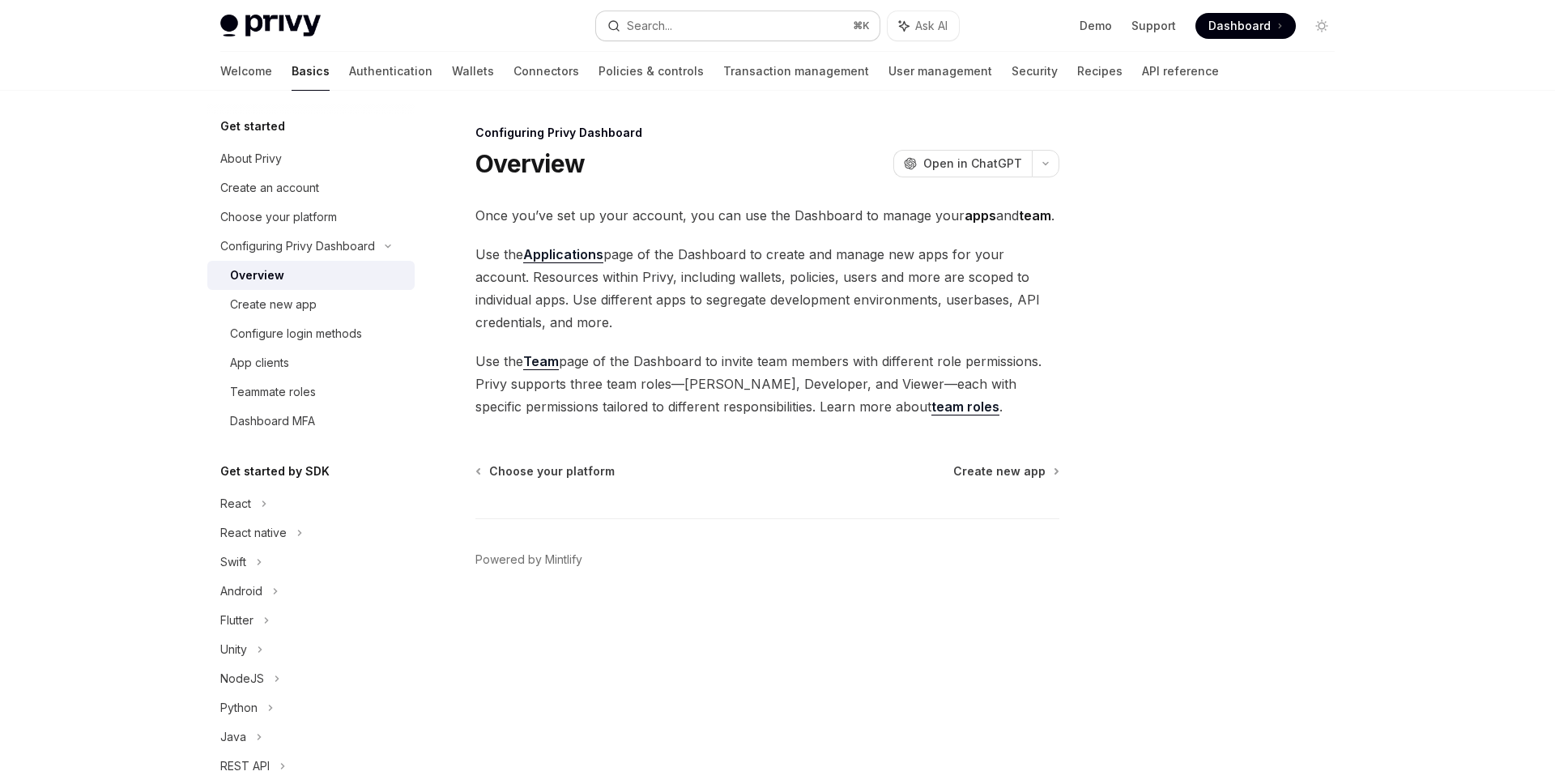
click at [740, 19] on button "Search... ⌘ K" at bounding box center [738, 26] width 284 height 29
type textarea "*"
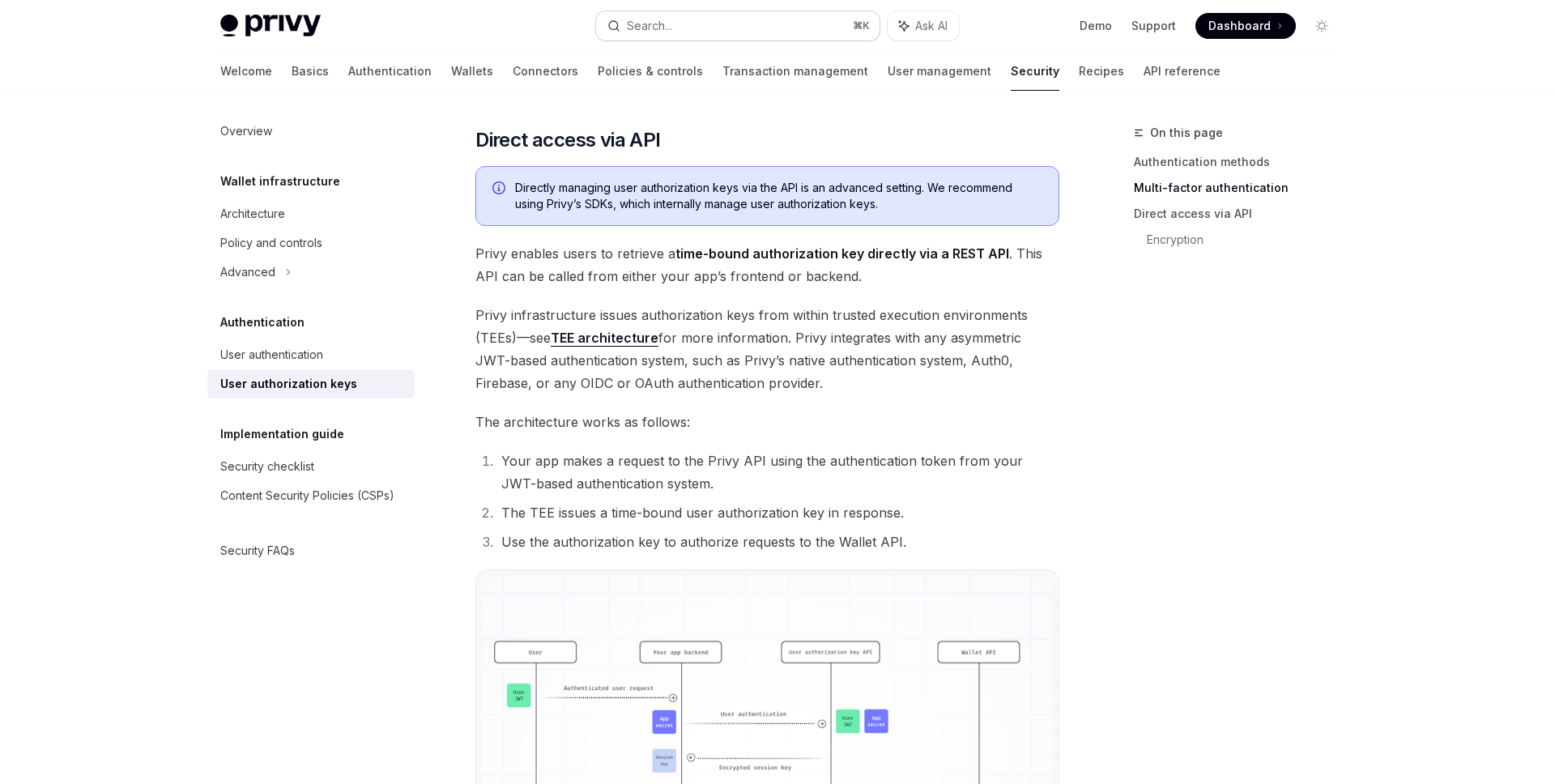
scroll to position [686, 0]
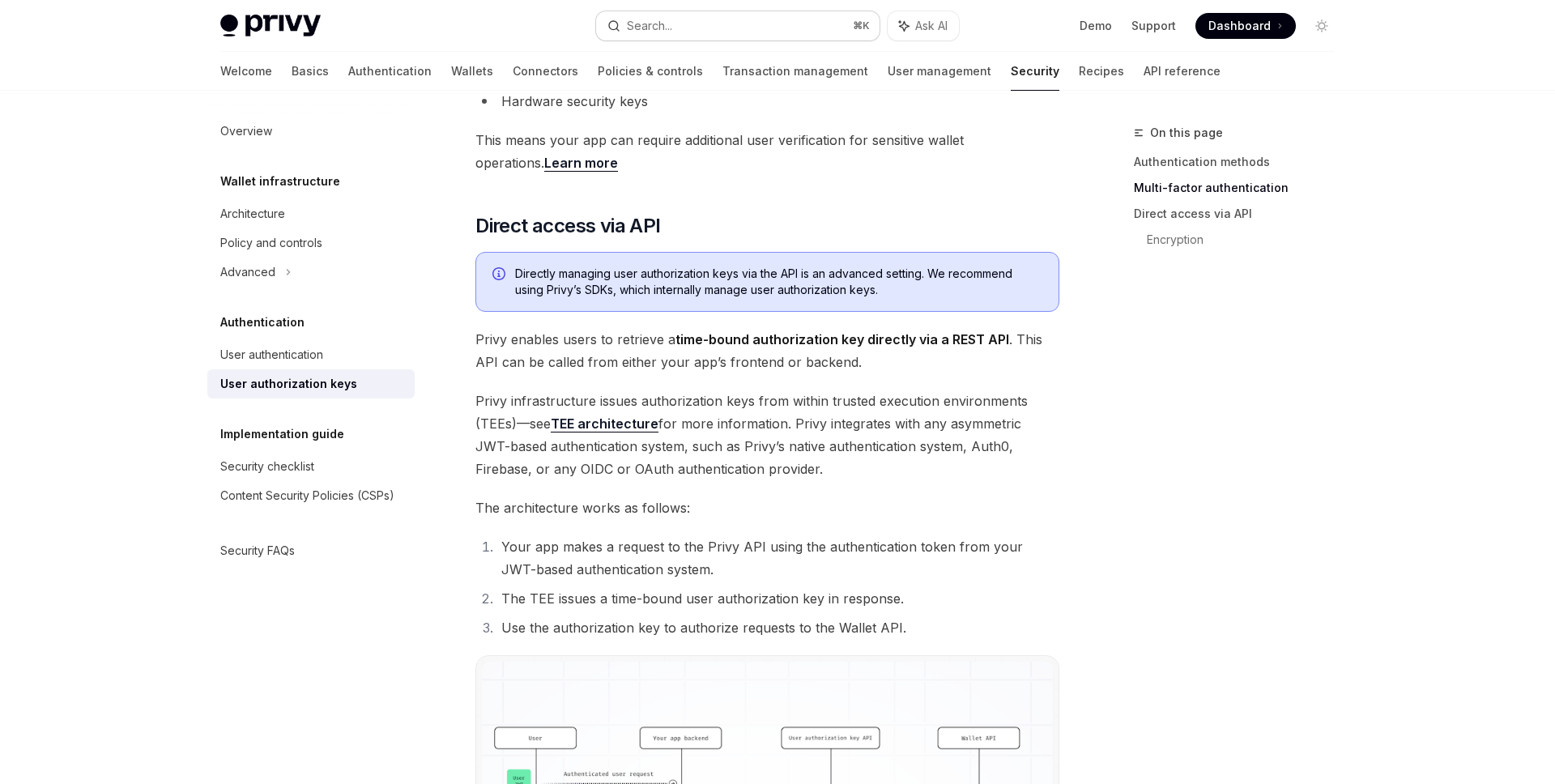
click at [713, 32] on button "Search... ⌘ K" at bounding box center [738, 26] width 284 height 29
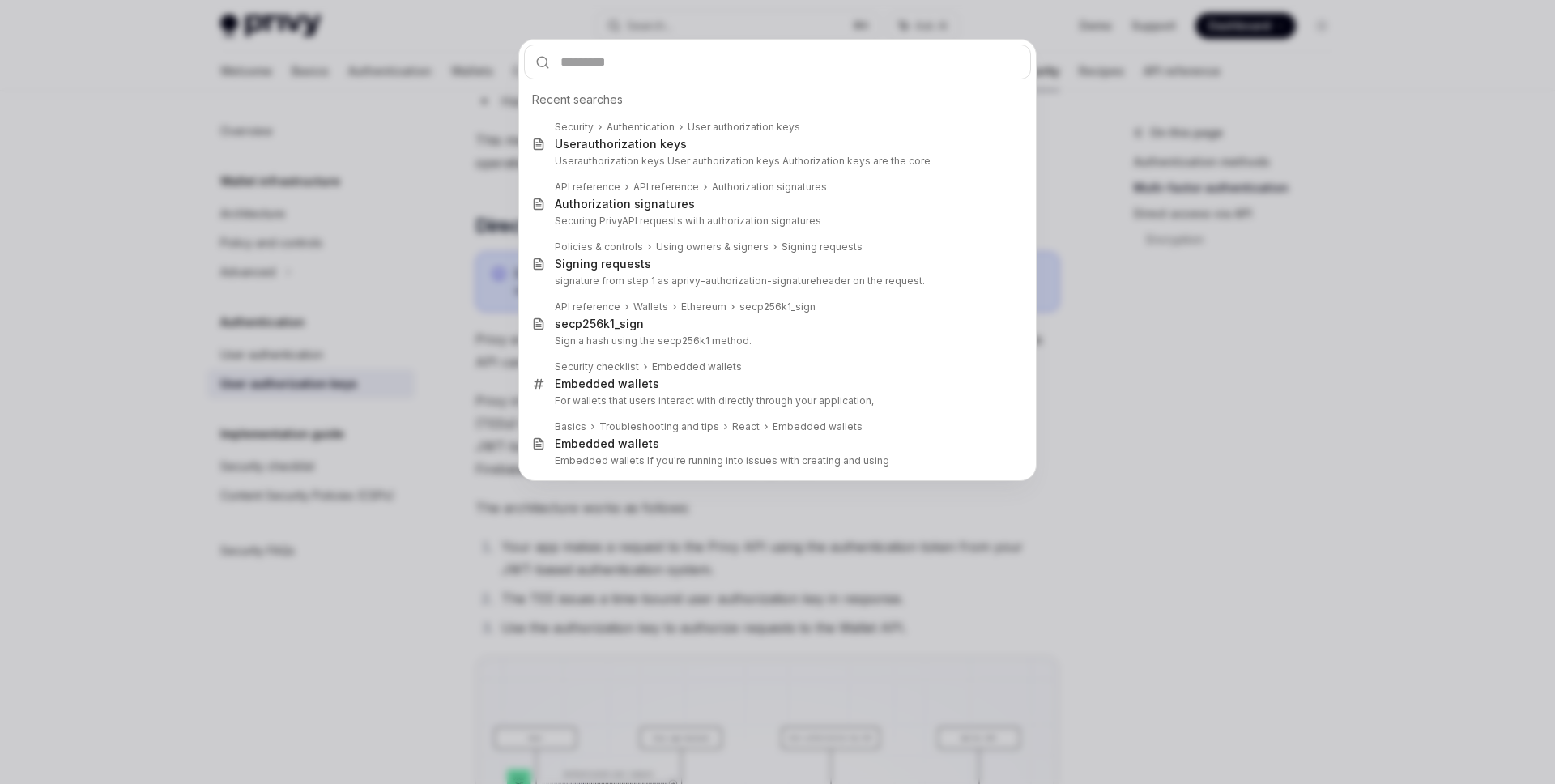
type input "*"
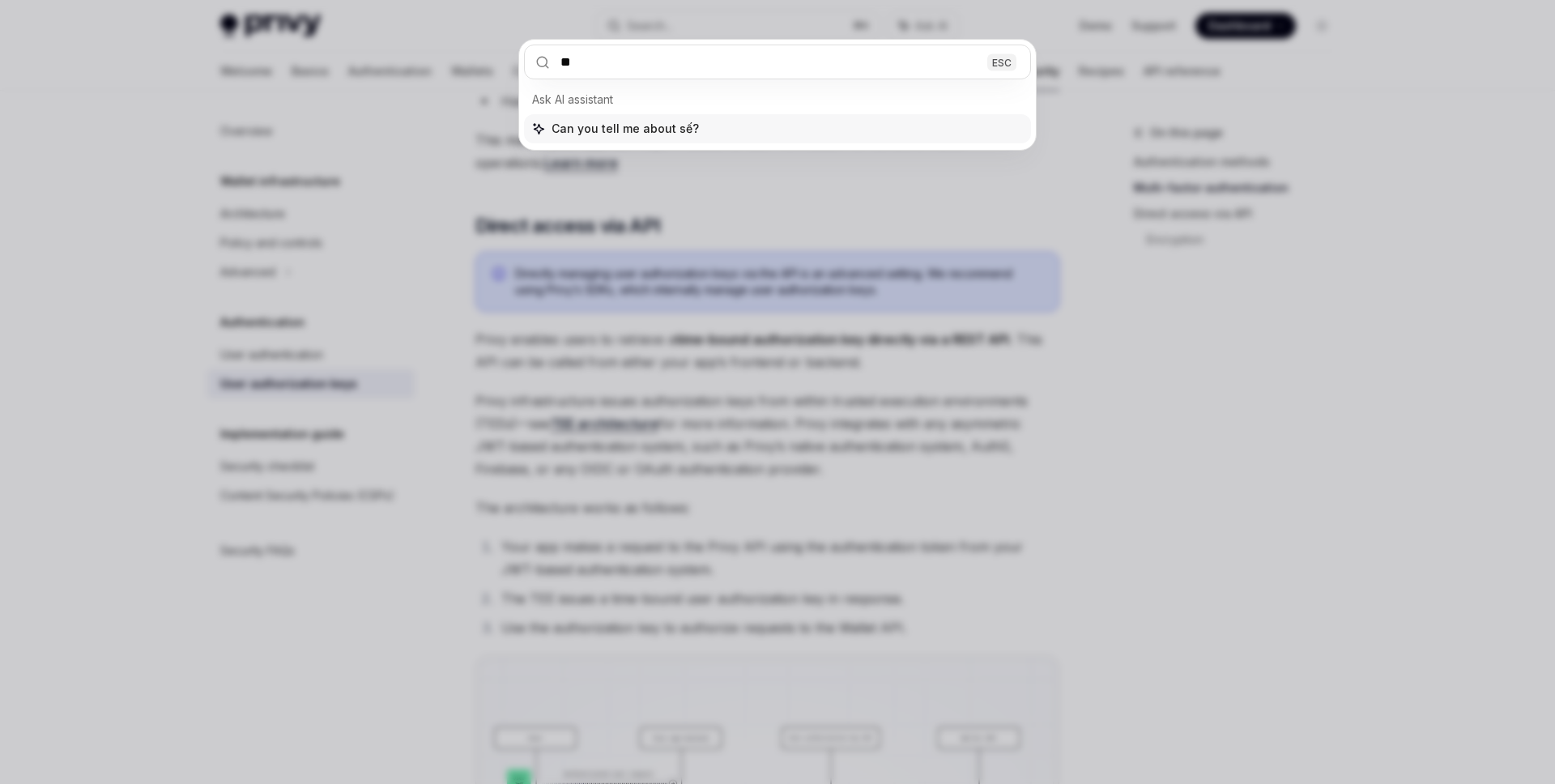
type input "*"
type textarea "*"
type input "*******"
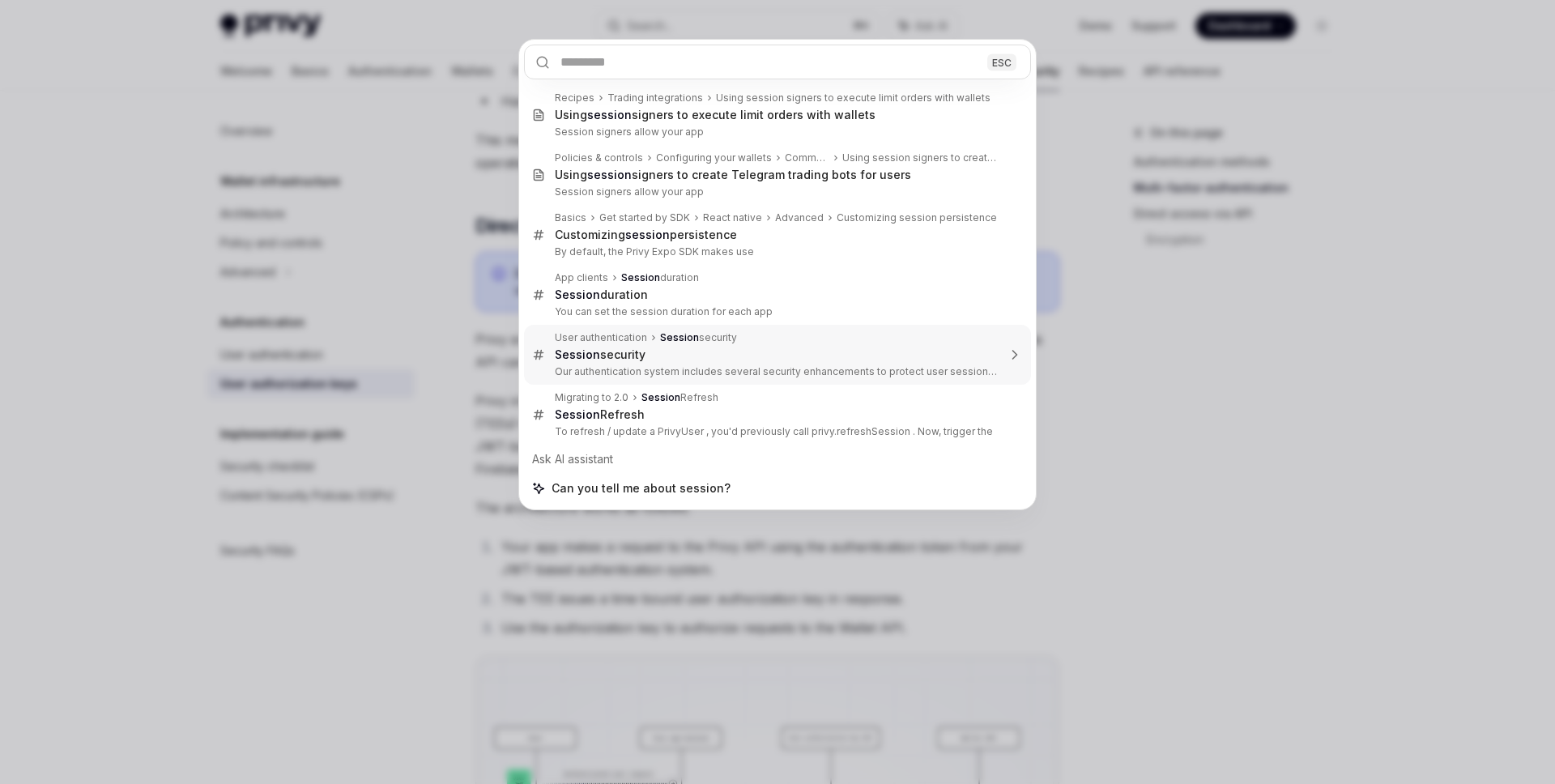
type textarea "*"
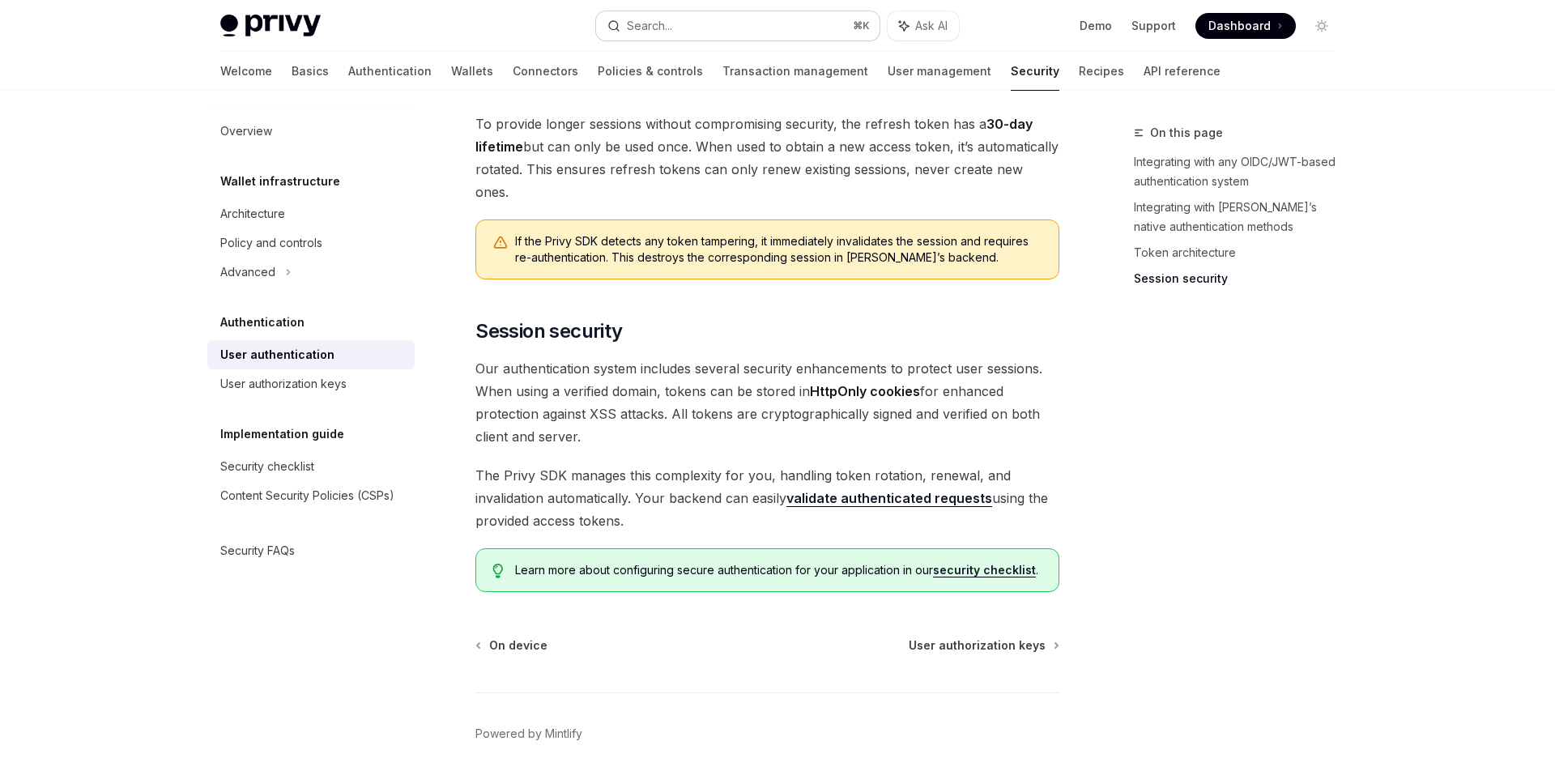
click at [806, 16] on button "Search... ⌘ K" at bounding box center [738, 26] width 284 height 29
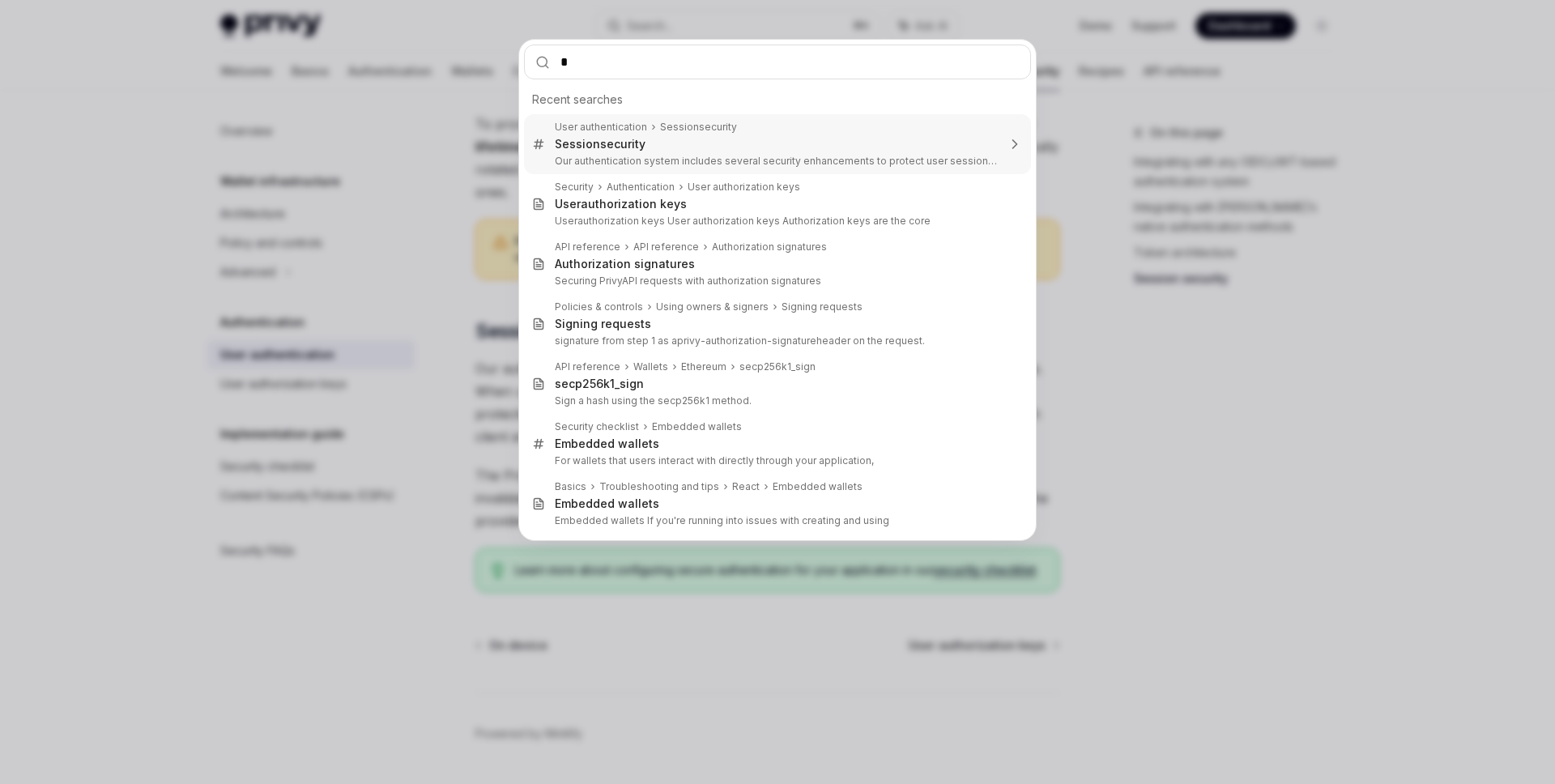
type input "**"
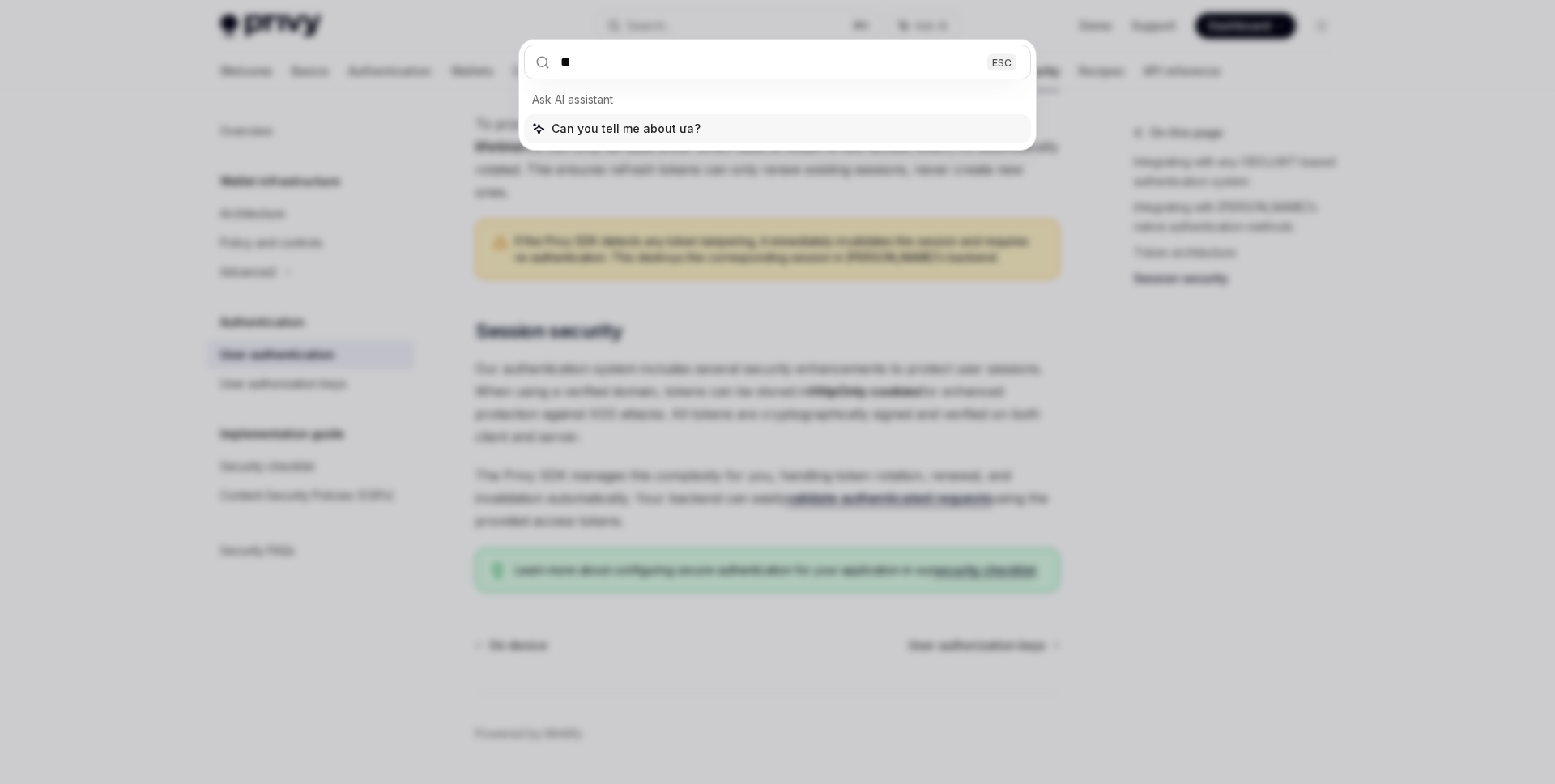
type textarea "*"
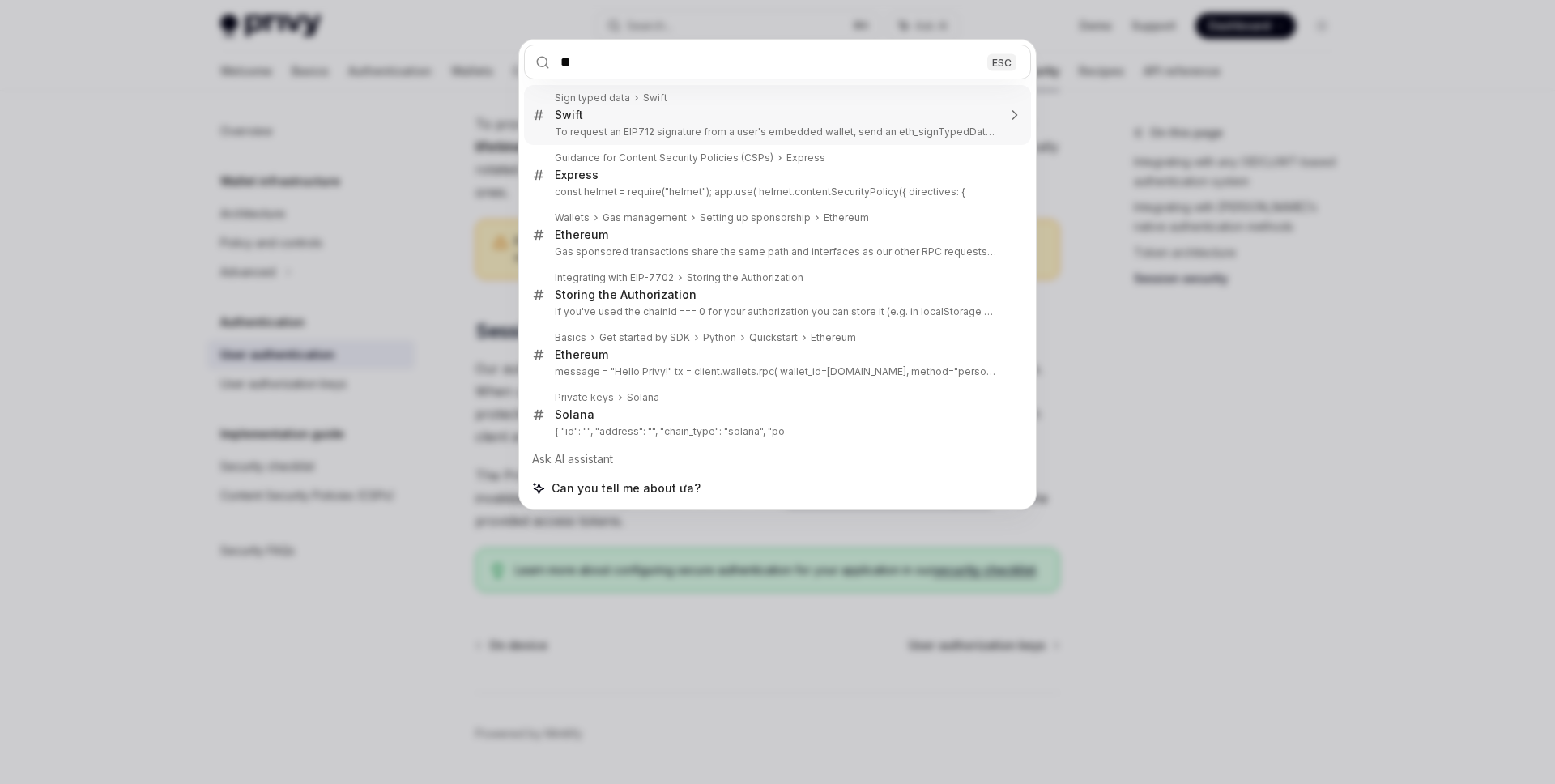
type input "*"
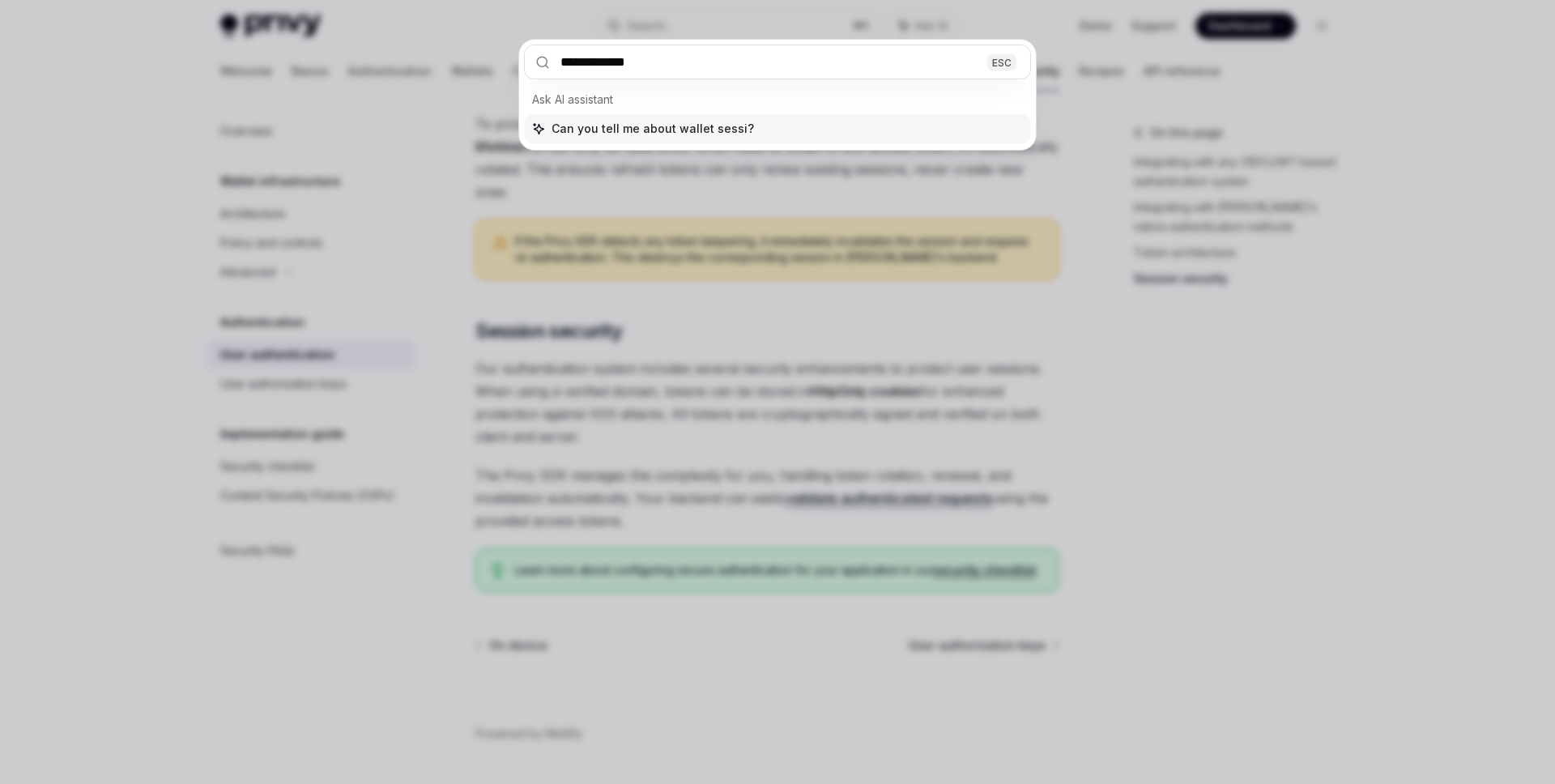
type input "**********"
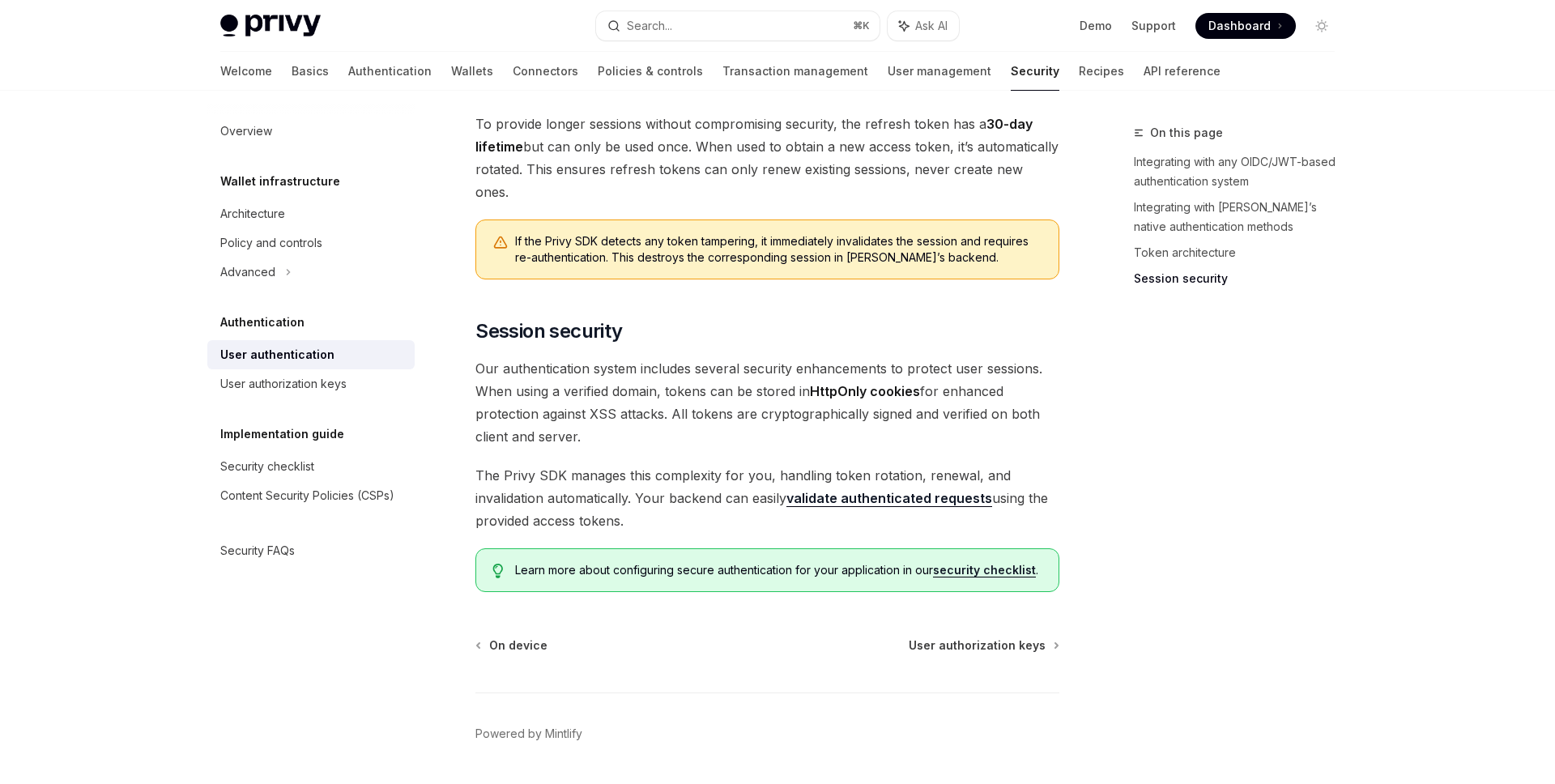
type textarea "*"
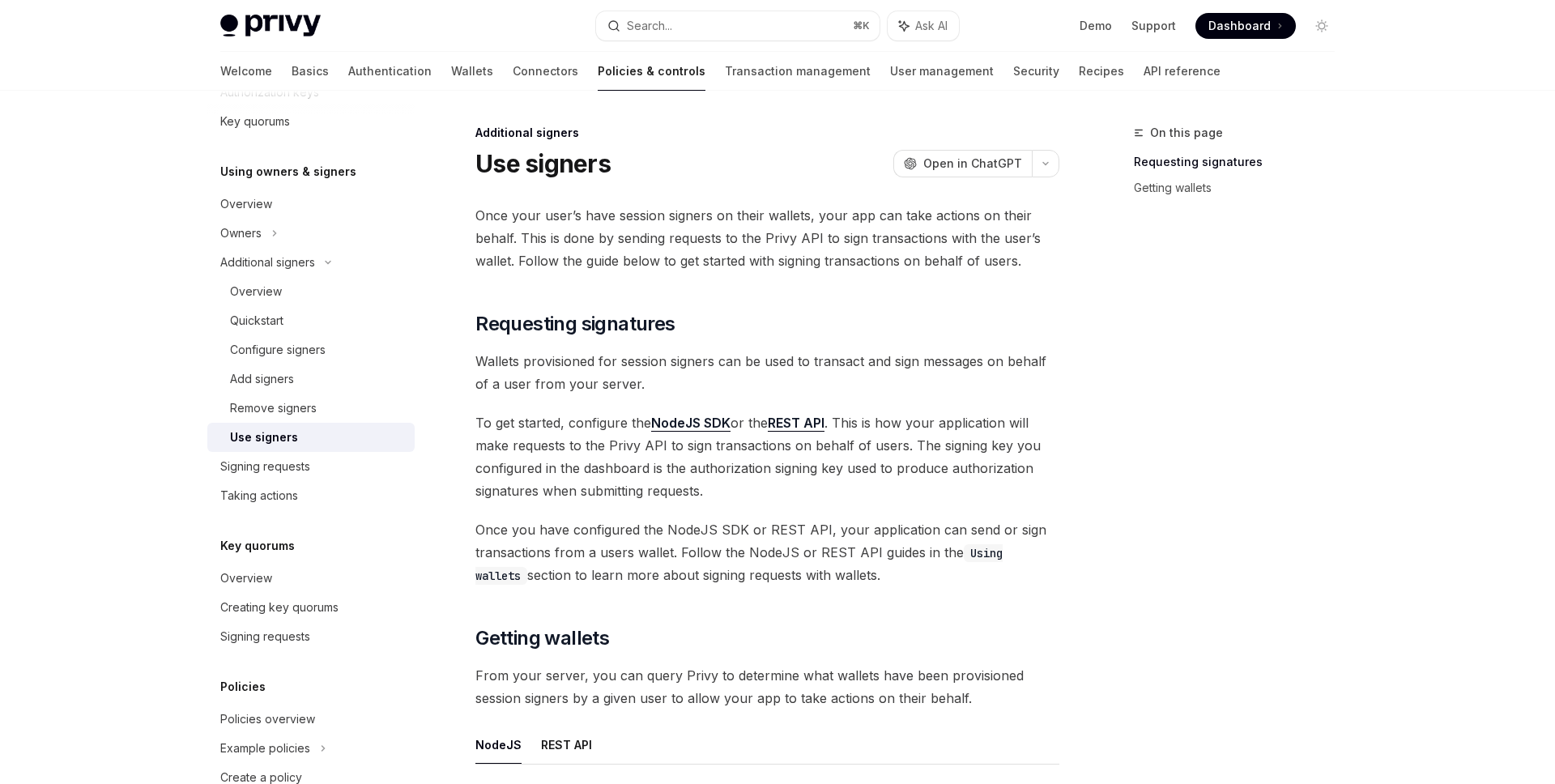
scroll to position [710, 0]
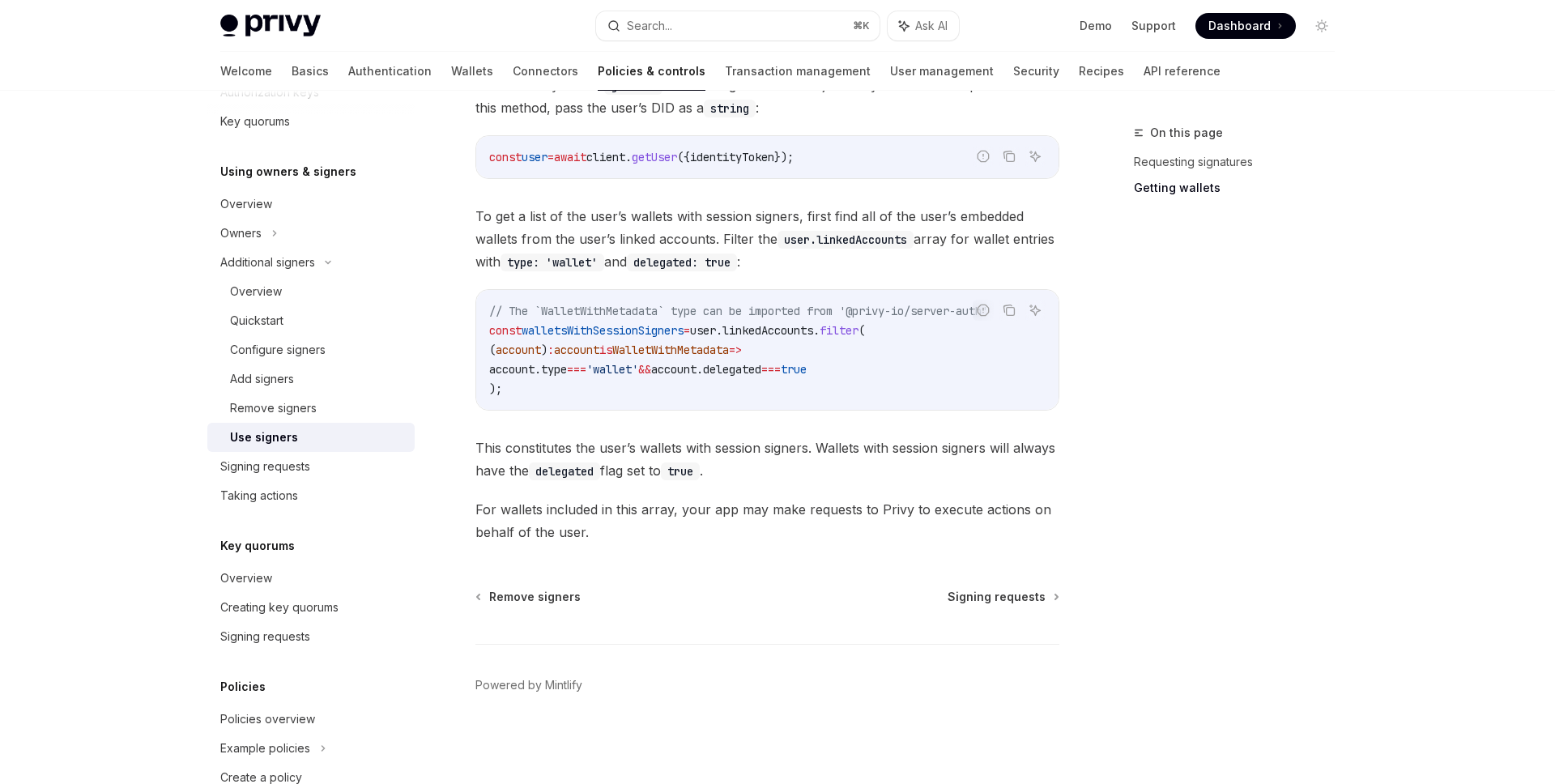
click at [704, 45] on div "Privy Docs home page Search... ⌘ K Ask AI Demo Support Dashboard Dashboard Sear…" at bounding box center [778, 26] width 1115 height 52
click at [701, 39] on button "Search... ⌘ K" at bounding box center [738, 26] width 284 height 29
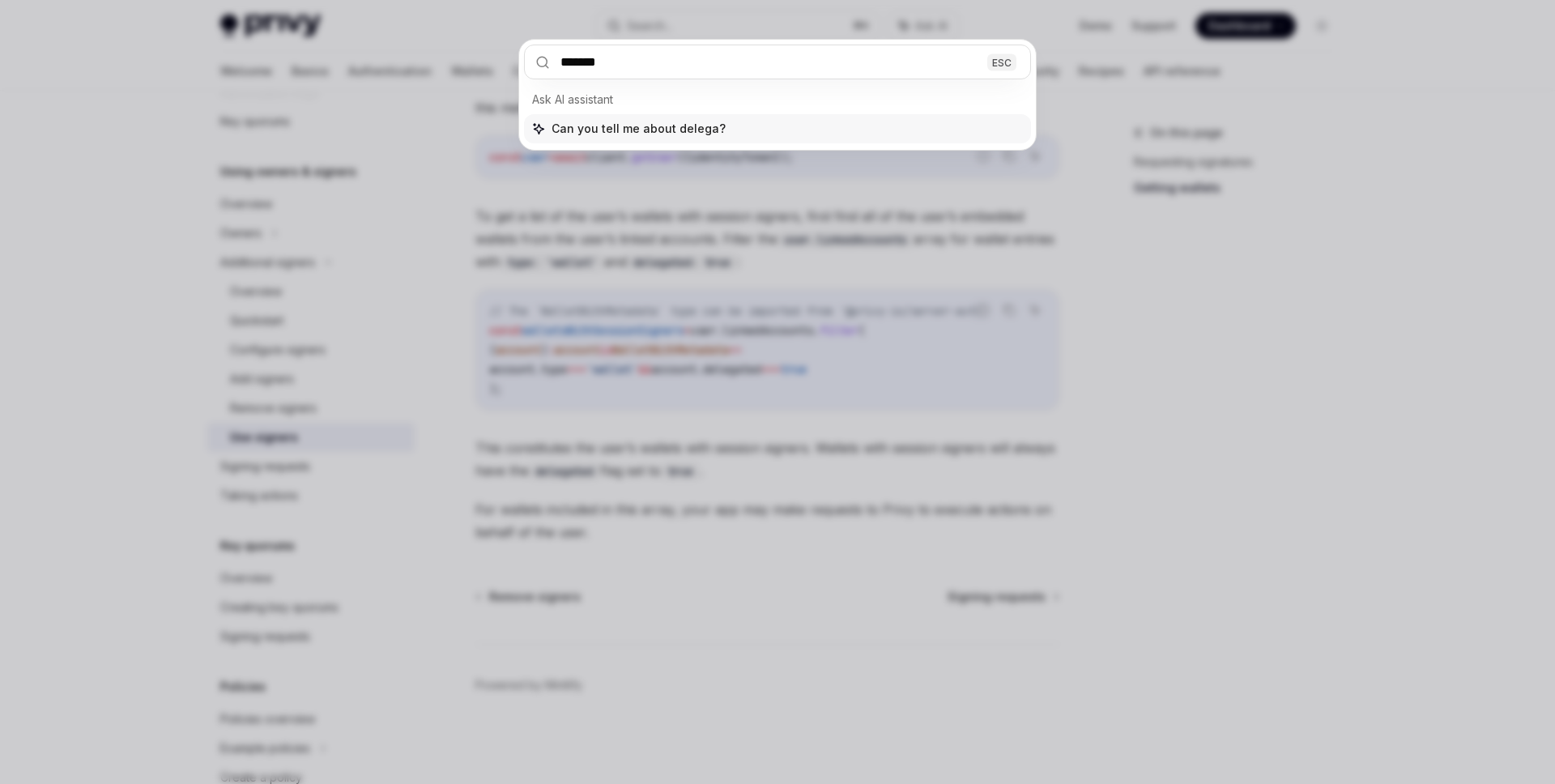
type input "********"
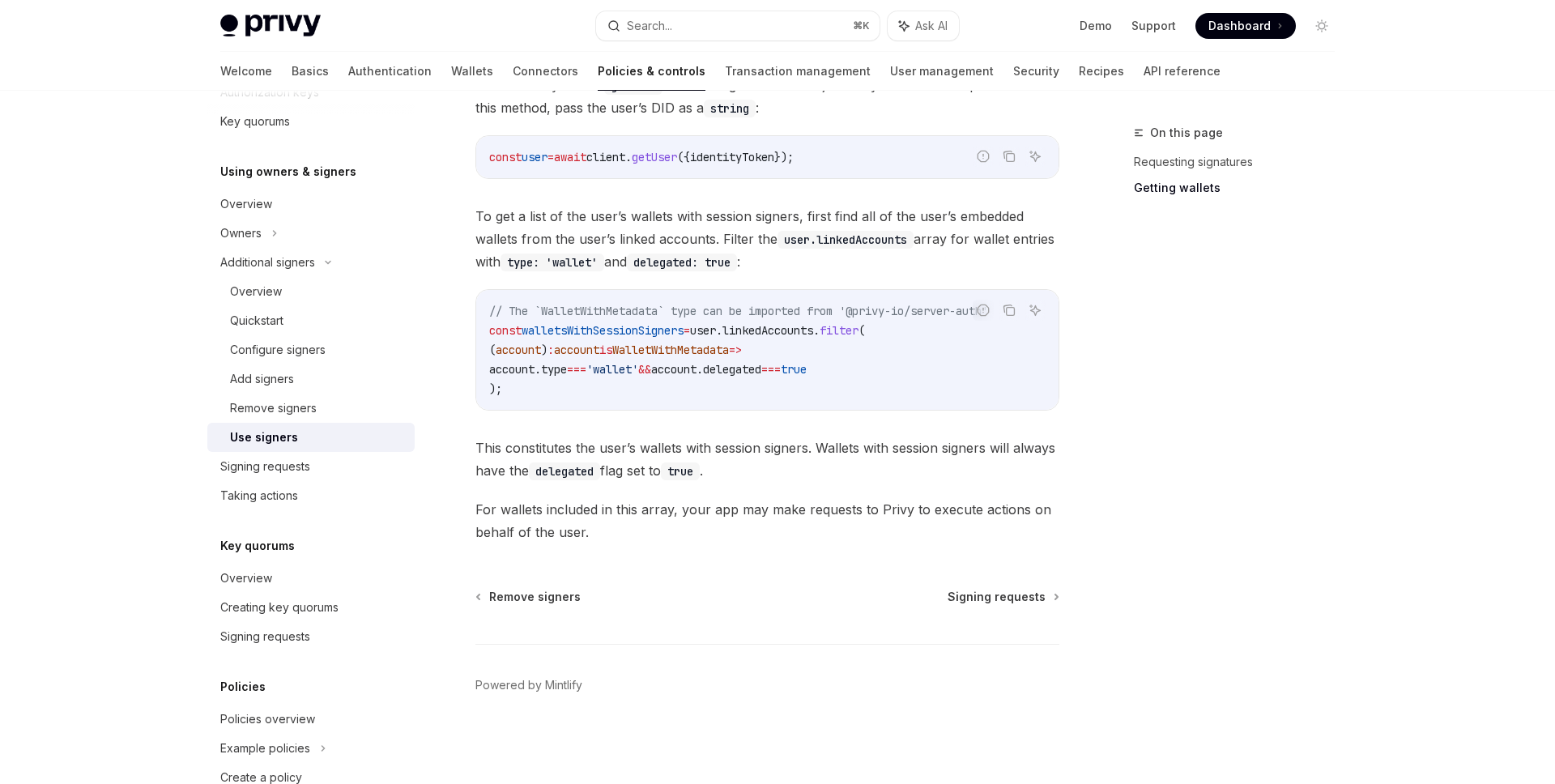
type textarea "*"
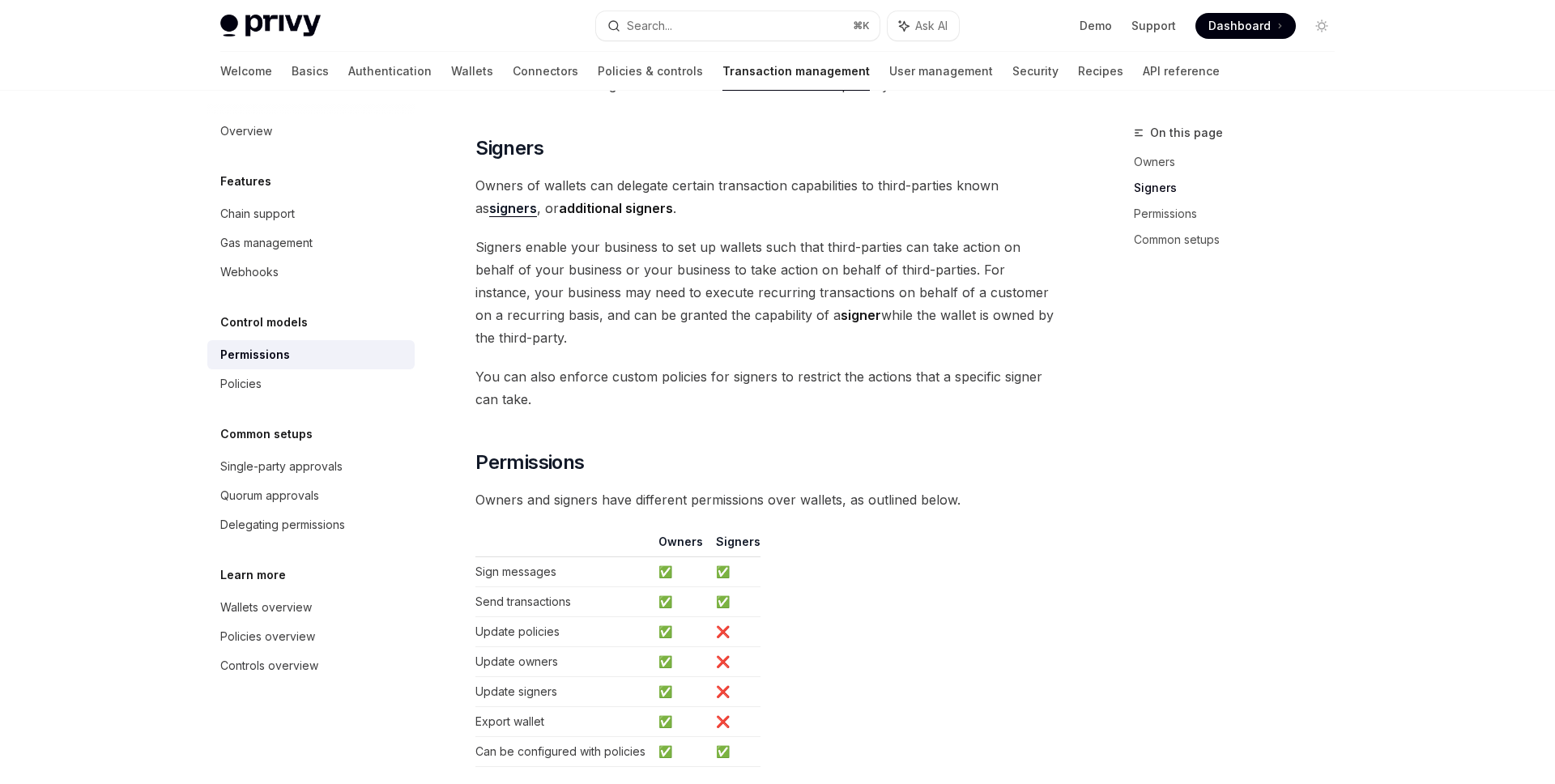
scroll to position [552, 0]
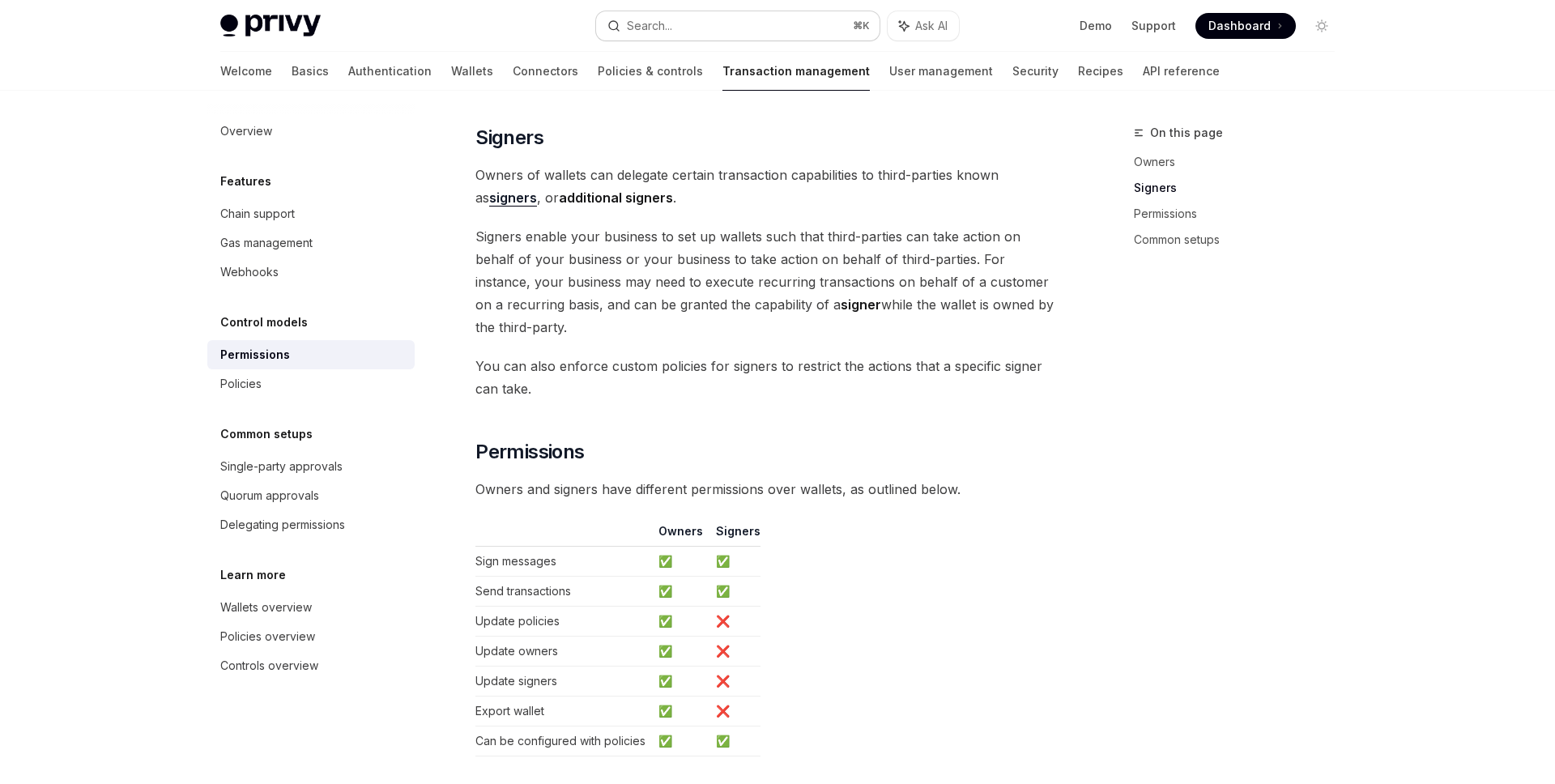
click at [700, 36] on button "Search... ⌘ K" at bounding box center [738, 26] width 284 height 29
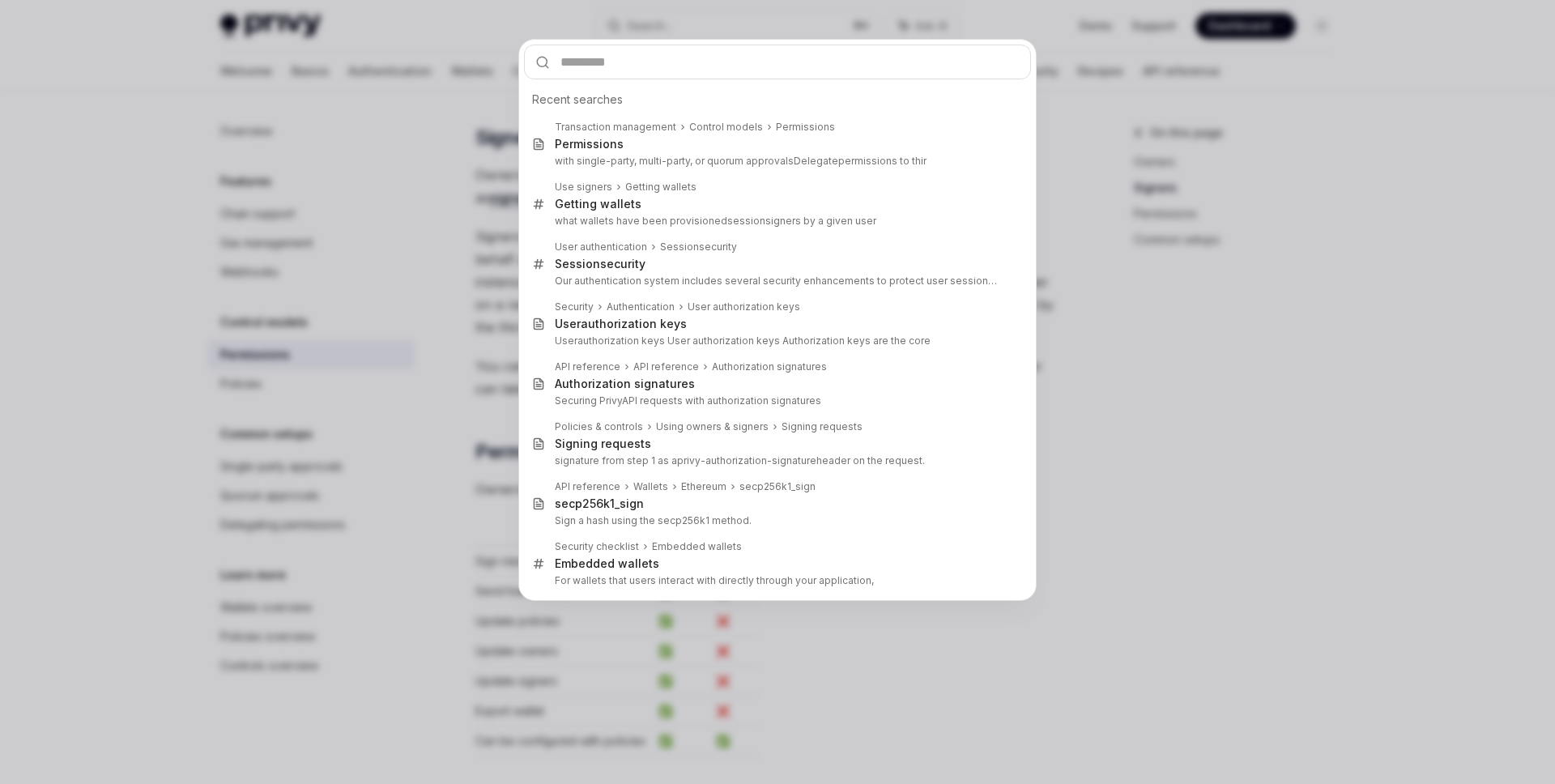
click at [693, 57] on input "text" at bounding box center [778, 62] width 507 height 35
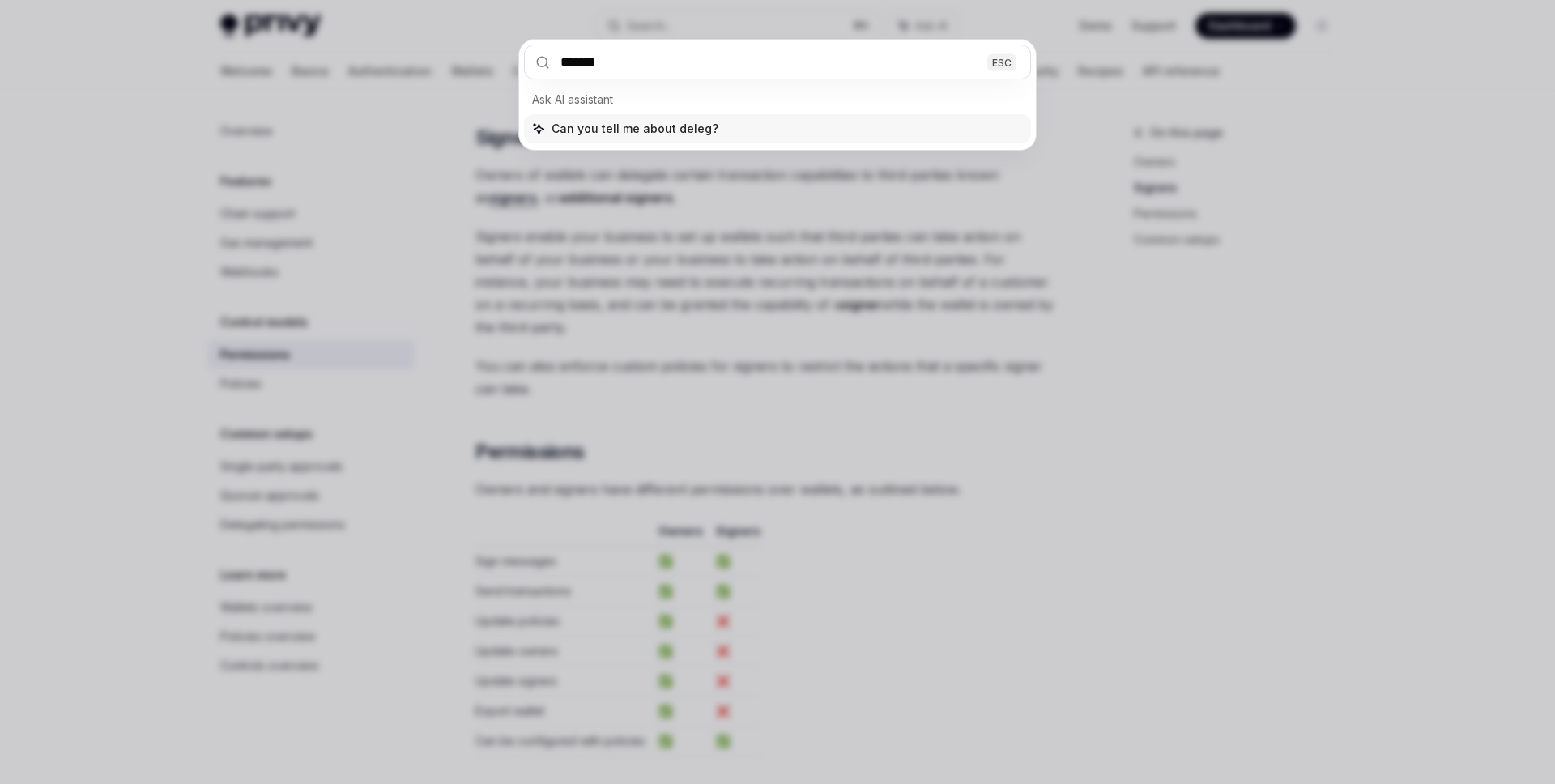
type input "********"
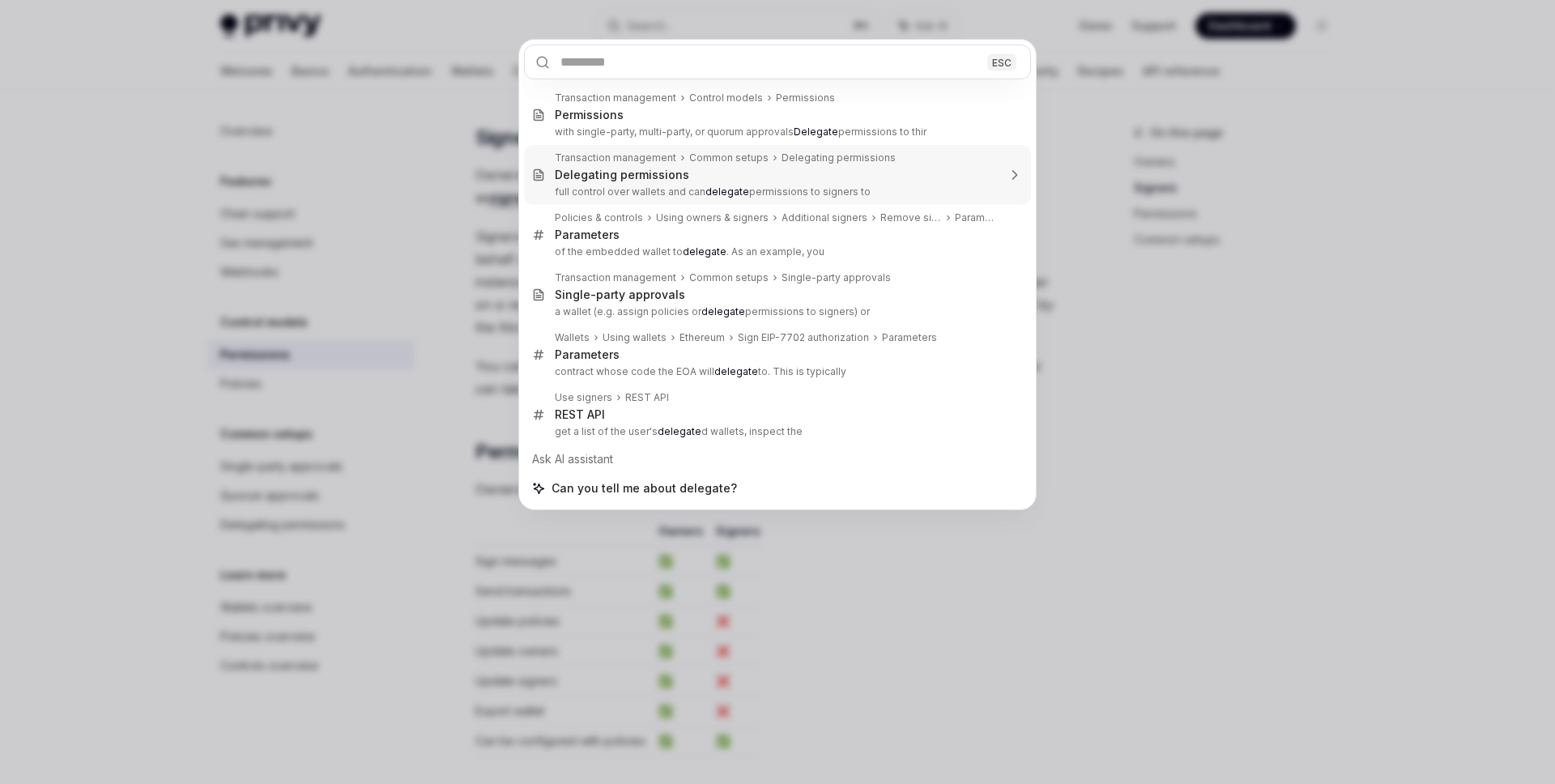
type textarea "*"
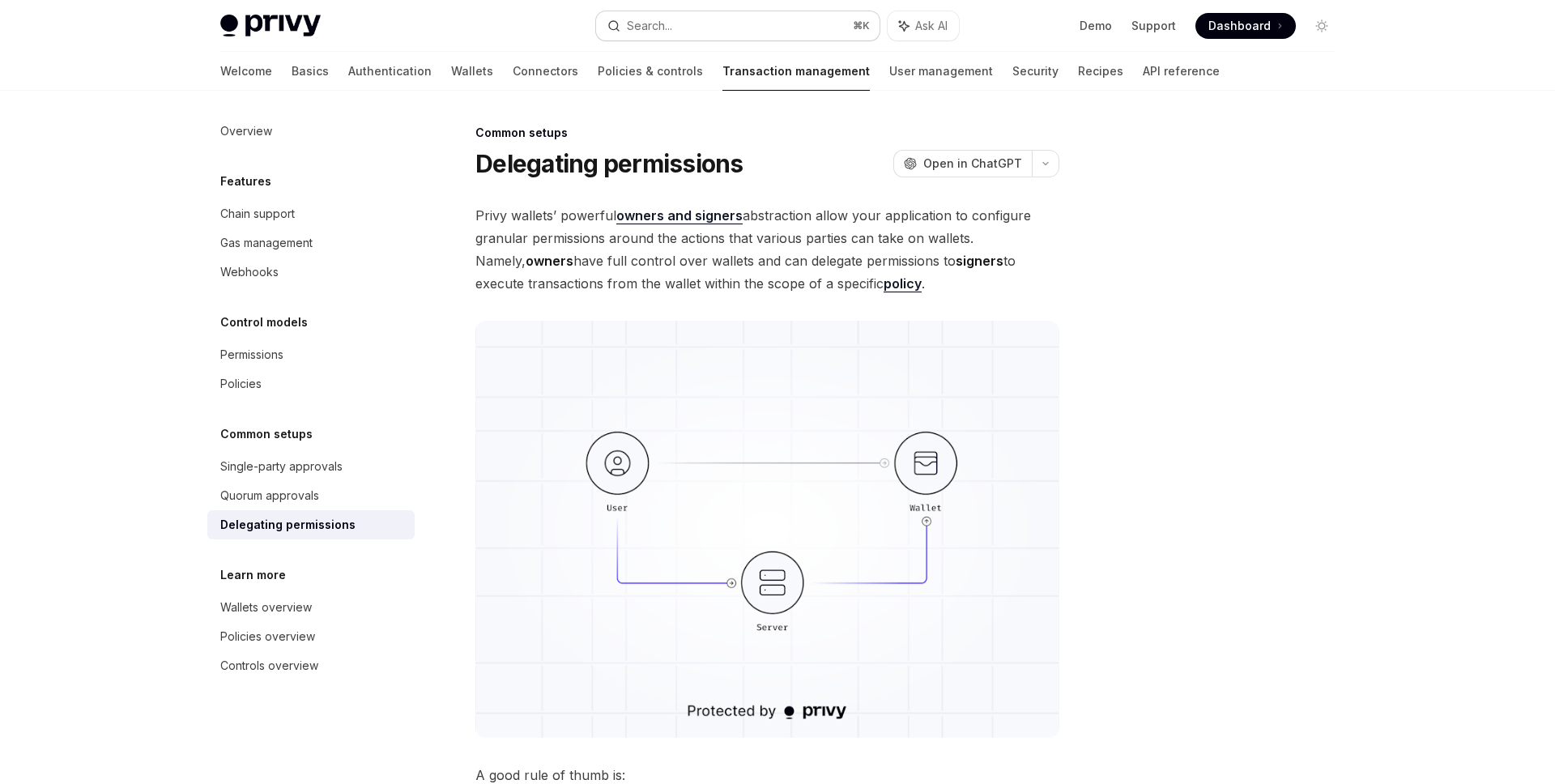
click at [663, 32] on div "Search..." at bounding box center [649, 26] width 45 height 20
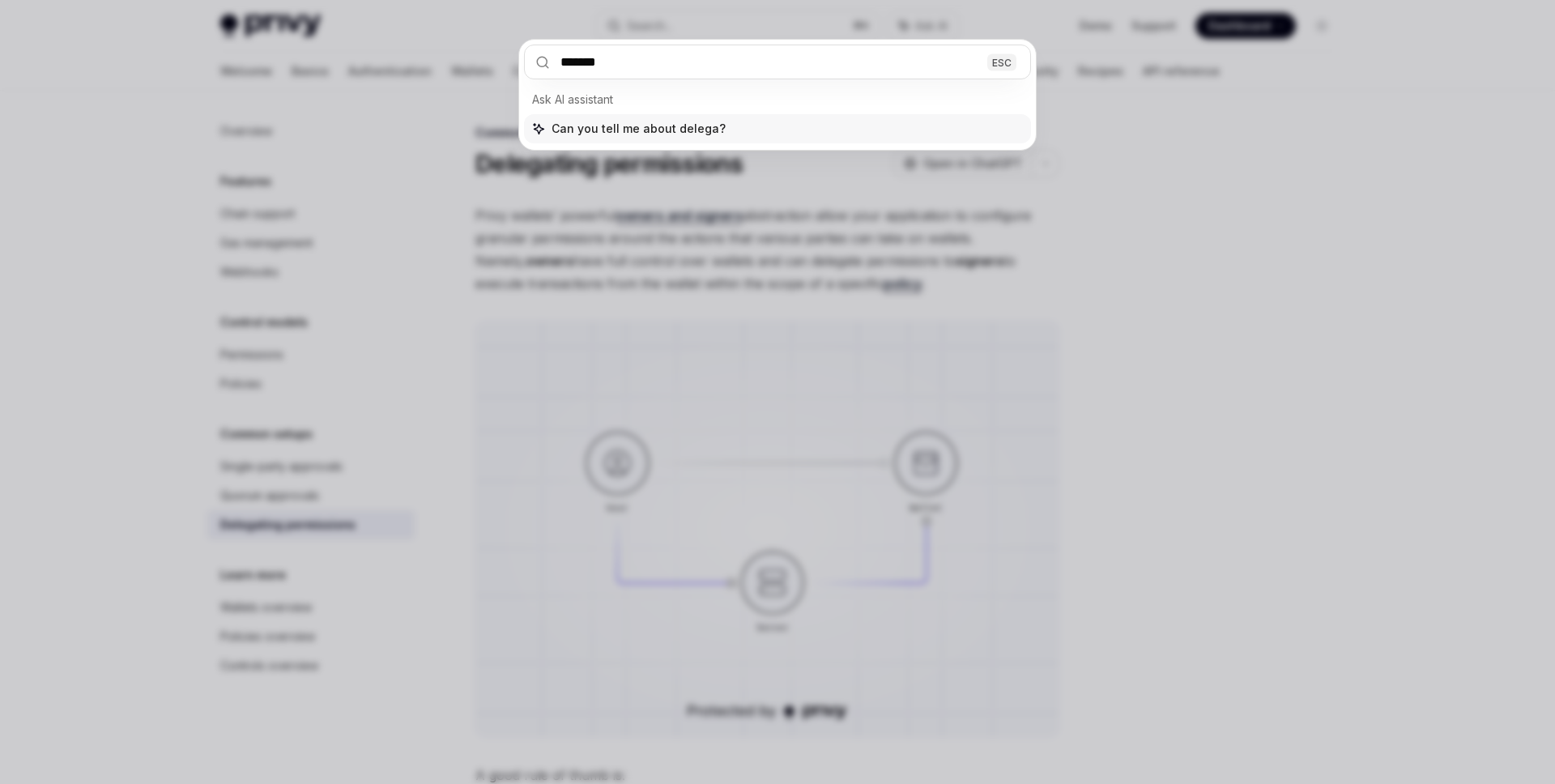
type input "********"
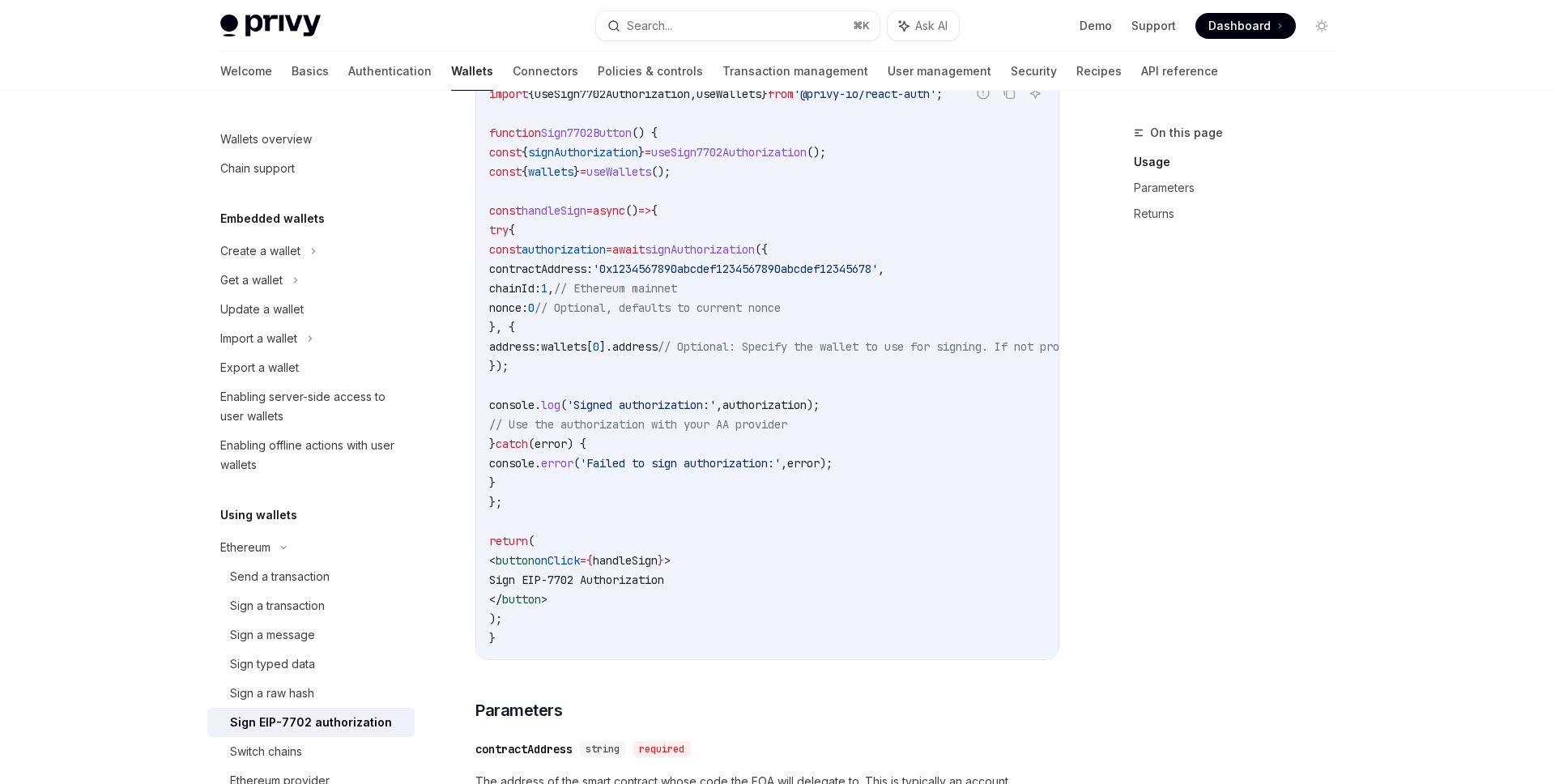
scroll to position [608, 0]
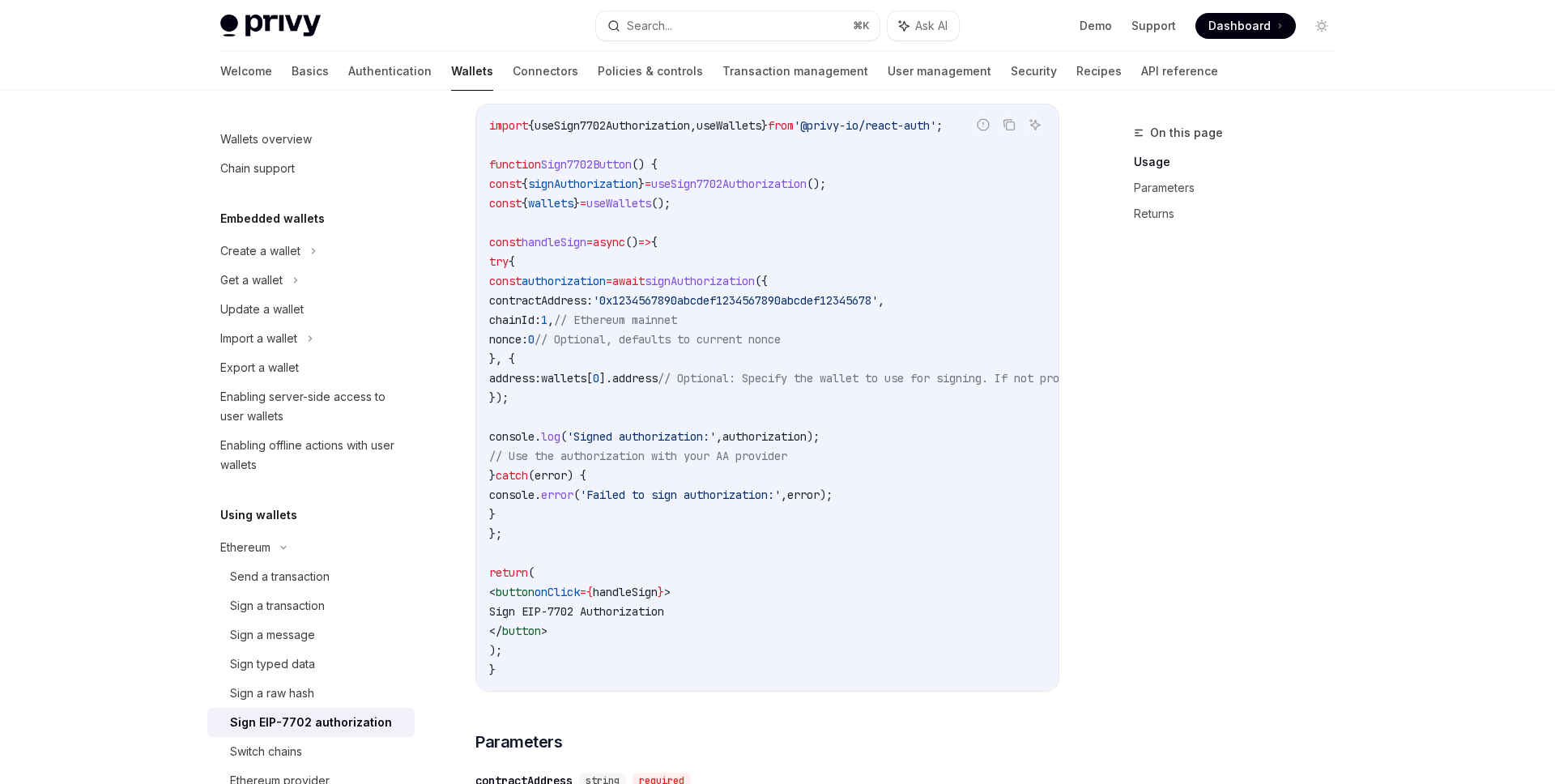
click at [1469, 161] on div "Privy Docs home page Search... ⌘ K Ask AI Demo Support Dashboard Dashboard Sear…" at bounding box center [778, 485] width 1555 height 2187
click at [1467, 165] on div "Privy Docs home page Search... ⌘ K Ask AI Demo Support Dashboard Dashboard Sear…" at bounding box center [778, 485] width 1555 height 2187
type textarea "*"
